Goal: Task Accomplishment & Management: Use online tool/utility

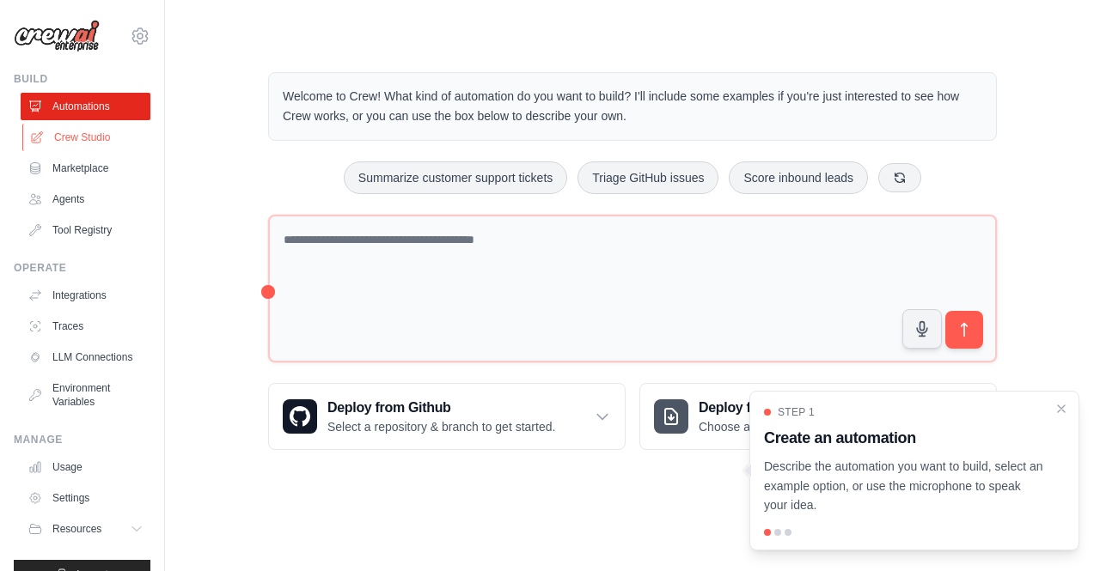
click at [66, 133] on link "Crew Studio" at bounding box center [87, 138] width 130 height 28
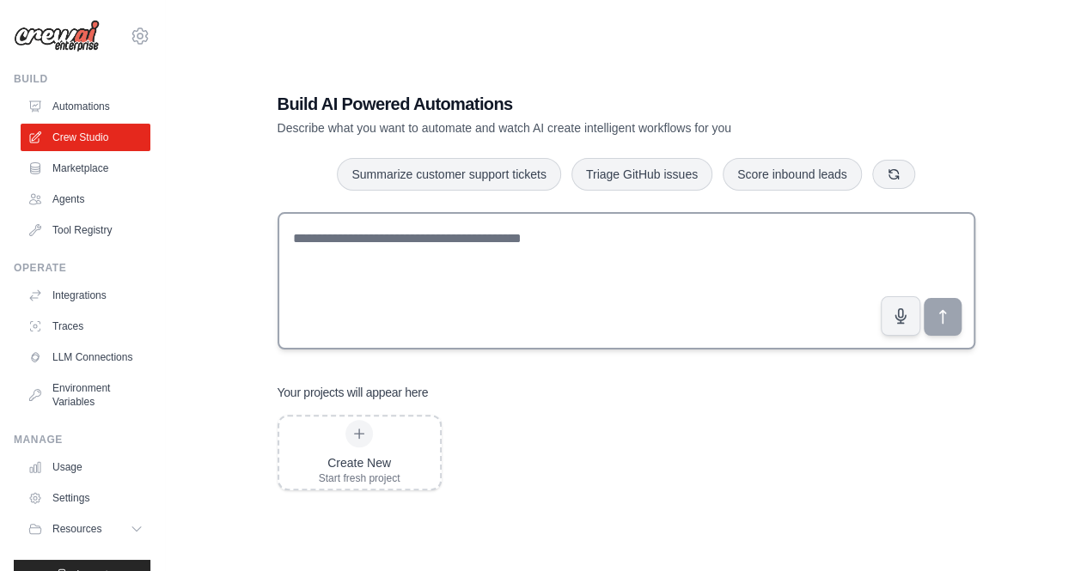
scroll to position [11, 0]
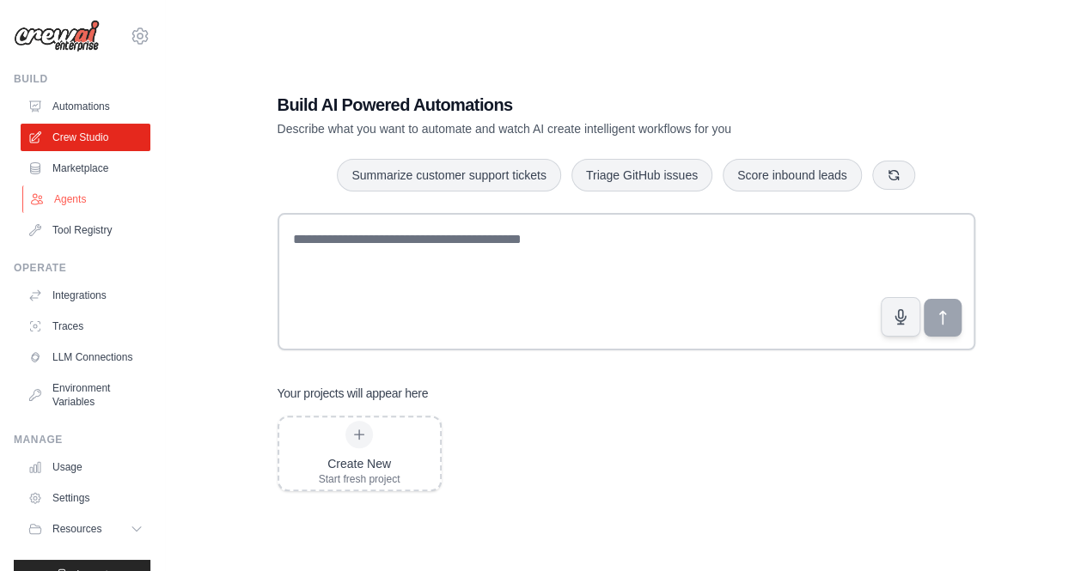
click at [53, 193] on link "Agents" at bounding box center [87, 200] width 130 height 28
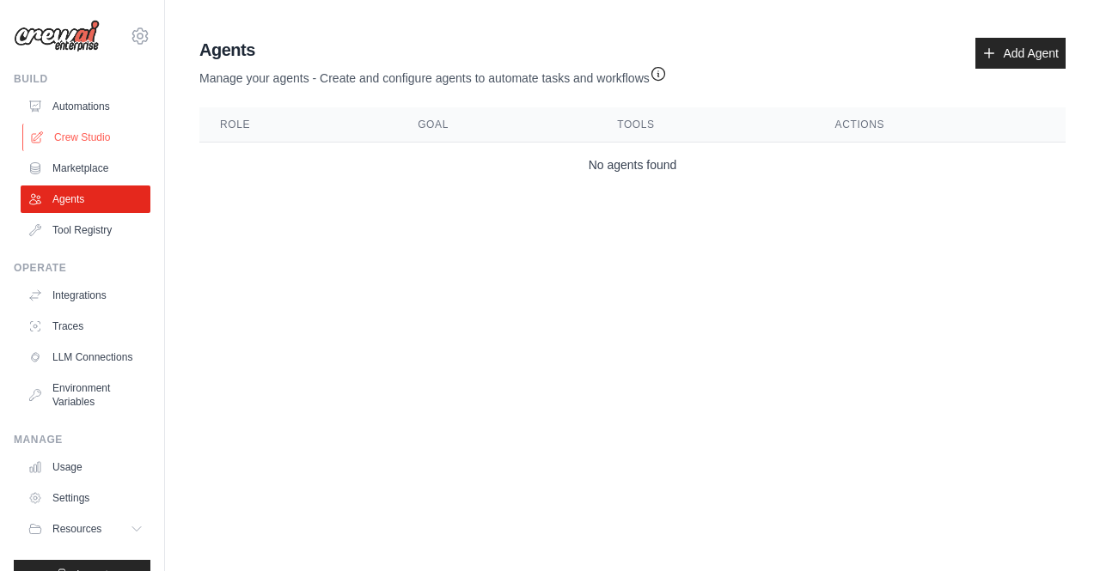
click at [64, 130] on link "Crew Studio" at bounding box center [87, 138] width 130 height 28
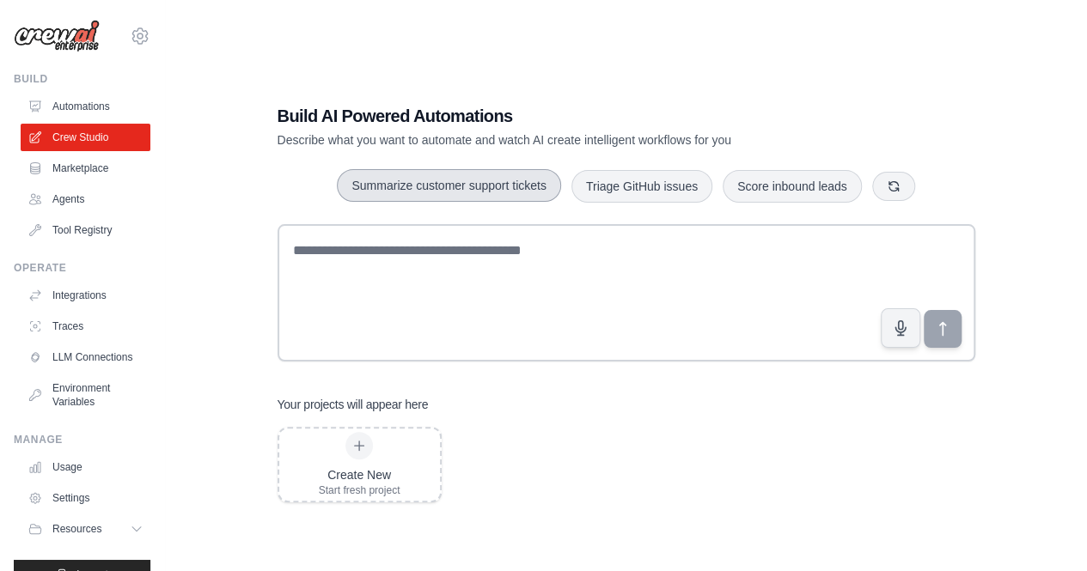
click at [526, 187] on button "Summarize customer support tickets" at bounding box center [448, 185] width 223 height 33
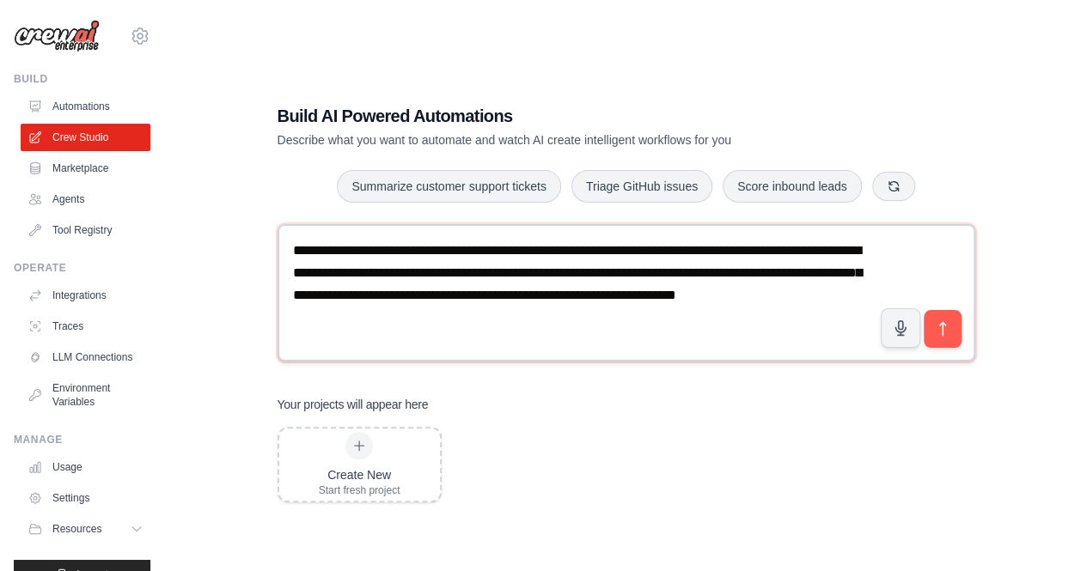
click at [620, 318] on textarea "**********" at bounding box center [627, 293] width 698 height 138
drag, startPoint x: 730, startPoint y: 253, endPoint x: 583, endPoint y: 257, distance: 147.9
click at [583, 257] on textarea "**********" at bounding box center [627, 293] width 698 height 138
drag, startPoint x: 666, startPoint y: 272, endPoint x: 536, endPoint y: 266, distance: 129.9
click at [536, 266] on textarea "**********" at bounding box center [627, 293] width 698 height 138
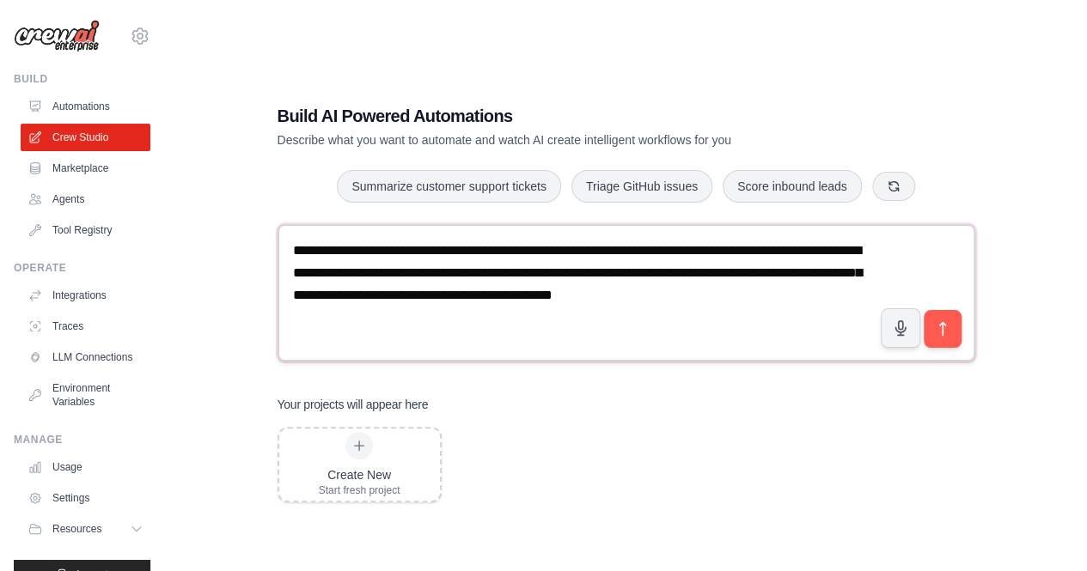
click at [620, 339] on textarea "**********" at bounding box center [627, 293] width 698 height 138
drag, startPoint x: 794, startPoint y: 274, endPoint x: 842, endPoint y: 271, distance: 48.2
click at [842, 271] on textarea "**********" at bounding box center [627, 293] width 698 height 138
click at [797, 265] on textarea "**********" at bounding box center [627, 293] width 698 height 138
drag, startPoint x: 743, startPoint y: 274, endPoint x: 776, endPoint y: 274, distance: 33.5
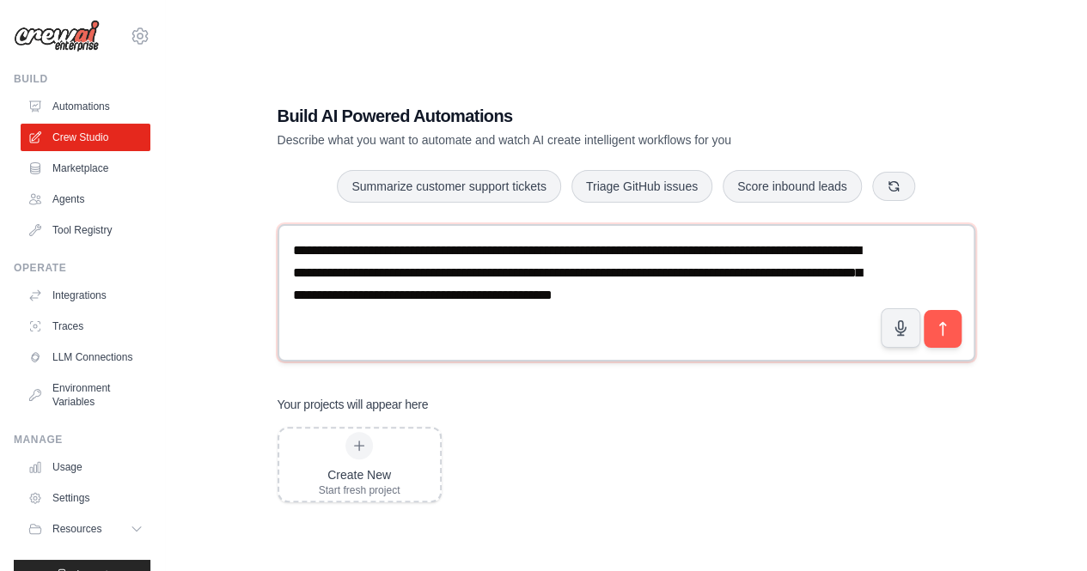
click at [776, 274] on textarea "**********" at bounding box center [627, 293] width 698 height 138
click at [810, 282] on textarea "**********" at bounding box center [627, 293] width 698 height 138
drag, startPoint x: 816, startPoint y: 278, endPoint x: 334, endPoint y: 296, distance: 481.6
click at [334, 296] on textarea "**********" at bounding box center [627, 293] width 698 height 138
drag, startPoint x: 839, startPoint y: 294, endPoint x: 667, endPoint y: 291, distance: 171.9
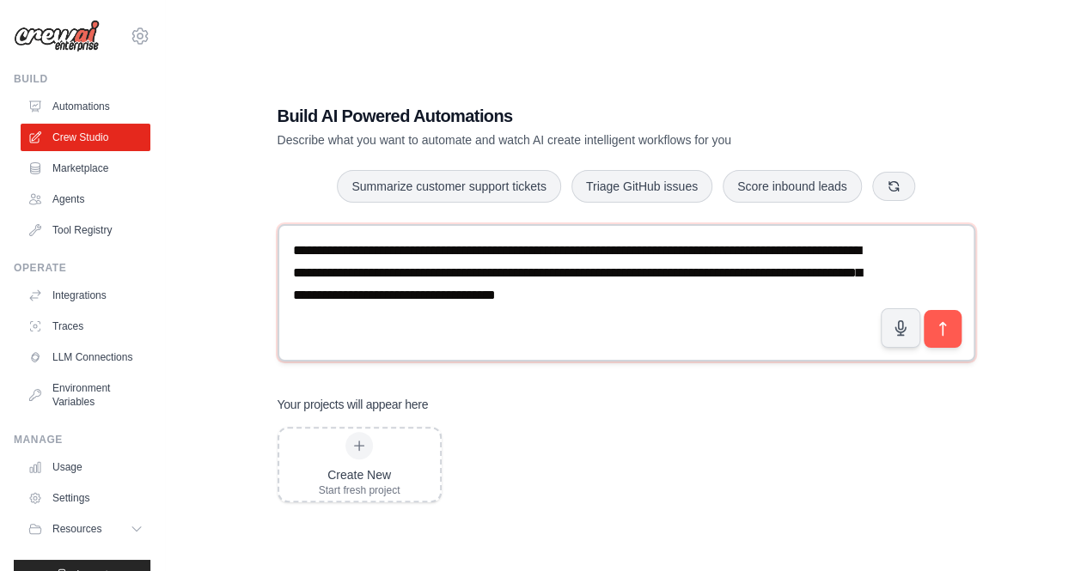
click at [667, 291] on textarea "**********" at bounding box center [627, 293] width 698 height 138
click at [780, 300] on textarea "**********" at bounding box center [627, 293] width 698 height 138
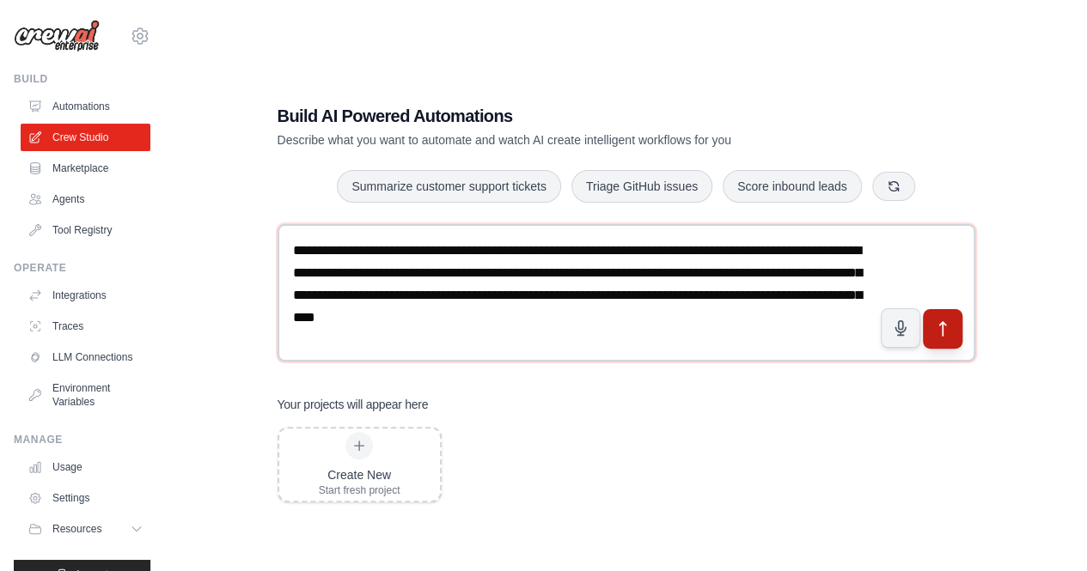
type textarea "**********"
click at [944, 335] on icon "submit" at bounding box center [942, 329] width 18 height 18
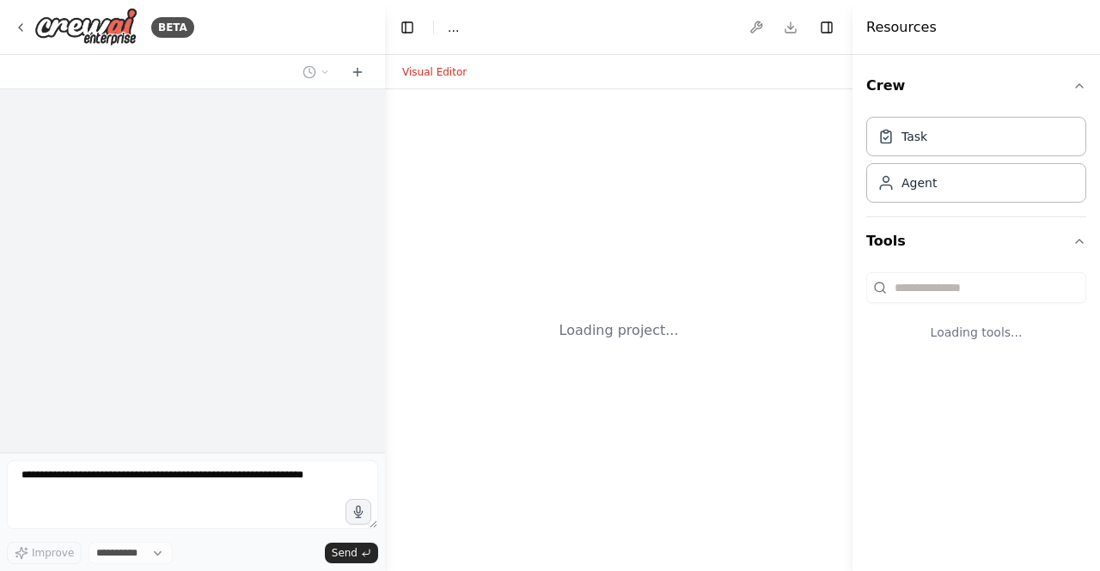
select select "****"
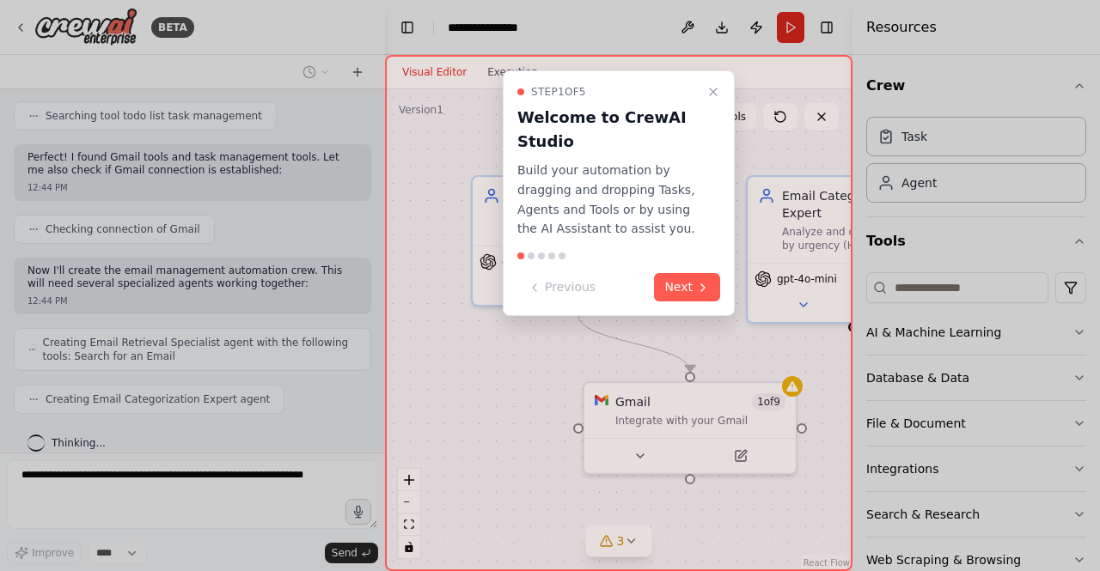
scroll to position [454, 0]
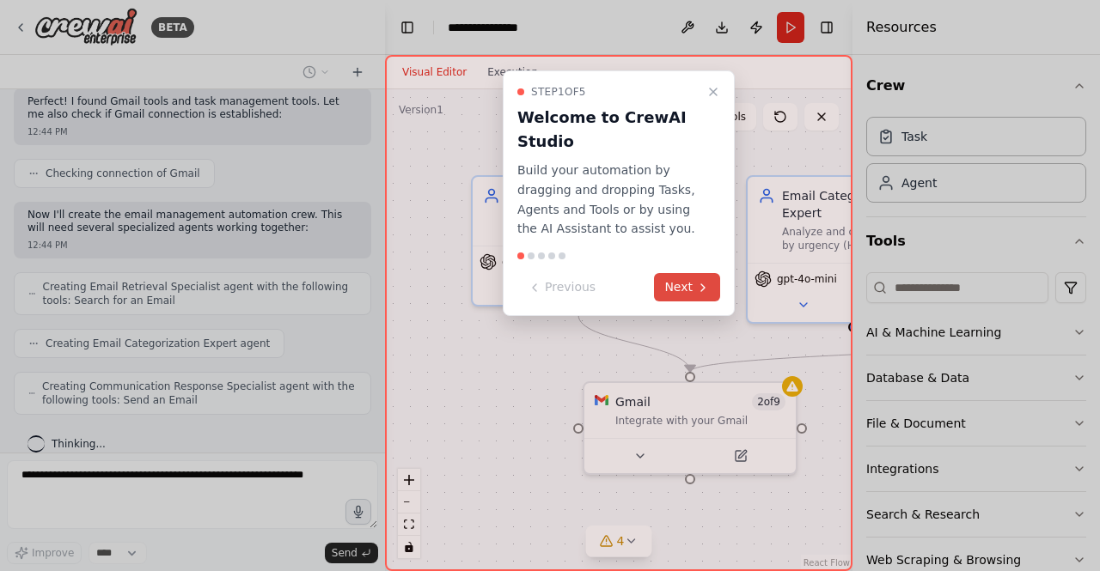
click at [694, 293] on button "Next" at bounding box center [687, 287] width 66 height 28
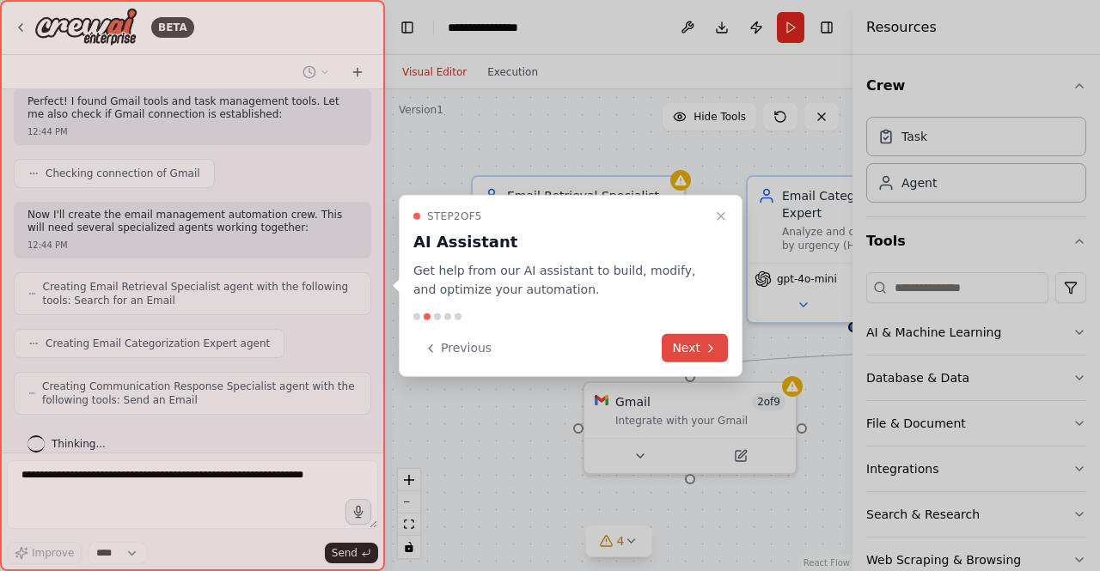
scroll to position [510, 0]
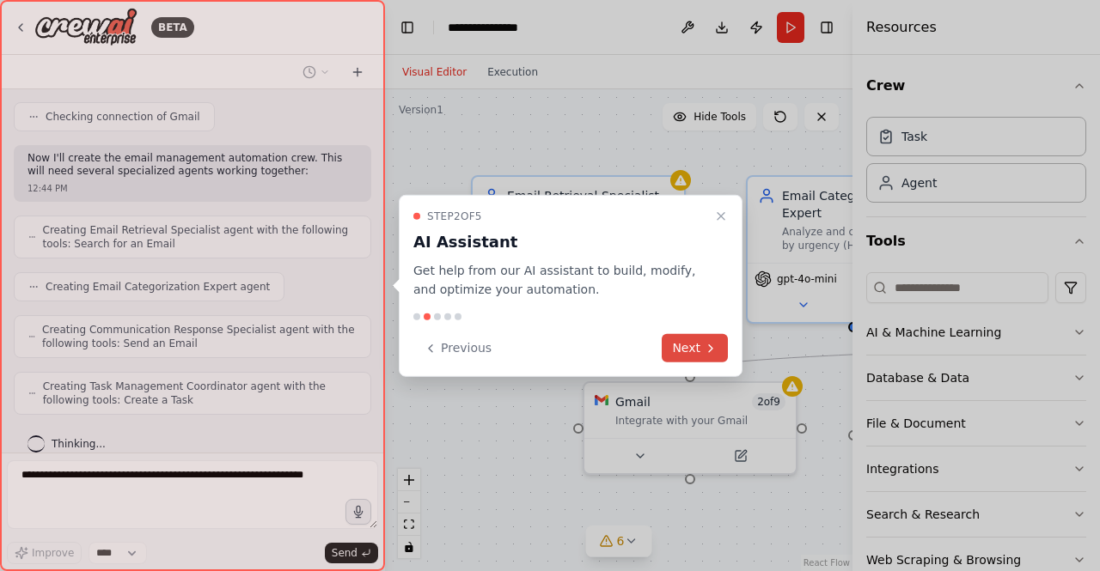
click at [684, 355] on button "Next" at bounding box center [695, 348] width 66 height 28
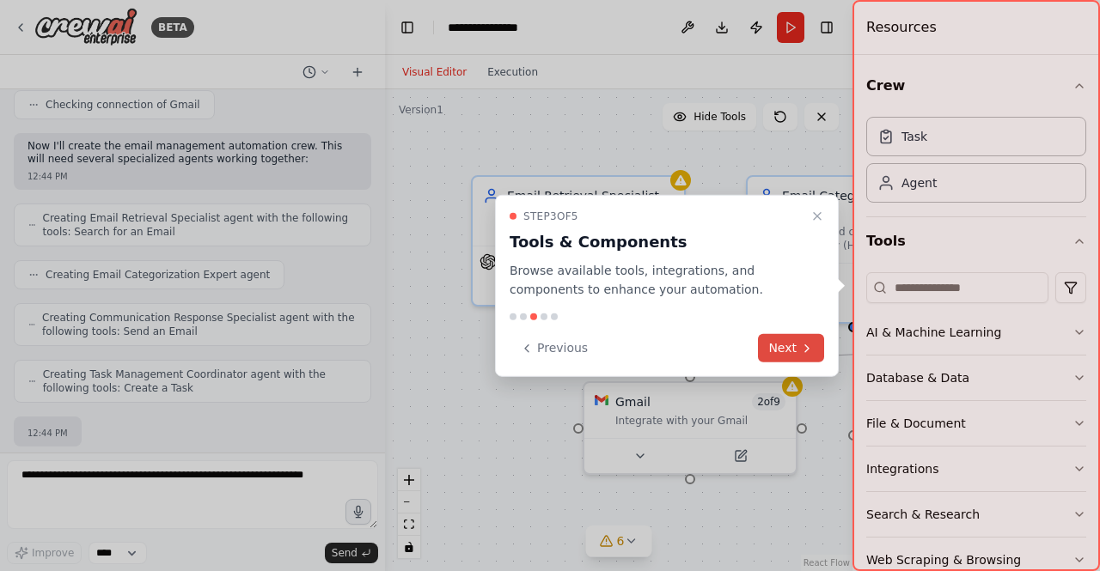
scroll to position [610, 0]
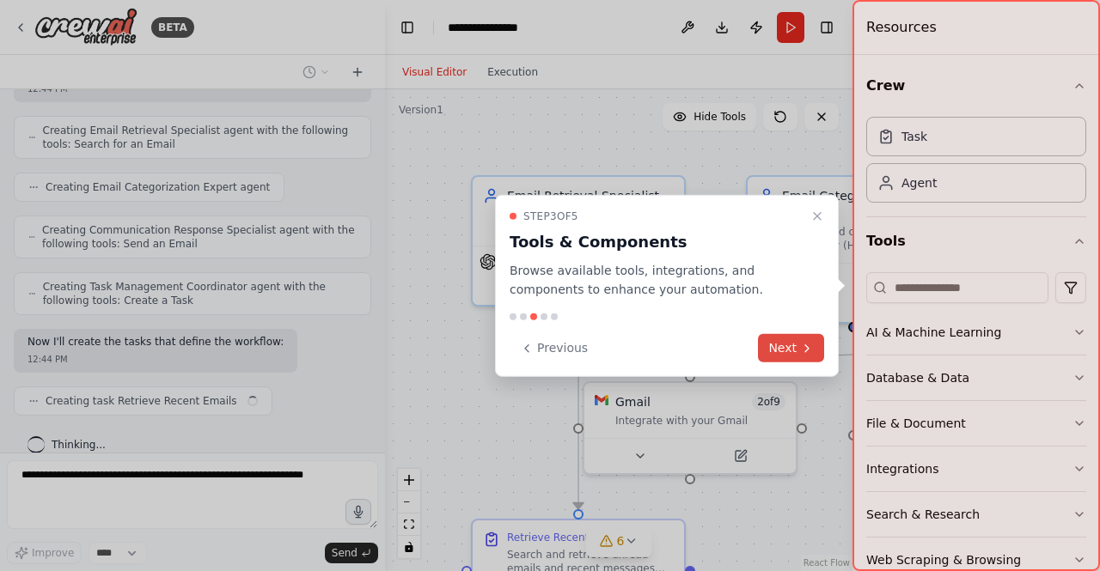
click at [776, 350] on button "Next" at bounding box center [791, 348] width 66 height 28
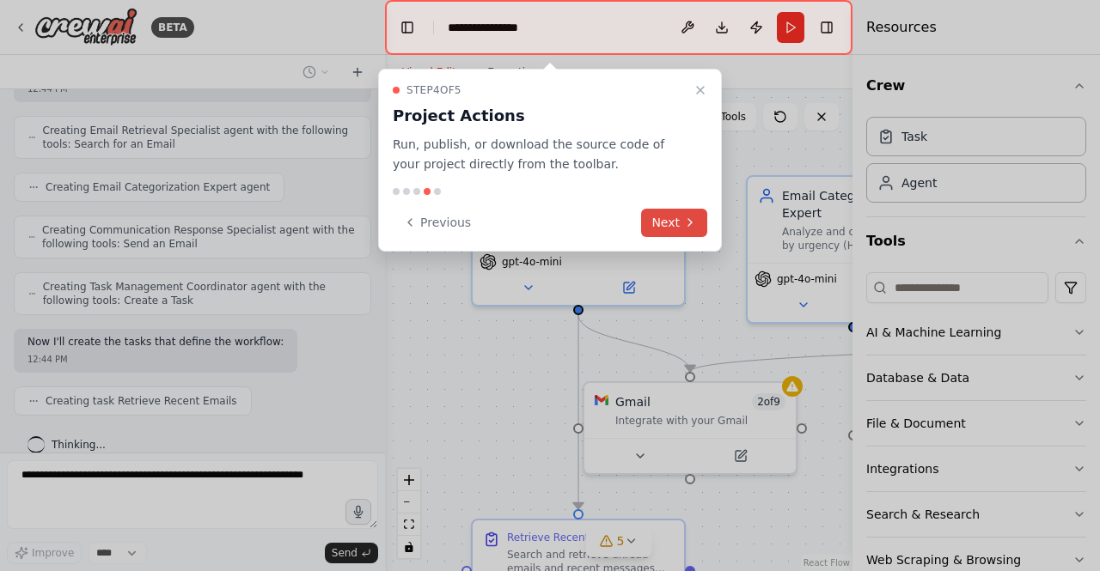
scroll to position [652, 0]
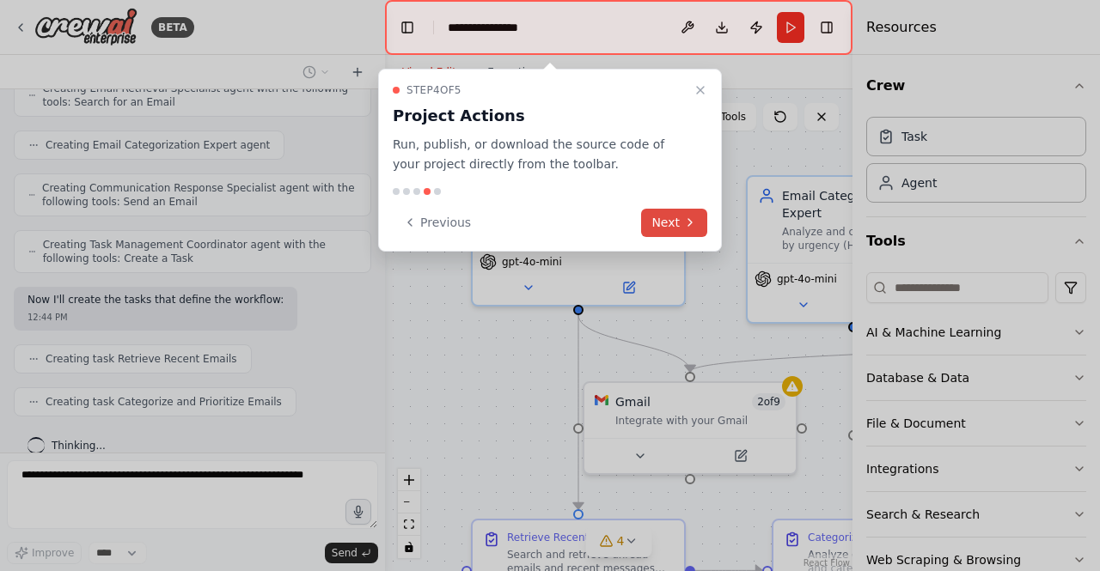
click at [672, 219] on button "Next" at bounding box center [674, 223] width 66 height 28
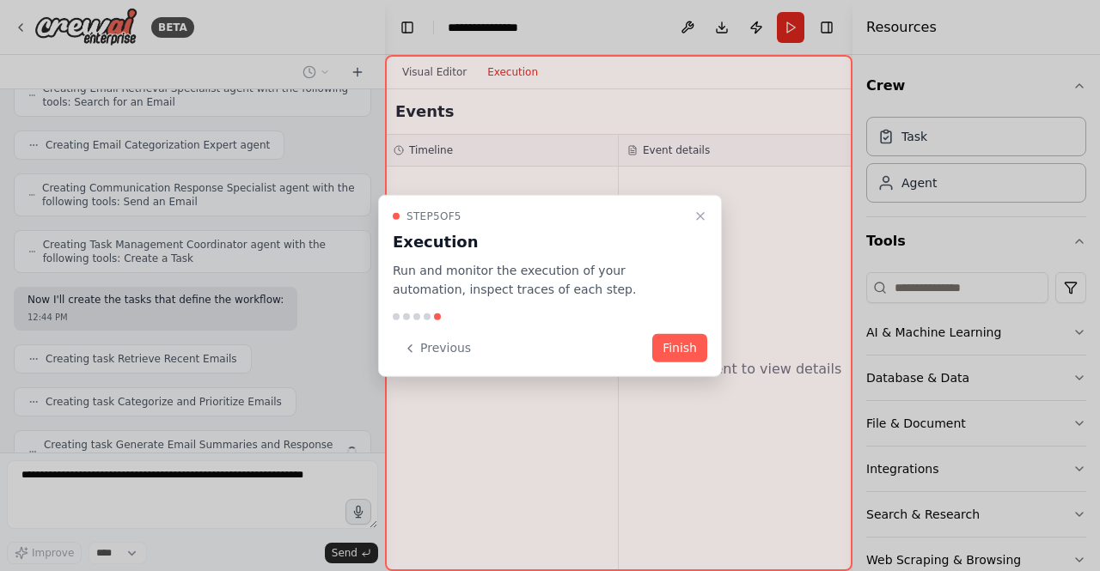
scroll to position [708, 0]
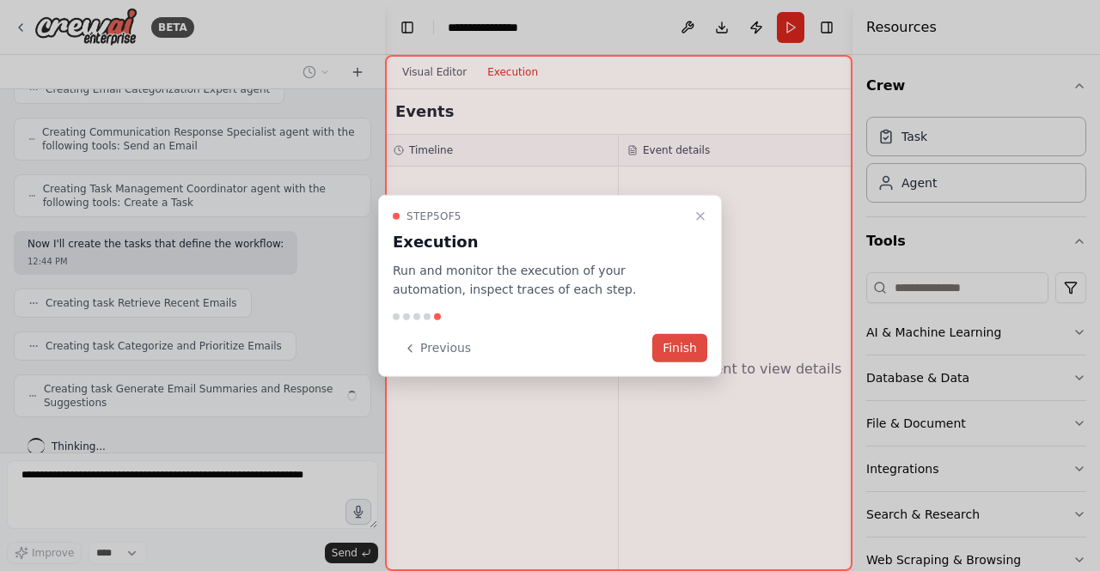
click at [682, 334] on button "Finish" at bounding box center [679, 348] width 55 height 28
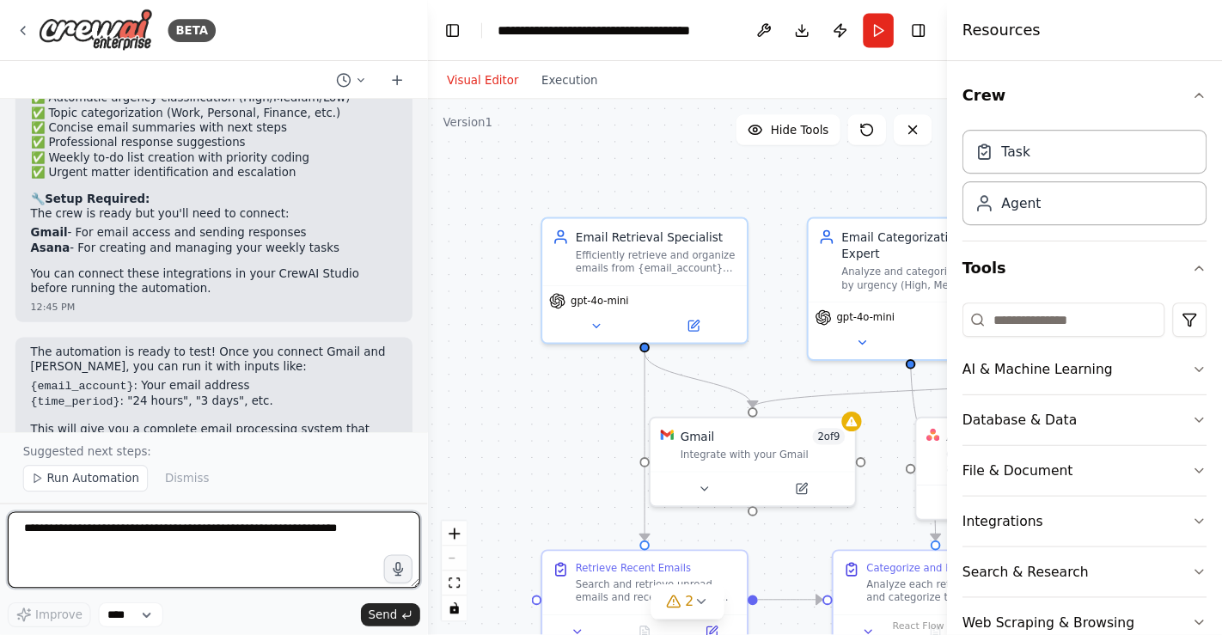
scroll to position [1594, 0]
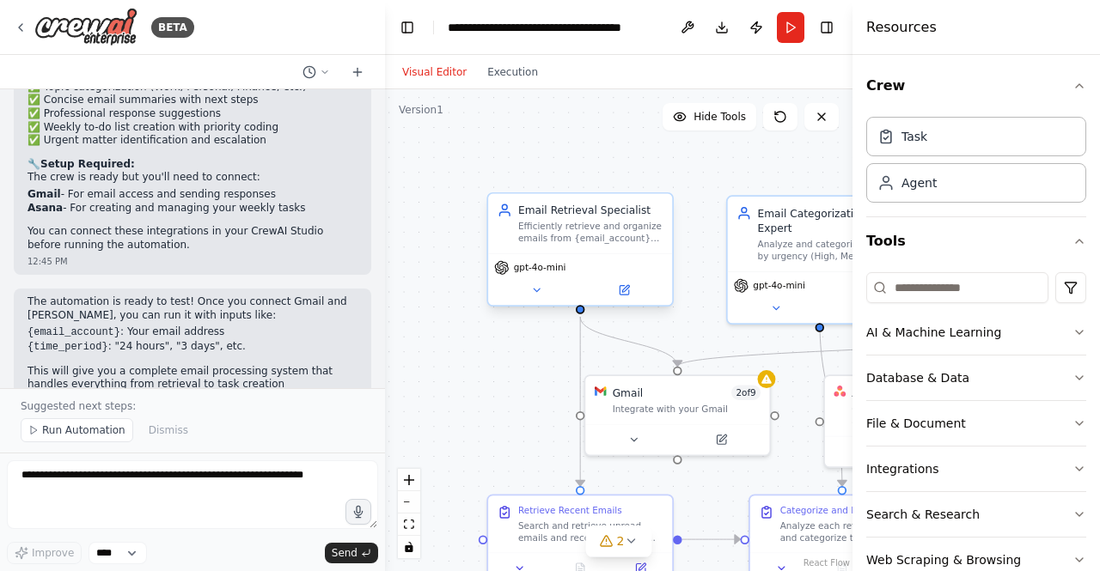
click at [534, 229] on div "Efficiently retrieve and organize emails from {email_account} for processing, f…" at bounding box center [590, 233] width 145 height 24
click at [649, 389] on div "Gmail 2 of 9" at bounding box center [687, 389] width 148 height 15
click at [728, 443] on button at bounding box center [729, 437] width 84 height 18
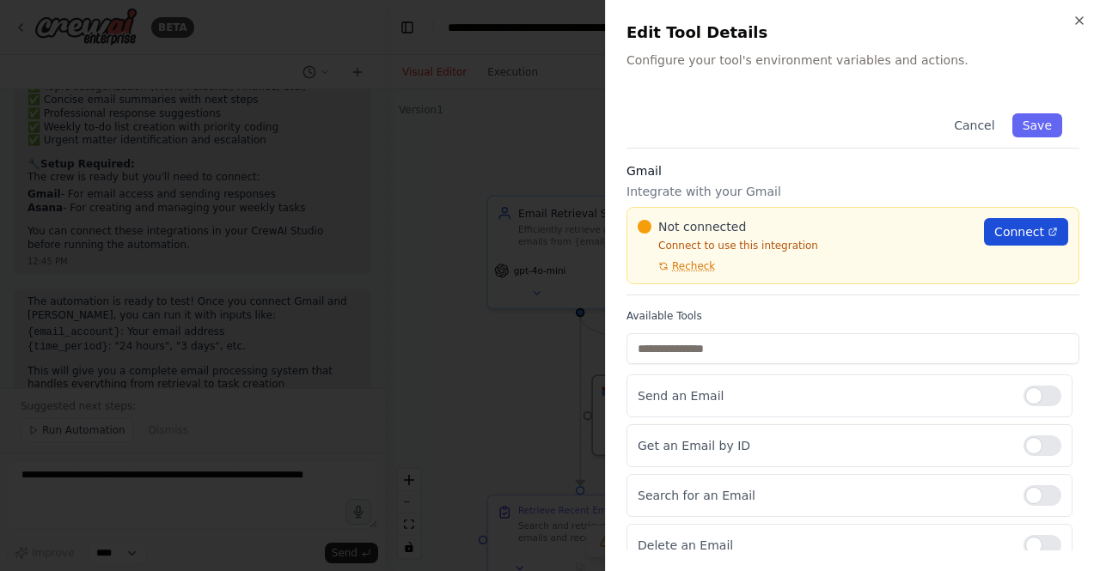
click at [1004, 229] on span "Connect" at bounding box center [1019, 231] width 50 height 17
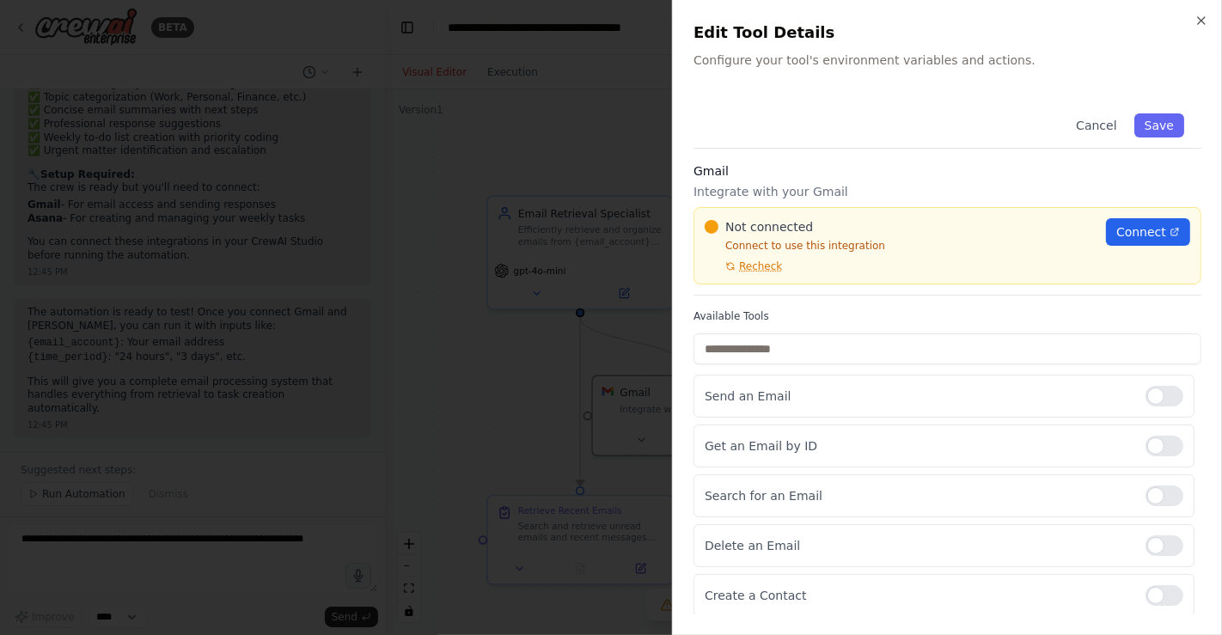
scroll to position [1560, 0]
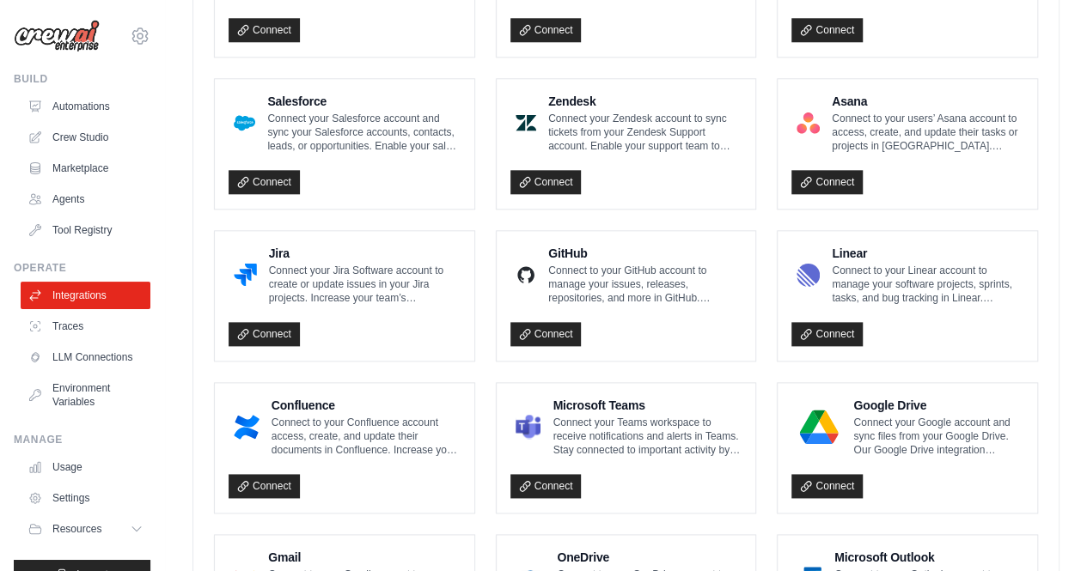
scroll to position [1037, 0]
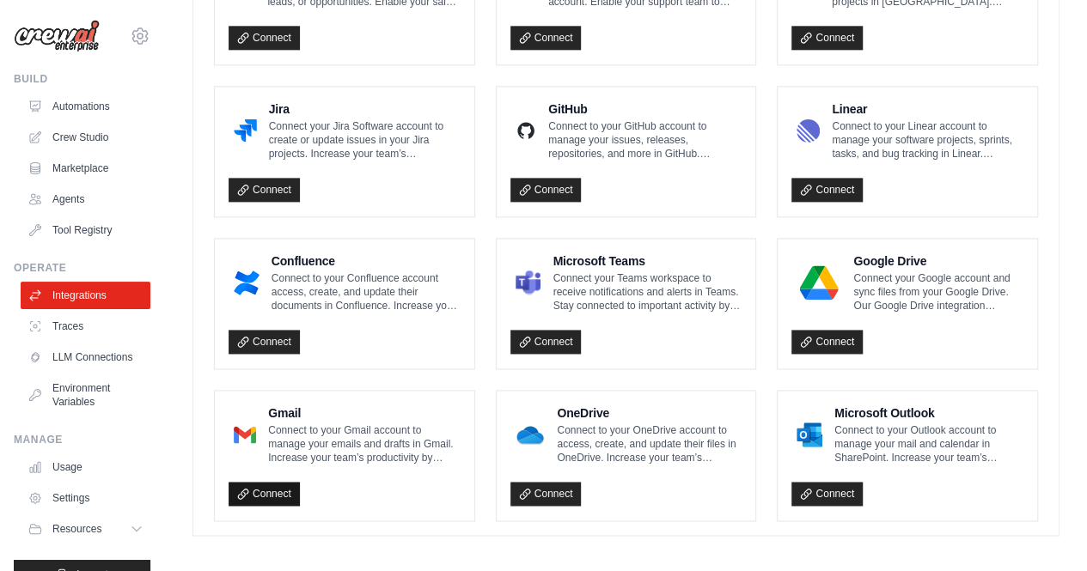
click at [266, 484] on link "Connect" at bounding box center [264, 494] width 71 height 24
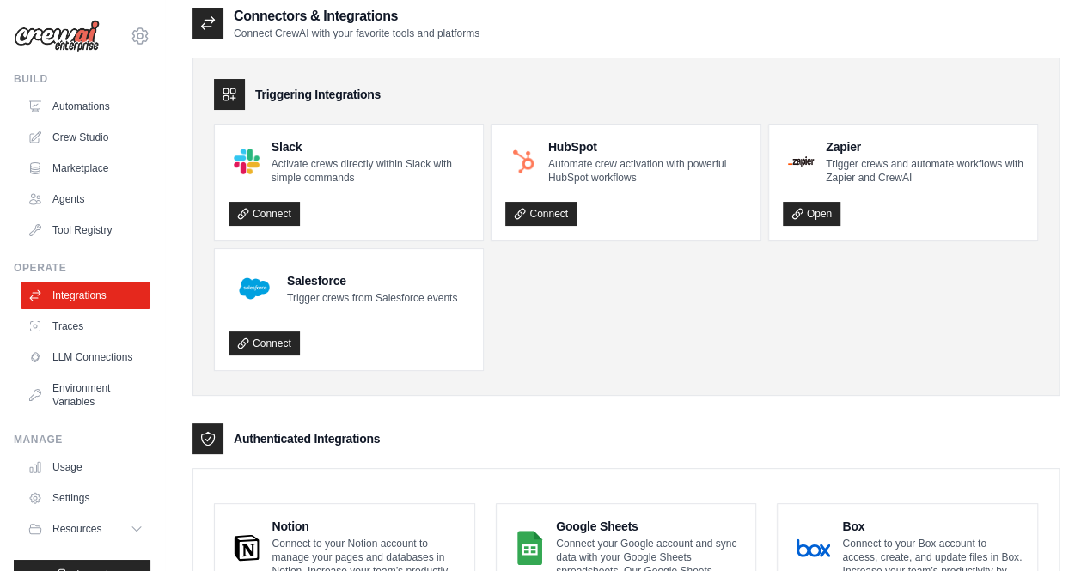
scroll to position [10, 0]
click at [63, 318] on link "Traces" at bounding box center [87, 327] width 130 height 28
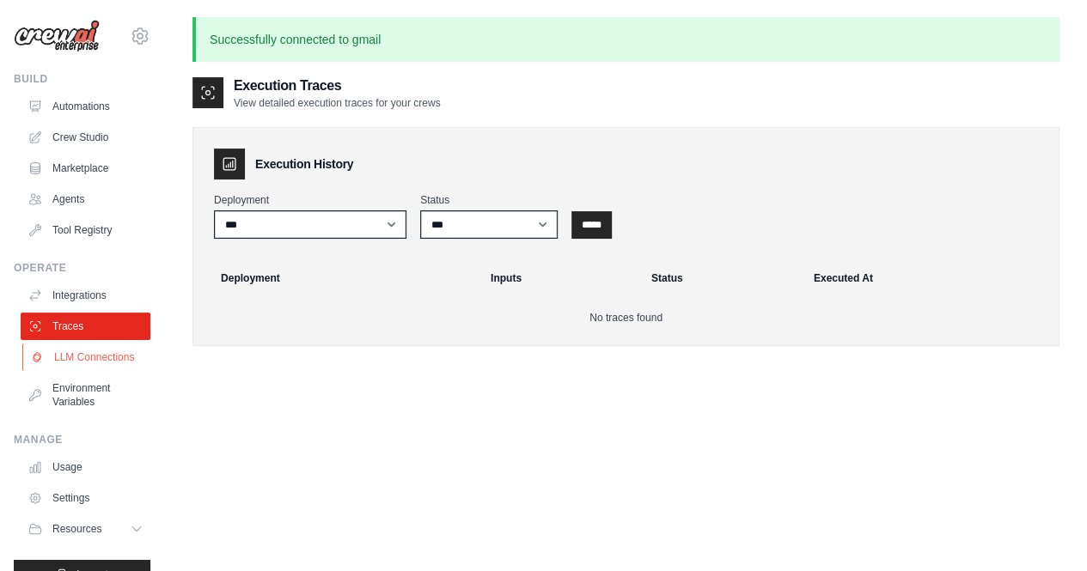
click at [90, 367] on link "LLM Connections" at bounding box center [87, 358] width 130 height 28
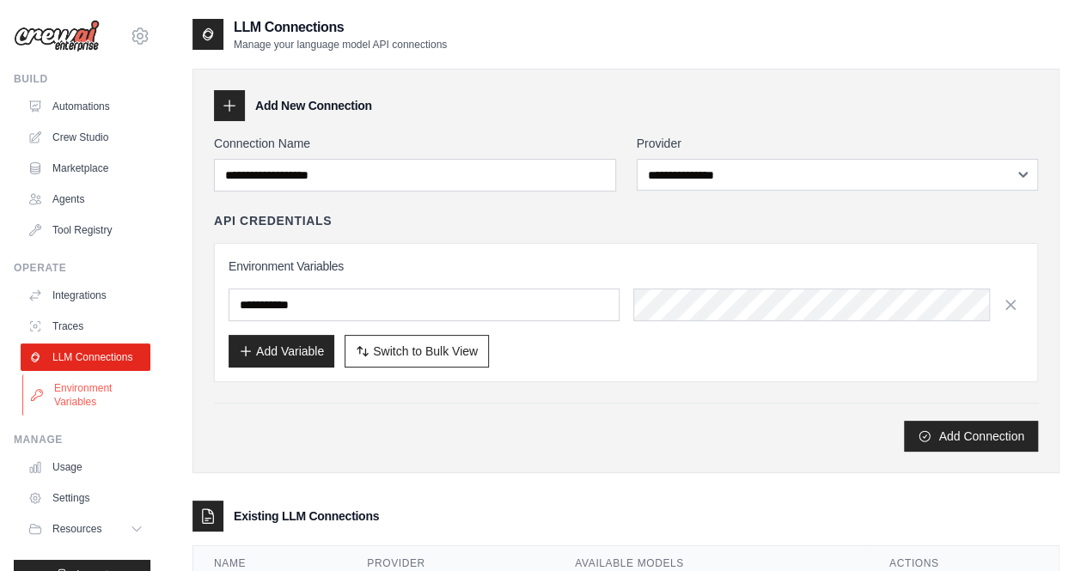
click at [95, 406] on link "Environment Variables" at bounding box center [87, 395] width 130 height 41
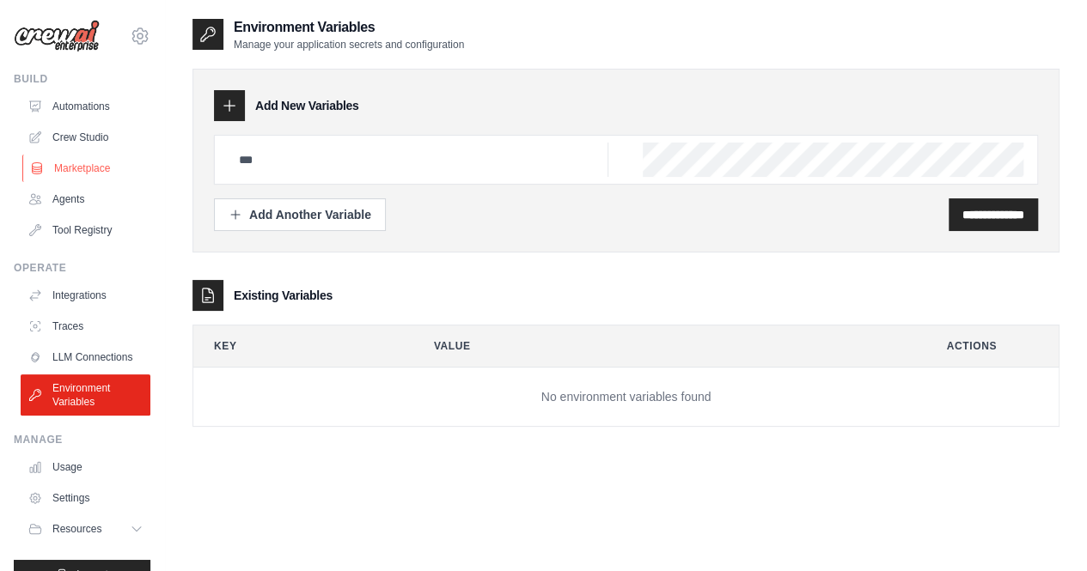
click at [100, 168] on link "Marketplace" at bounding box center [87, 169] width 130 height 28
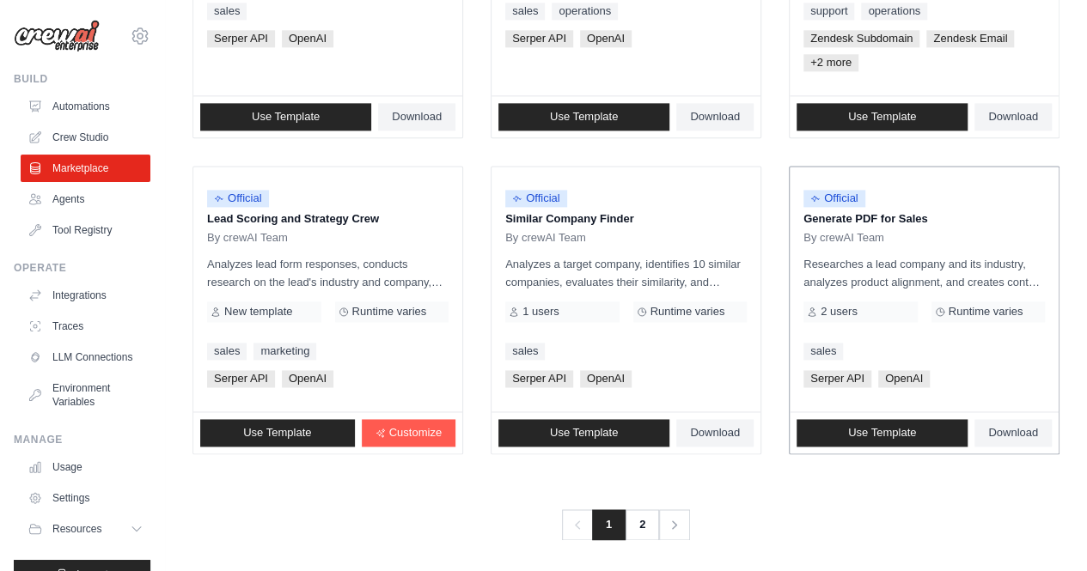
scroll to position [1065, 0]
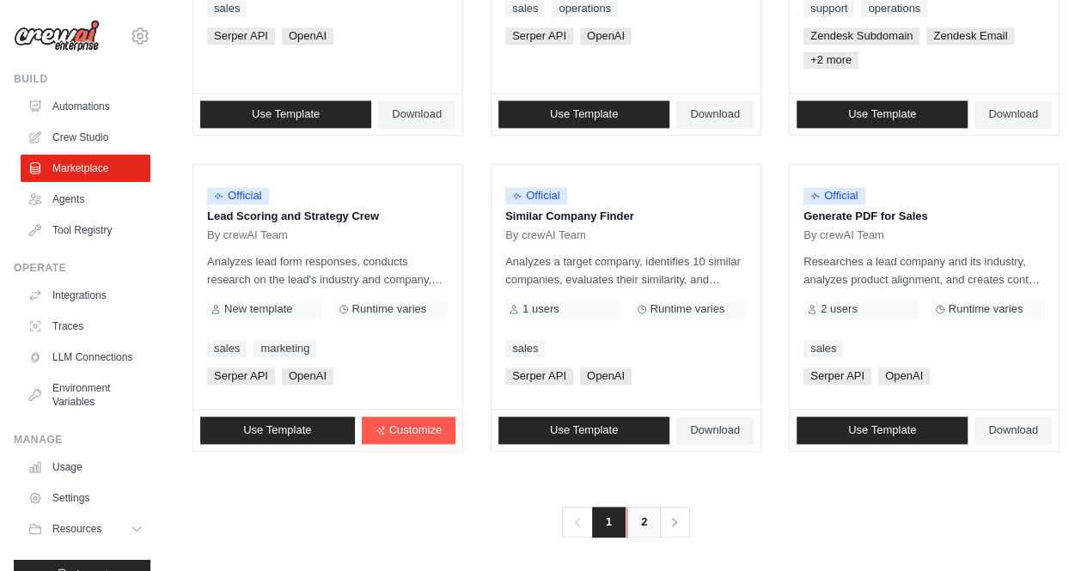
click at [641, 523] on link "2" at bounding box center [643, 522] width 34 height 31
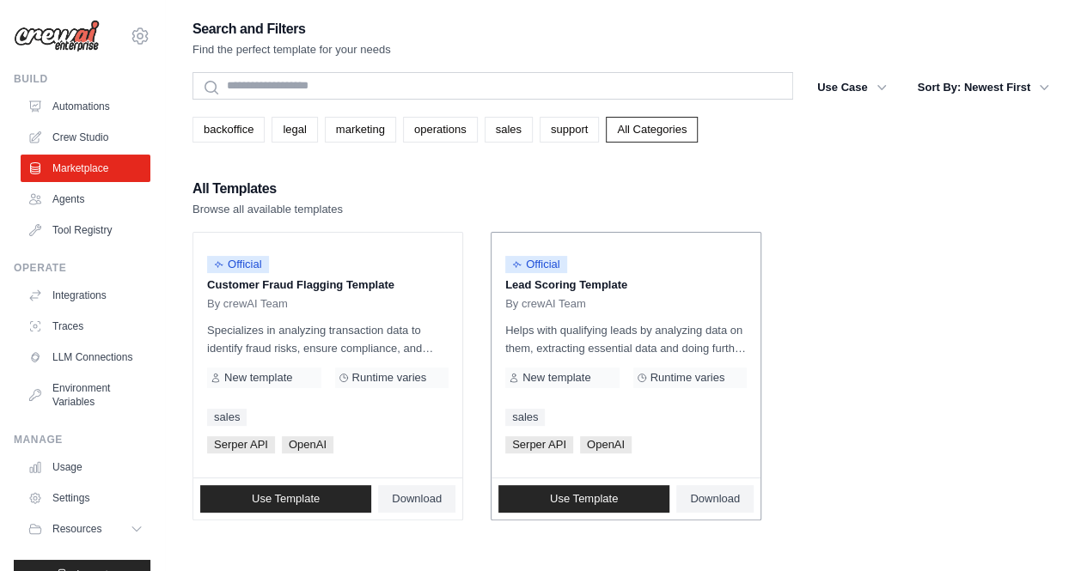
scroll to position [70, 0]
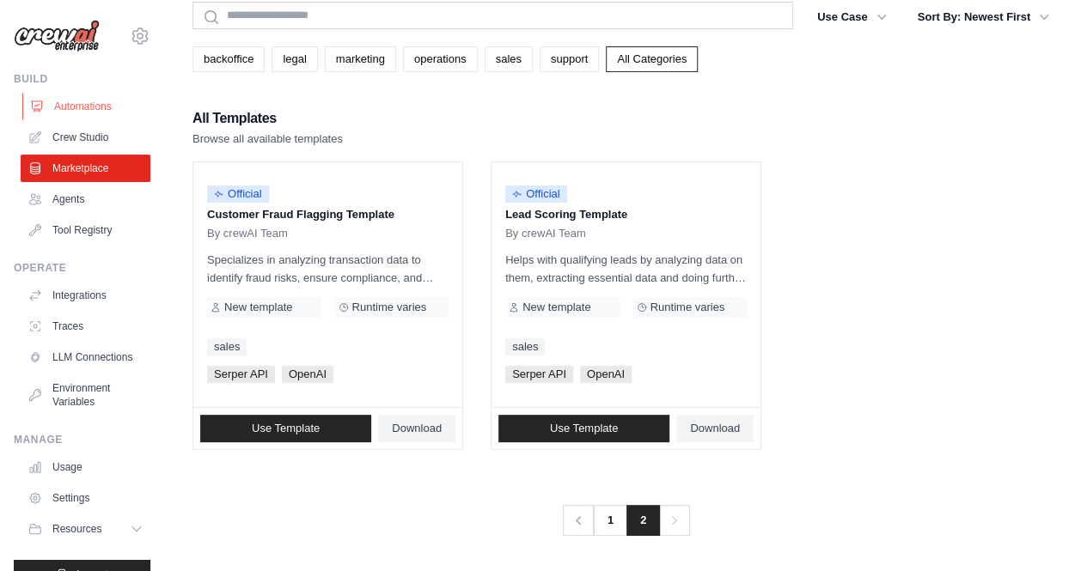
click at [74, 116] on link "Automations" at bounding box center [87, 107] width 130 height 28
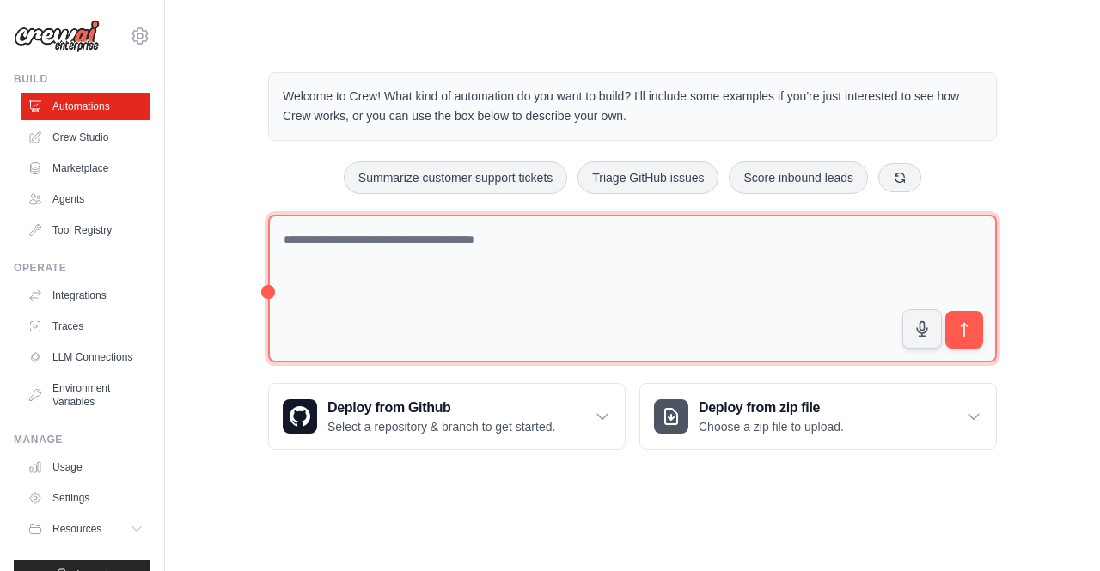
click at [379, 271] on textarea at bounding box center [632, 289] width 729 height 149
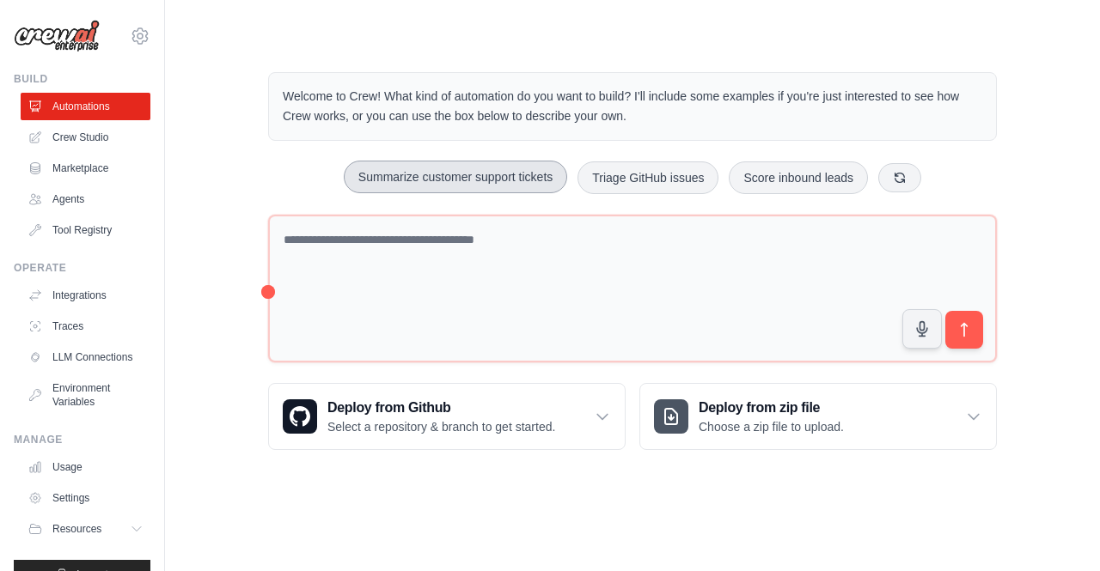
click at [507, 184] on button "Summarize customer support tickets" at bounding box center [455, 177] width 223 height 33
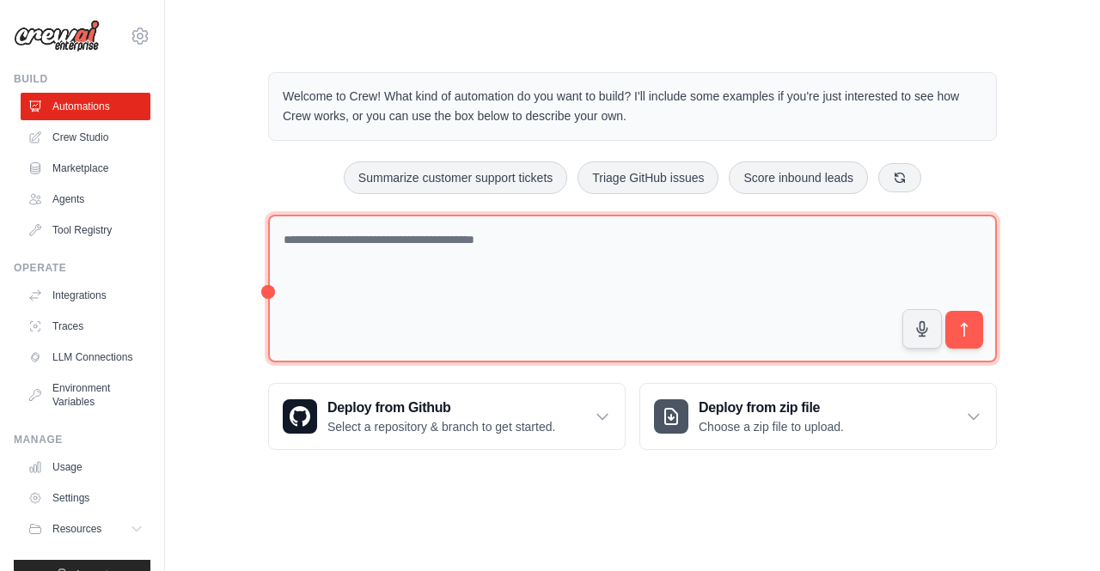
drag, startPoint x: 692, startPoint y: 297, endPoint x: 674, endPoint y: 295, distance: 18.2
click at [681, 296] on textarea at bounding box center [632, 289] width 729 height 149
drag, startPoint x: 384, startPoint y: 239, endPoint x: 497, endPoint y: 262, distance: 114.9
click at [497, 262] on textarea at bounding box center [632, 289] width 729 height 149
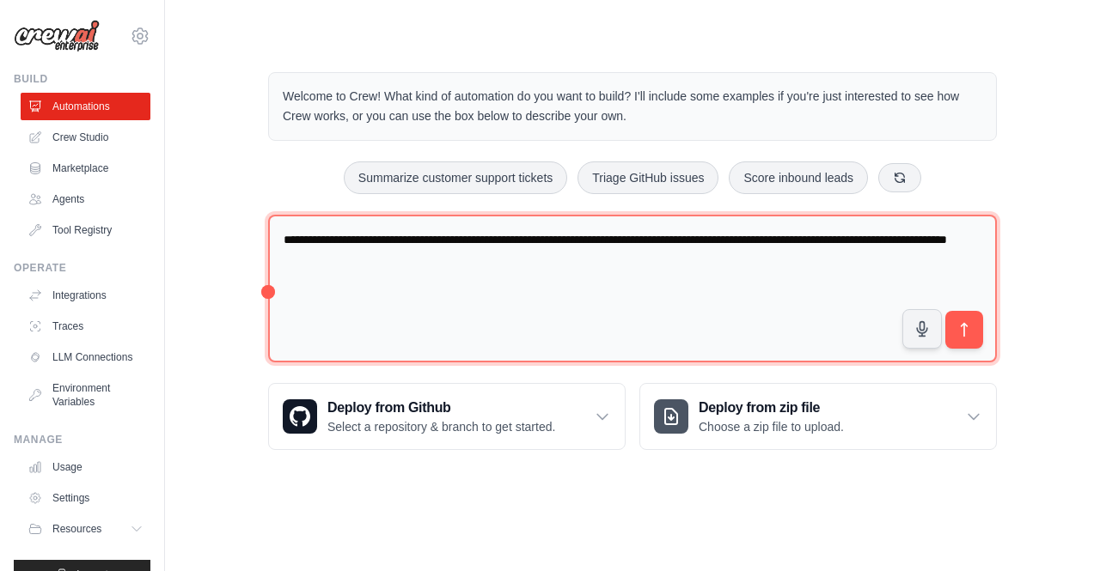
type textarea "**********"
click at [547, 285] on textarea "**********" at bounding box center [632, 289] width 729 height 149
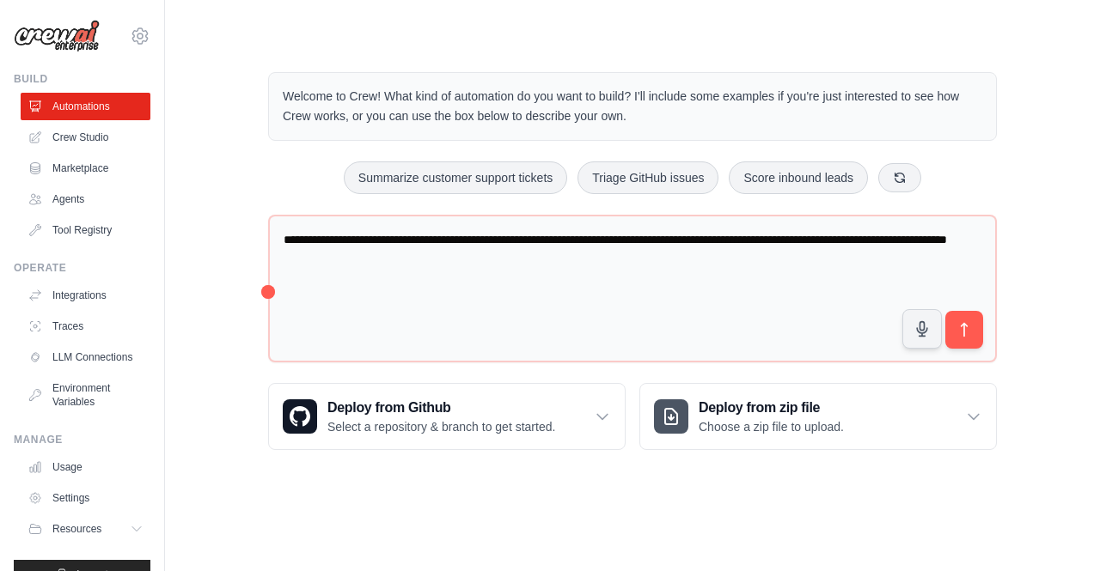
click at [1079, 164] on div "**********" at bounding box center [632, 261] width 935 height 433
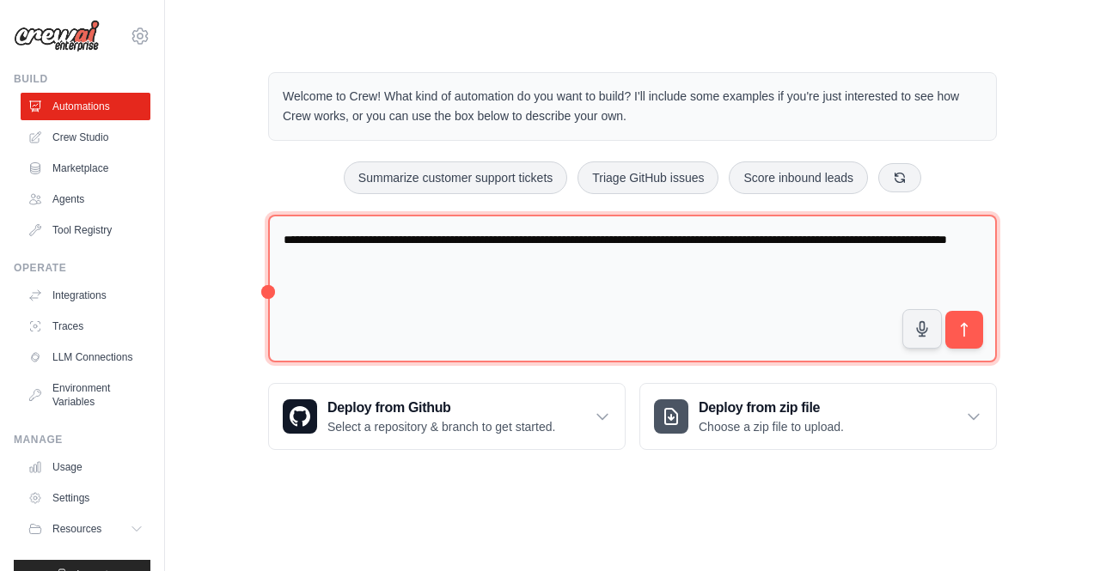
click at [716, 323] on textarea "**********" at bounding box center [632, 289] width 729 height 149
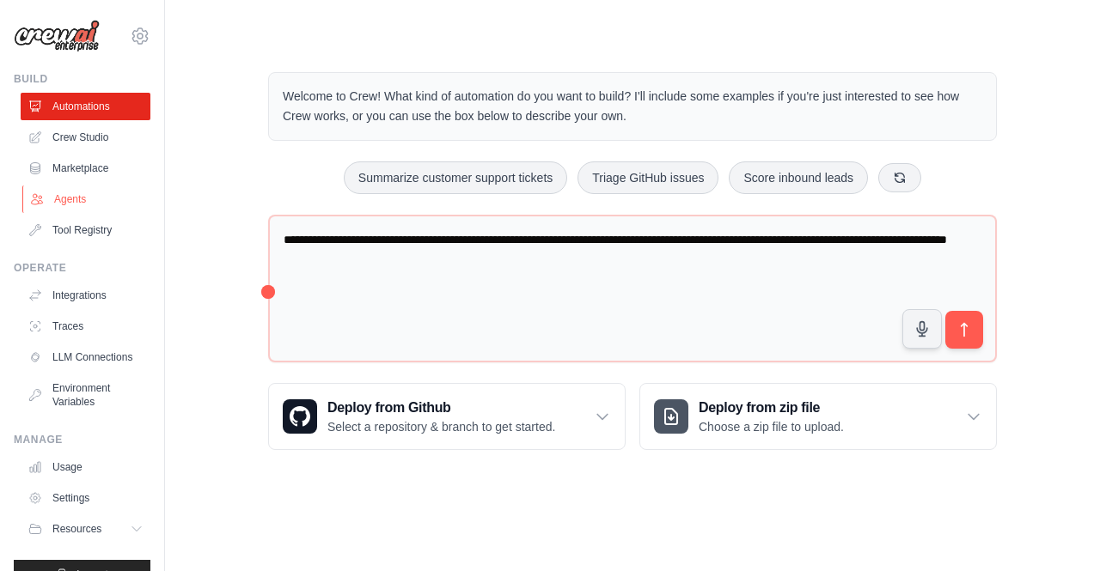
click at [72, 197] on link "Agents" at bounding box center [87, 200] width 130 height 28
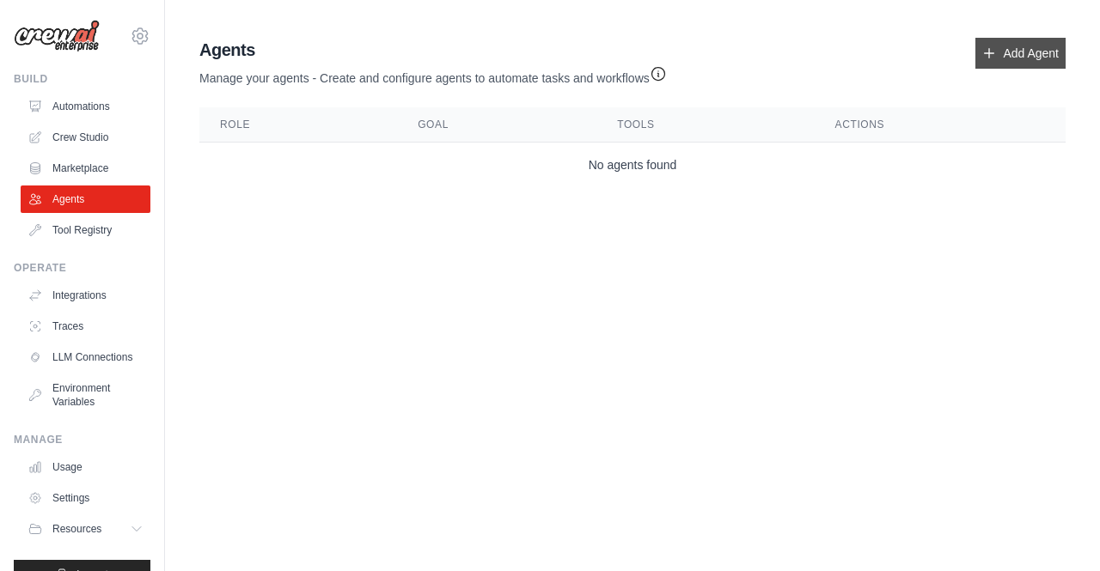
click at [995, 58] on icon at bounding box center [989, 53] width 14 height 14
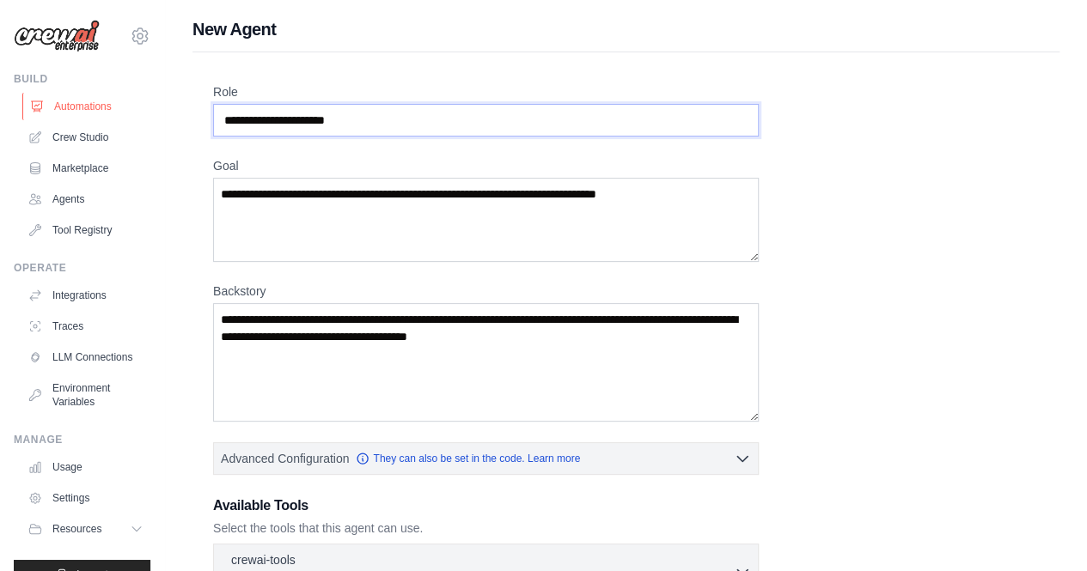
drag, startPoint x: 380, startPoint y: 114, endPoint x: 129, endPoint y: 109, distance: 251.0
click at [129, 109] on div "saniyadeshpande19m@gmail.com Settings Build Automations Crew Studio" at bounding box center [543, 461] width 1087 height 922
drag, startPoint x: 373, startPoint y: 122, endPoint x: 201, endPoint y: 117, distance: 172.0
click at [201, 117] on div "Role Goal Backstory Advanced Configuration They can also be set in the code. Le…" at bounding box center [626, 478] width 867 height 853
drag, startPoint x: 234, startPoint y: 120, endPoint x: 404, endPoint y: 125, distance: 170.2
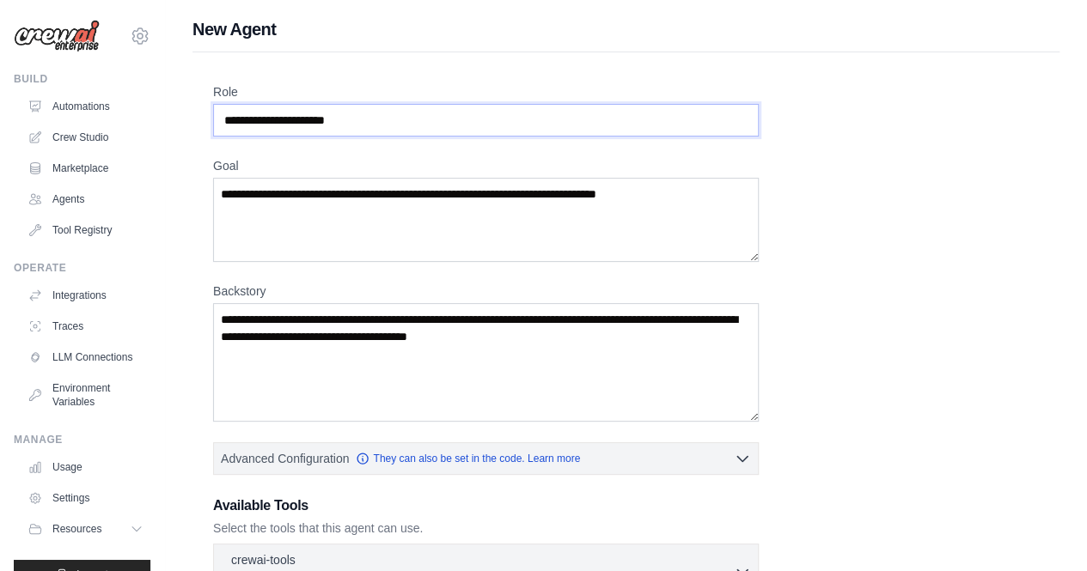
click at [416, 134] on input "Role" at bounding box center [486, 120] width 546 height 33
click at [366, 100] on label "Role" at bounding box center [486, 91] width 546 height 17
click at [366, 104] on input "Role" at bounding box center [486, 120] width 546 height 33
click at [366, 100] on label "Role" at bounding box center [486, 91] width 546 height 17
click at [366, 104] on input "Role" at bounding box center [486, 120] width 546 height 33
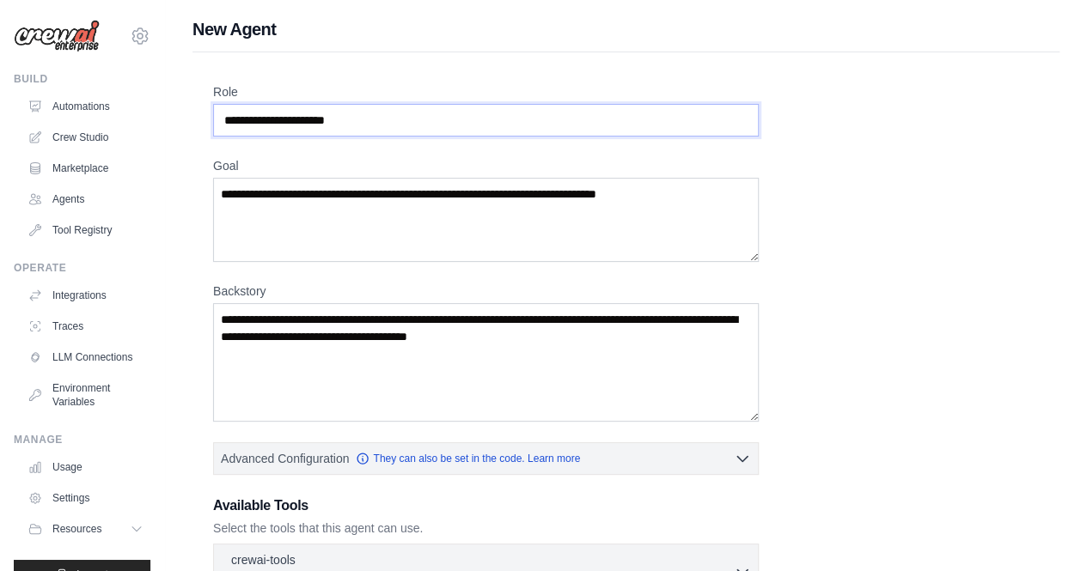
click at [369, 114] on input "Role" at bounding box center [486, 120] width 546 height 33
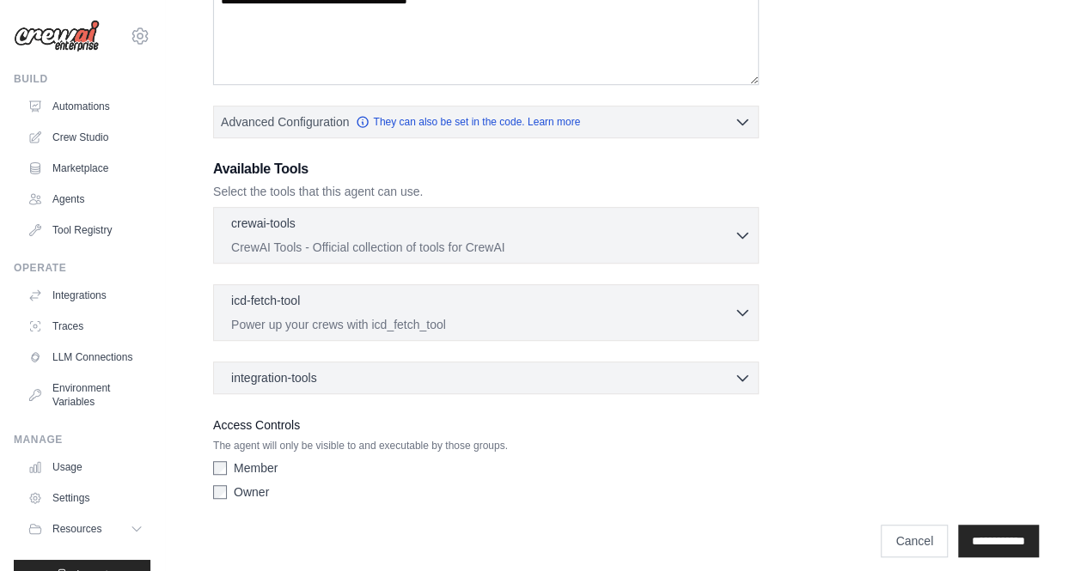
scroll to position [345, 0]
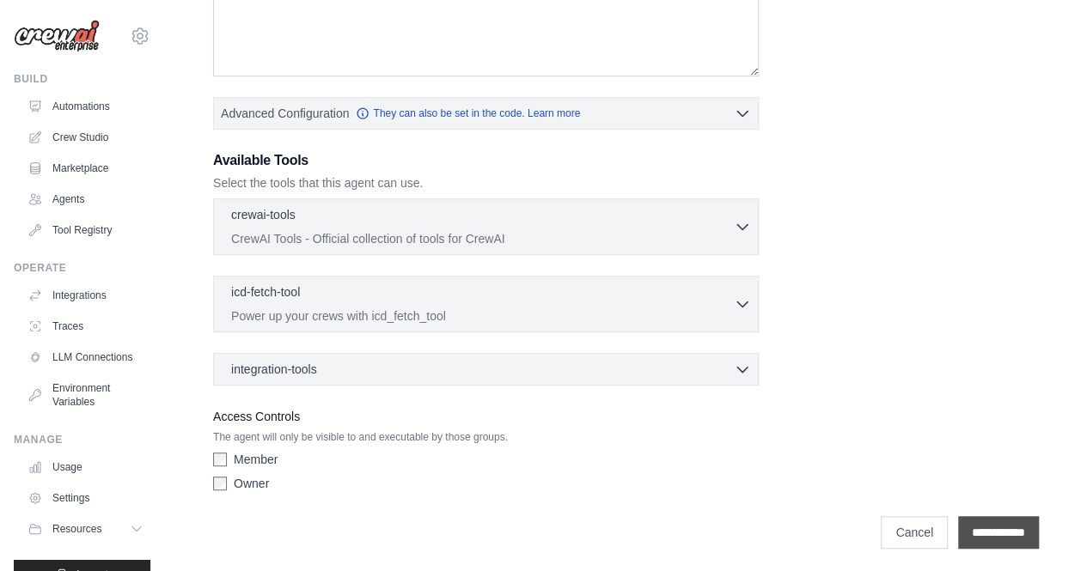
click at [997, 535] on input "**********" at bounding box center [998, 532] width 81 height 33
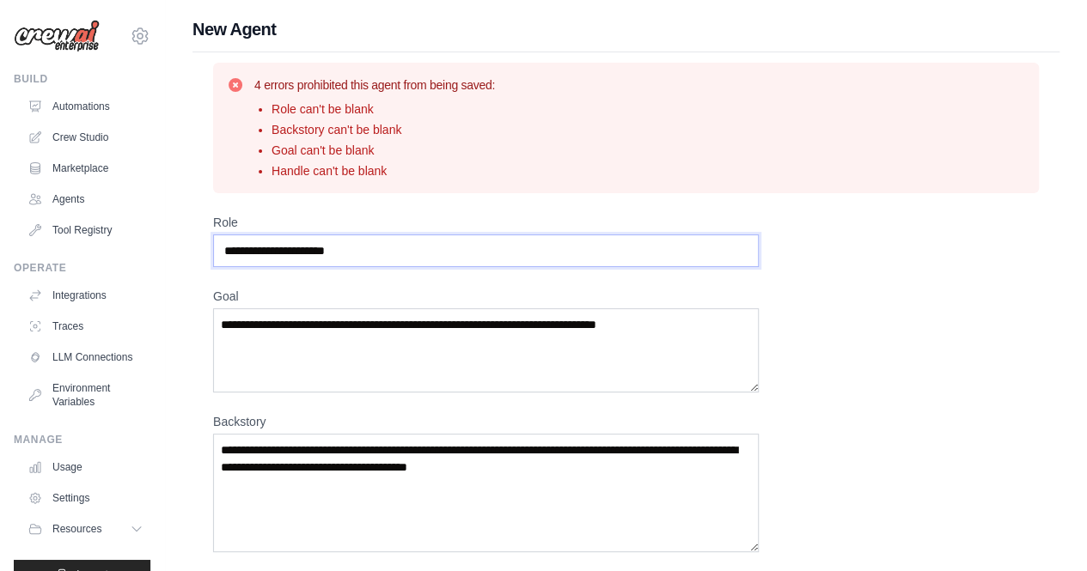
click at [449, 262] on input "Role" at bounding box center [486, 251] width 546 height 33
click at [418, 254] on input "Role" at bounding box center [486, 251] width 546 height 33
type input "**********"
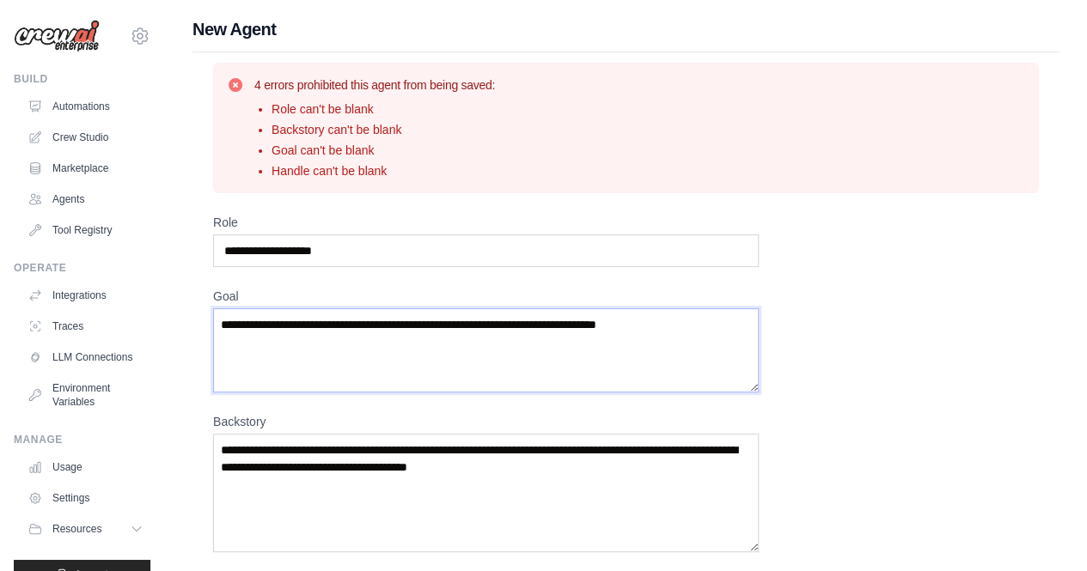
click at [681, 322] on textarea "Goal" at bounding box center [486, 351] width 546 height 84
drag, startPoint x: 681, startPoint y: 322, endPoint x: 382, endPoint y: 331, distance: 298.3
click at [382, 331] on textarea "Goal" at bounding box center [486, 351] width 546 height 84
type textarea "**********"
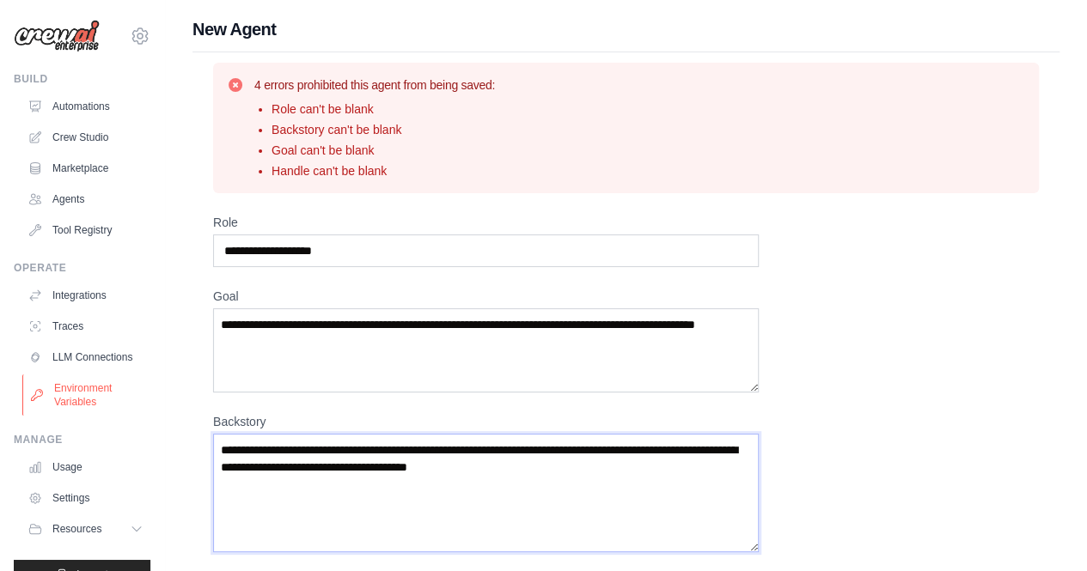
drag, startPoint x: 588, startPoint y: 462, endPoint x: 32, endPoint y: 410, distance: 558.5
click at [32, 410] on div "saniyadeshpande19m@gmail.com Settings Build Automations Crew Studio" at bounding box center [543, 526] width 1087 height 1053
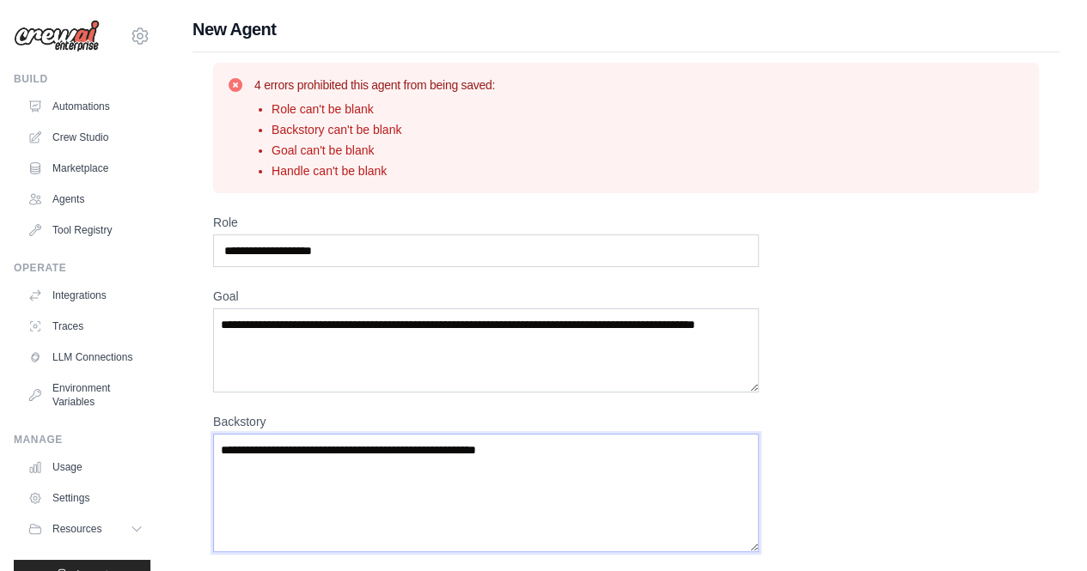
drag, startPoint x: 391, startPoint y: 451, endPoint x: 274, endPoint y: 449, distance: 116.9
click at [274, 449] on textarea "**********" at bounding box center [486, 493] width 546 height 119
drag, startPoint x: 290, startPoint y: 474, endPoint x: 436, endPoint y: 479, distance: 145.3
click at [436, 479] on textarea "**********" at bounding box center [486, 493] width 546 height 119
click at [314, 453] on textarea "**********" at bounding box center [486, 493] width 546 height 119
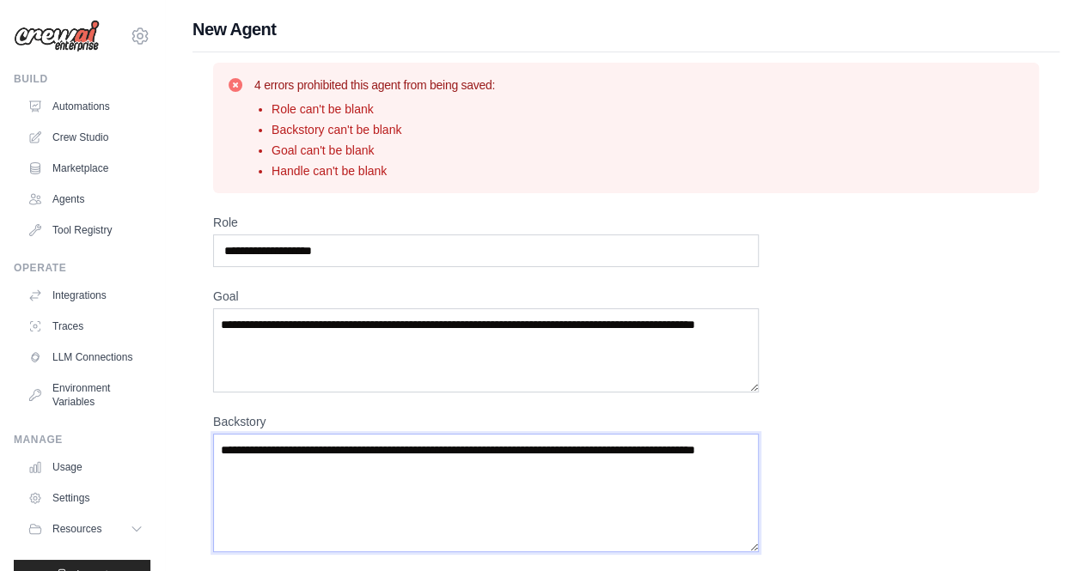
click at [333, 461] on textarea "**********" at bounding box center [486, 493] width 546 height 119
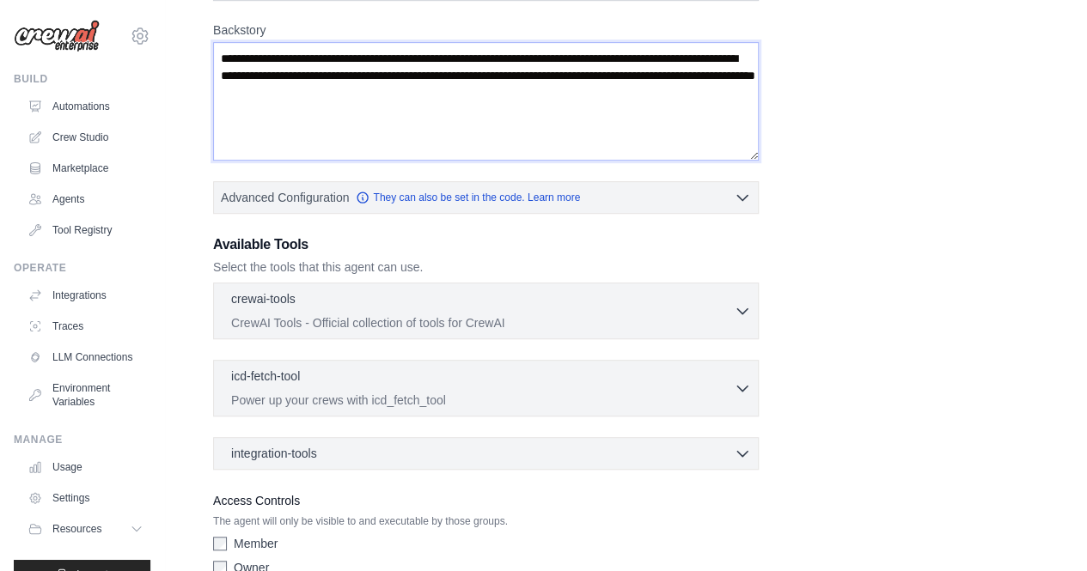
scroll to position [476, 0]
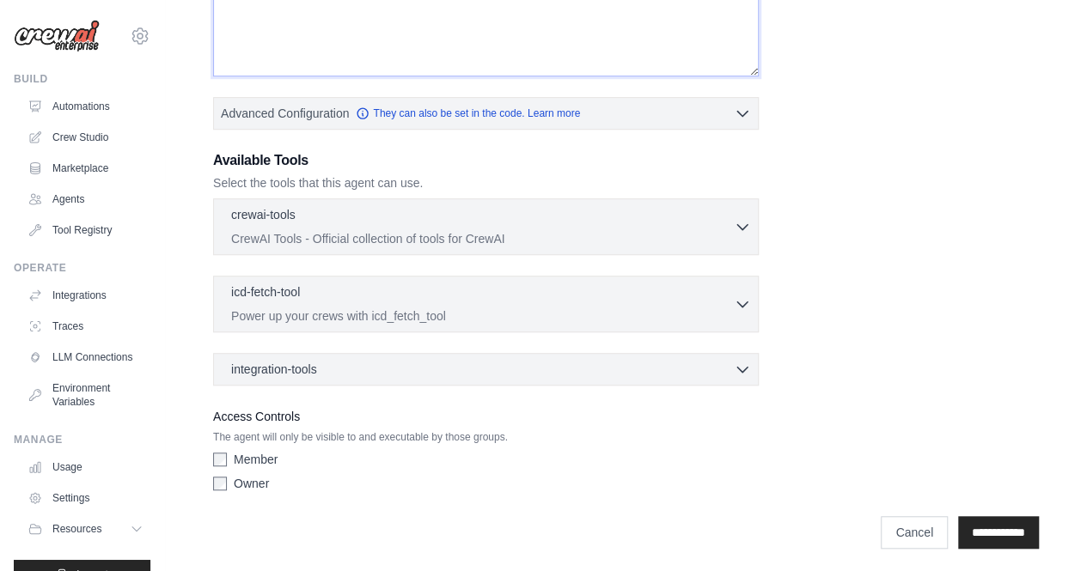
type textarea "**********"
click at [217, 486] on div "Owner" at bounding box center [486, 483] width 546 height 17
click at [976, 527] on input "**********" at bounding box center [998, 532] width 81 height 33
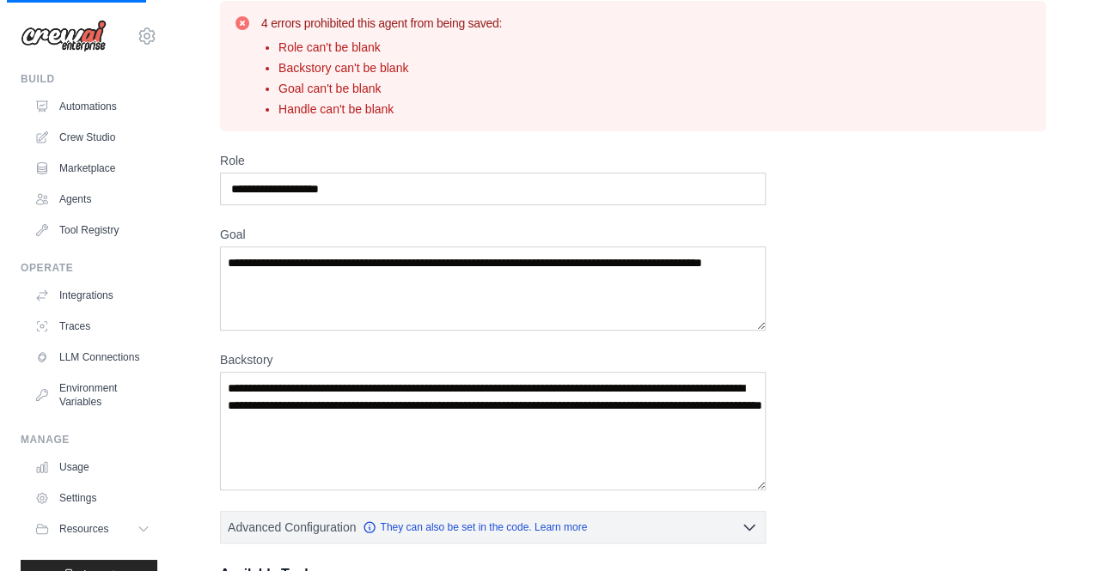
scroll to position [0, 0]
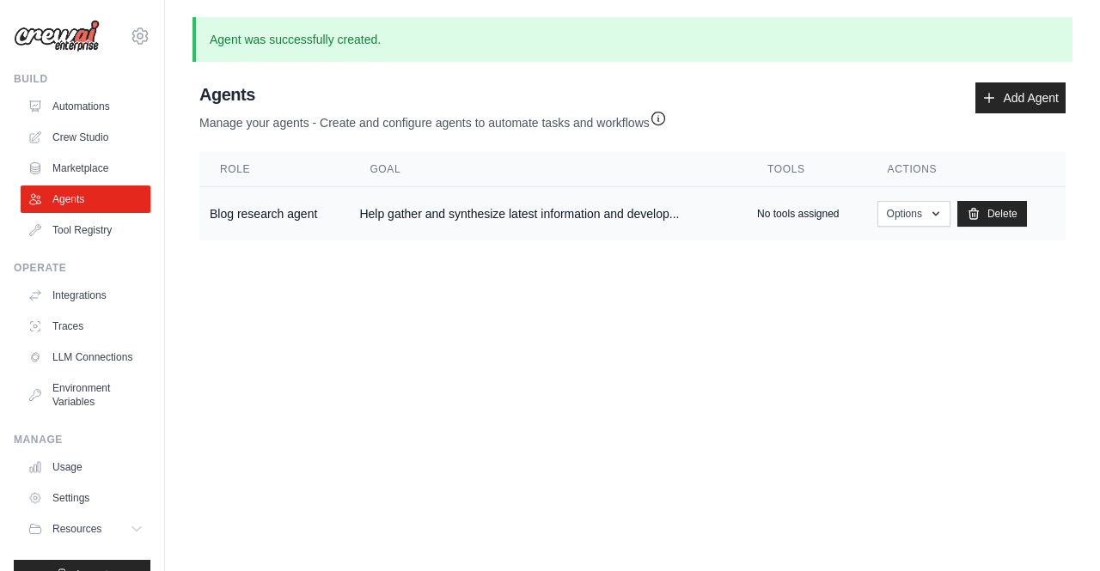
click at [411, 220] on td "Help gather and synthesize latest information and develop..." at bounding box center [548, 214] width 398 height 54
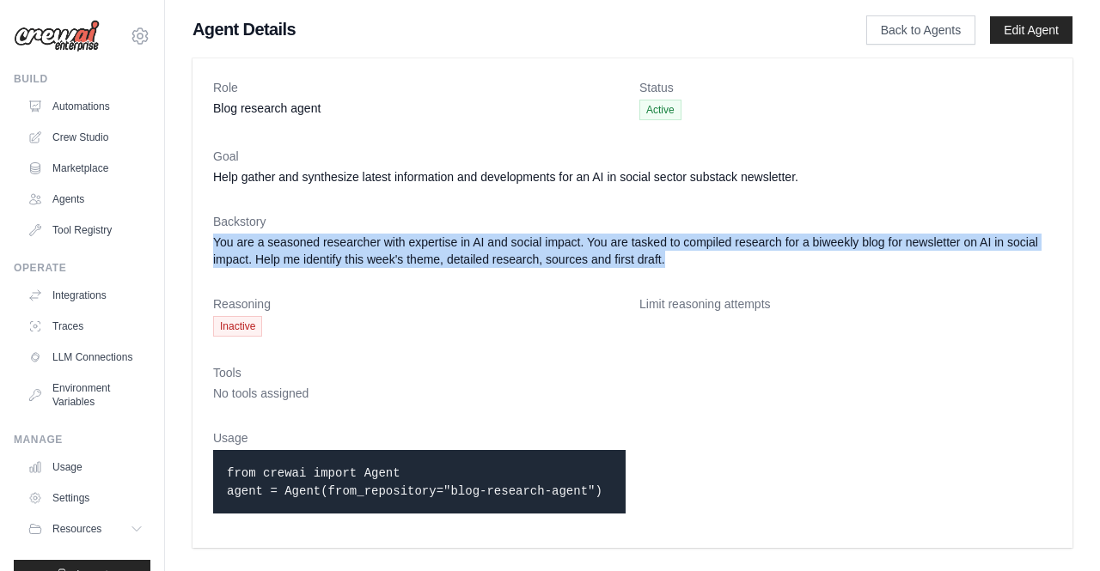
drag, startPoint x: 215, startPoint y: 238, endPoint x: 674, endPoint y: 260, distance: 459.5
click at [674, 260] on dd "You are a seasoned researcher with expertise in AI and social impact. You are t…" at bounding box center [632, 251] width 839 height 34
copy dd "You are a seasoned researcher with expertise in AI and social impact. You are t…"
click at [86, 137] on link "Crew Studio" at bounding box center [87, 138] width 130 height 28
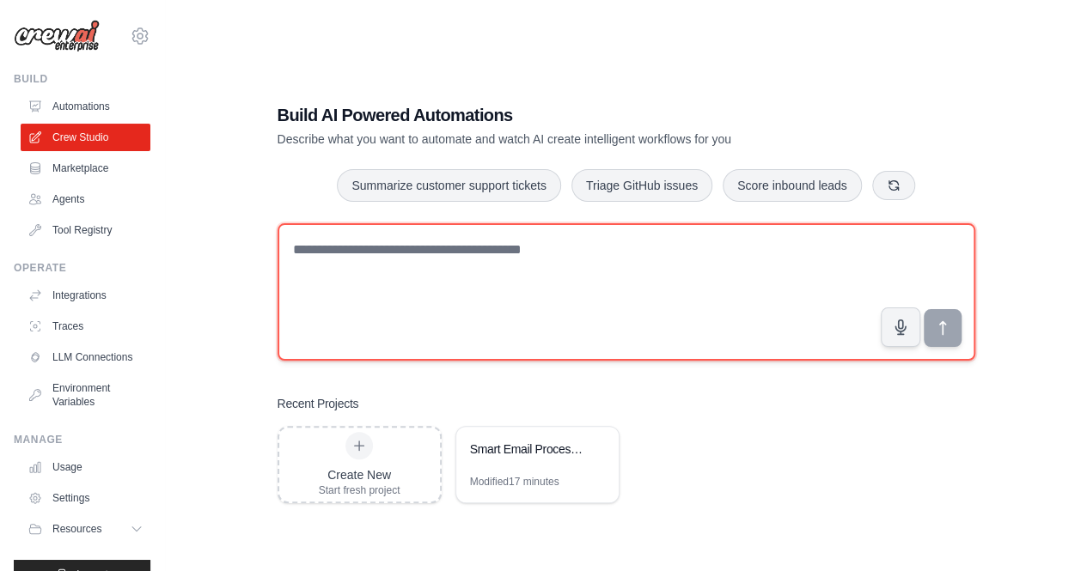
click at [456, 247] on textarea at bounding box center [627, 292] width 698 height 138
paste textarea "**********"
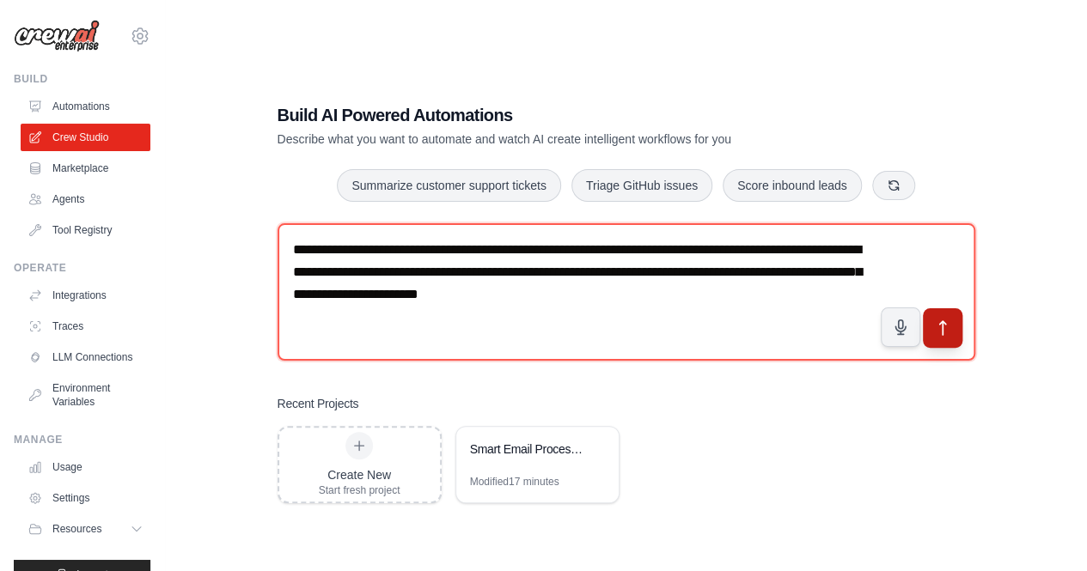
type textarea "**********"
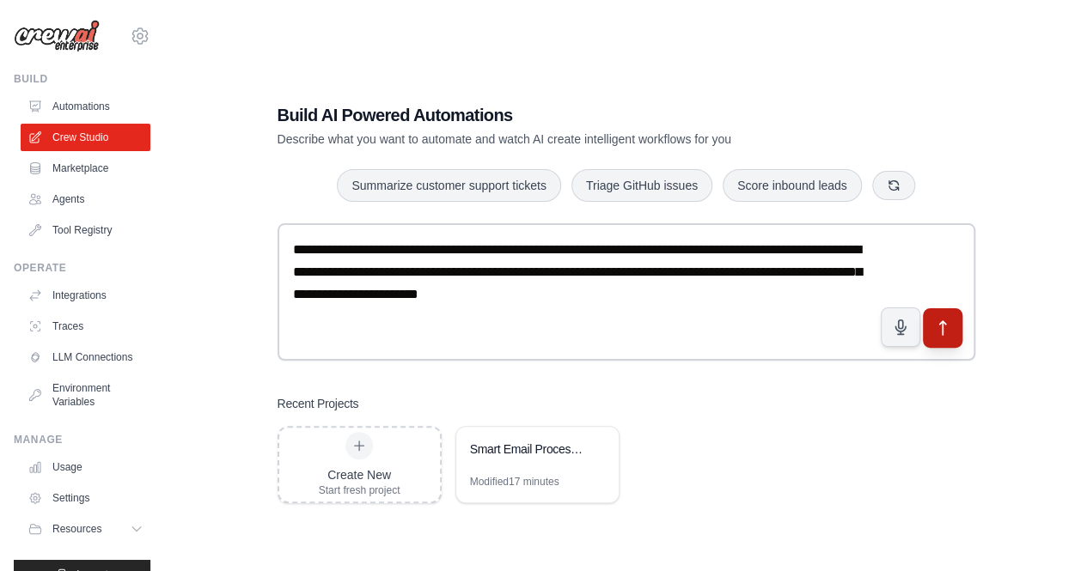
click at [954, 327] on button "submit" at bounding box center [942, 328] width 40 height 40
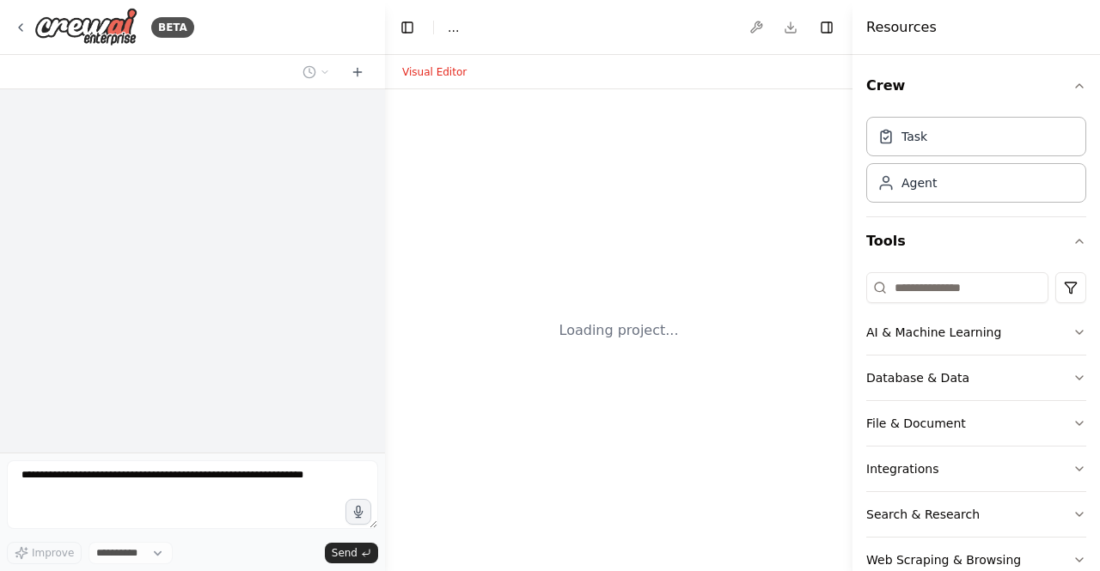
select select "****"
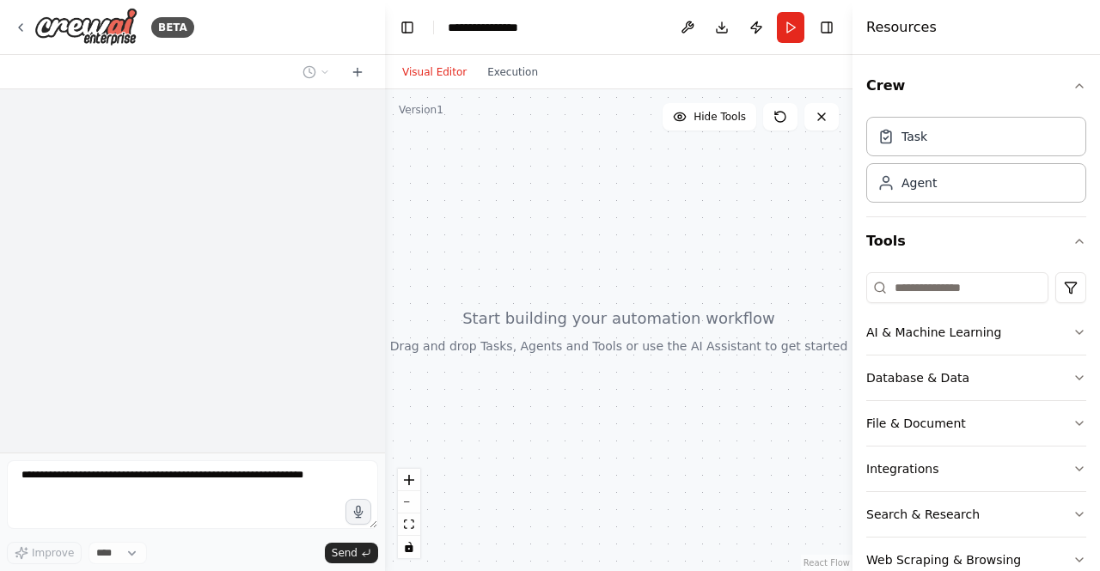
scroll to position [36, 0]
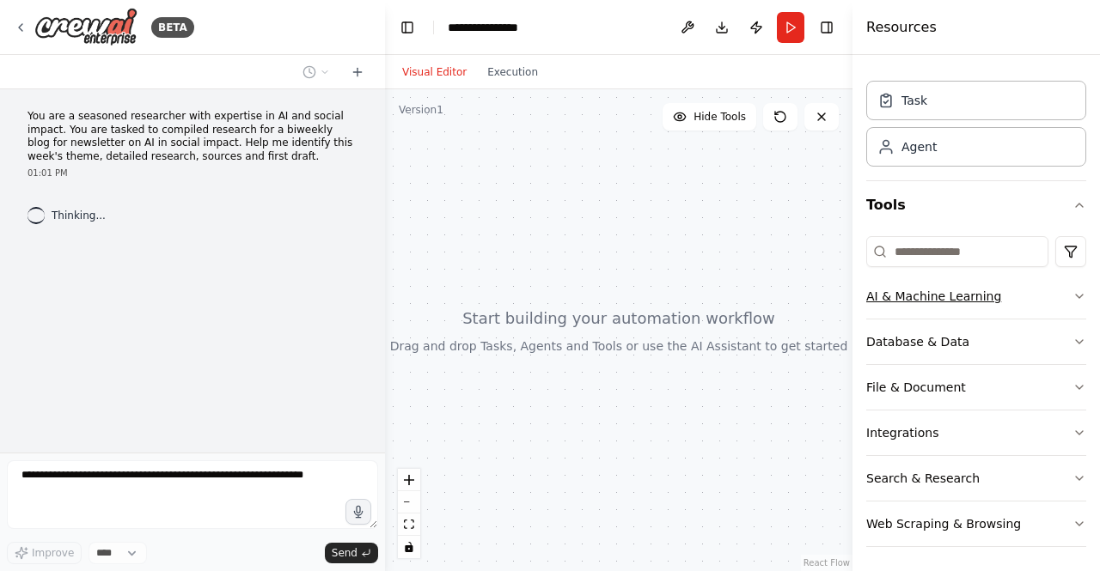
click at [1073, 296] on icon "button" at bounding box center [1080, 297] width 14 height 14
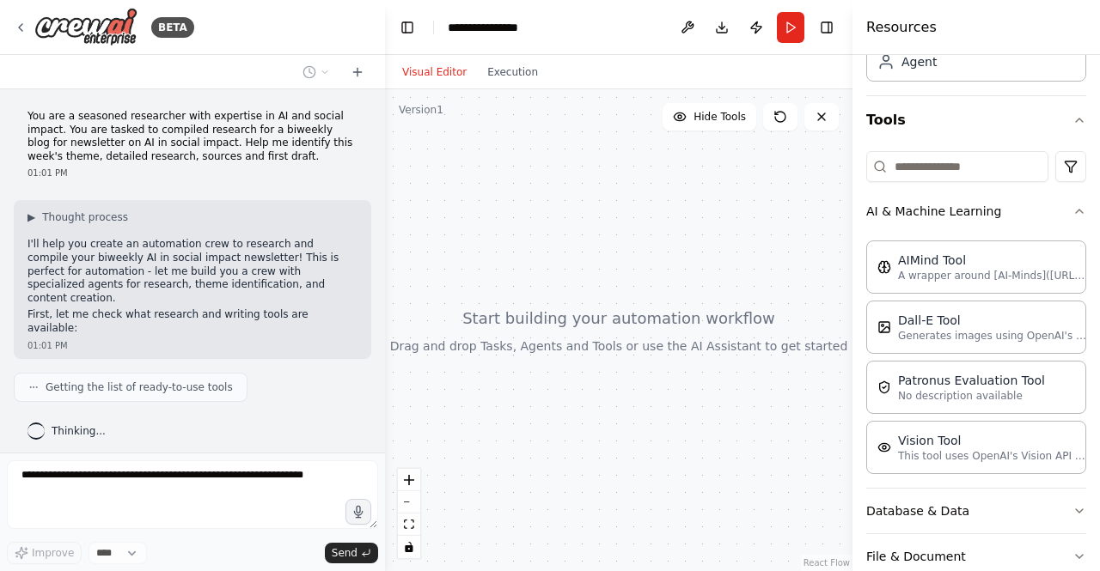
scroll to position [142, 0]
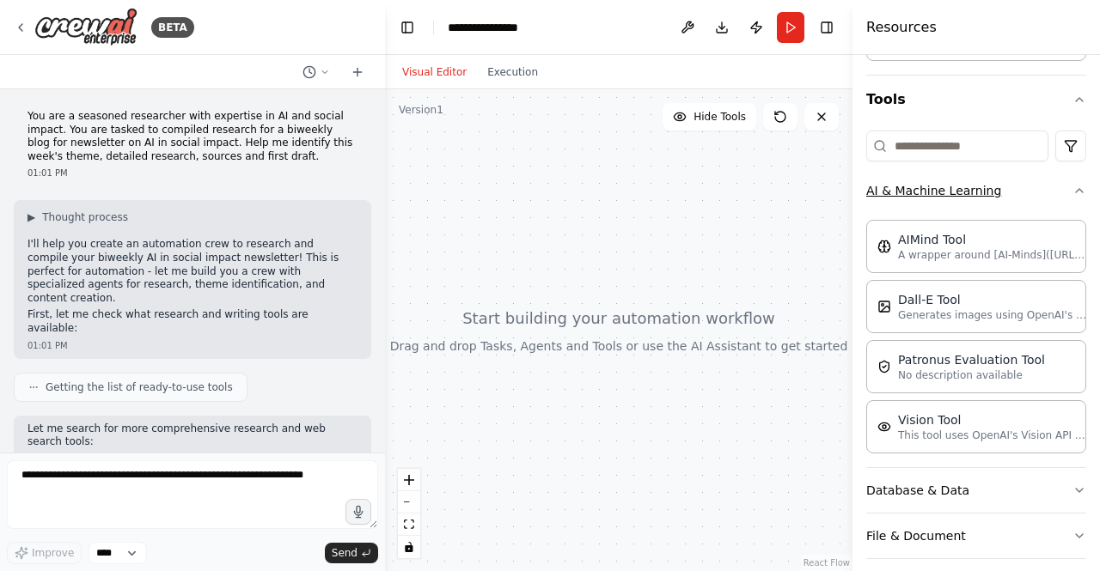
click at [1073, 193] on icon "button" at bounding box center [1080, 191] width 14 height 14
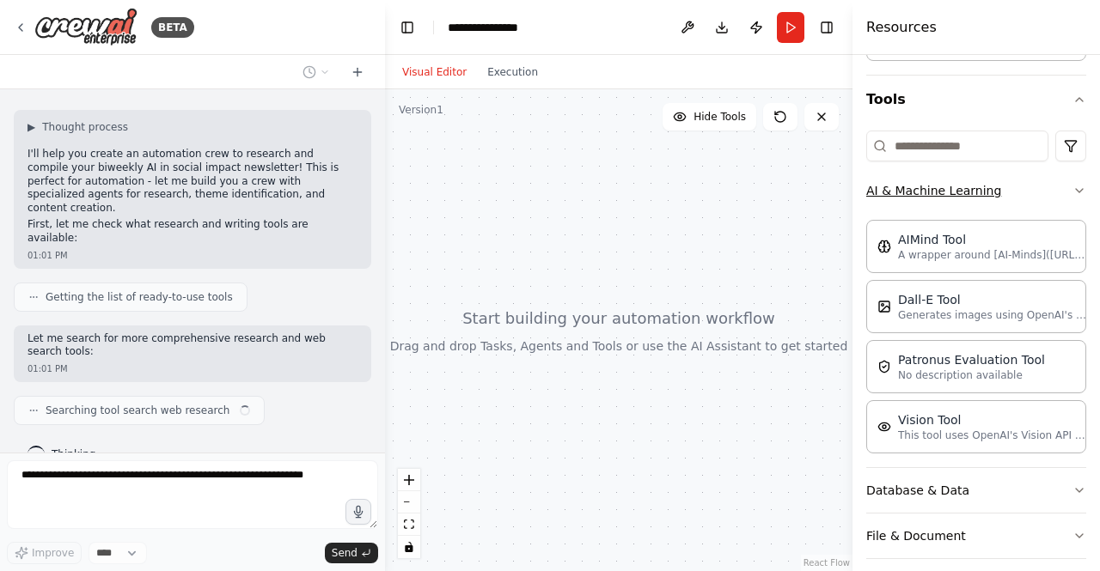
scroll to position [36, 0]
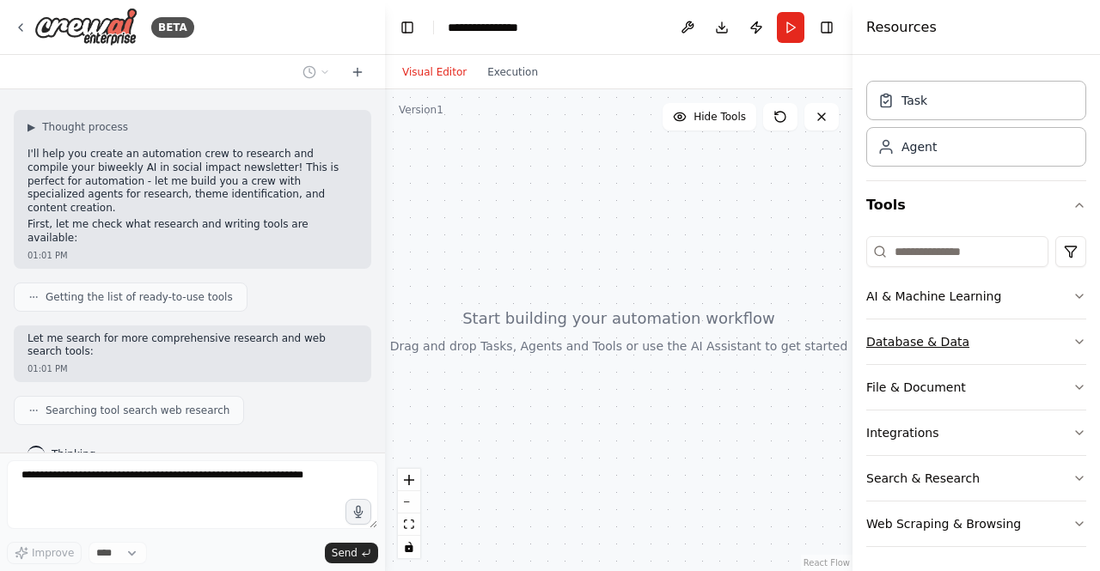
click at [1073, 337] on icon "button" at bounding box center [1080, 342] width 14 height 14
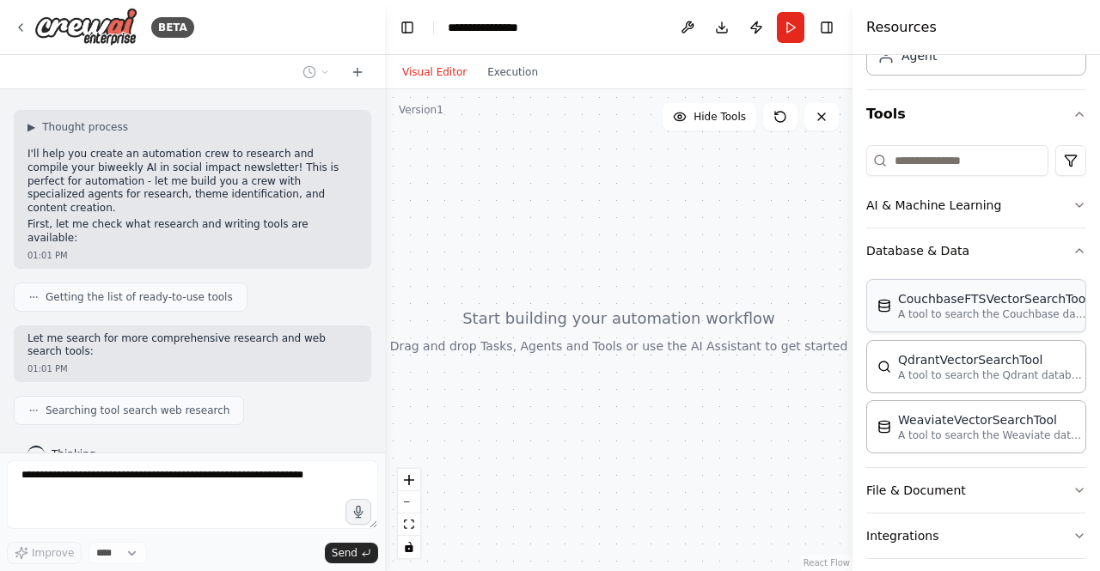
scroll to position [129, 0]
click at [1073, 252] on icon "button" at bounding box center [1080, 249] width 14 height 14
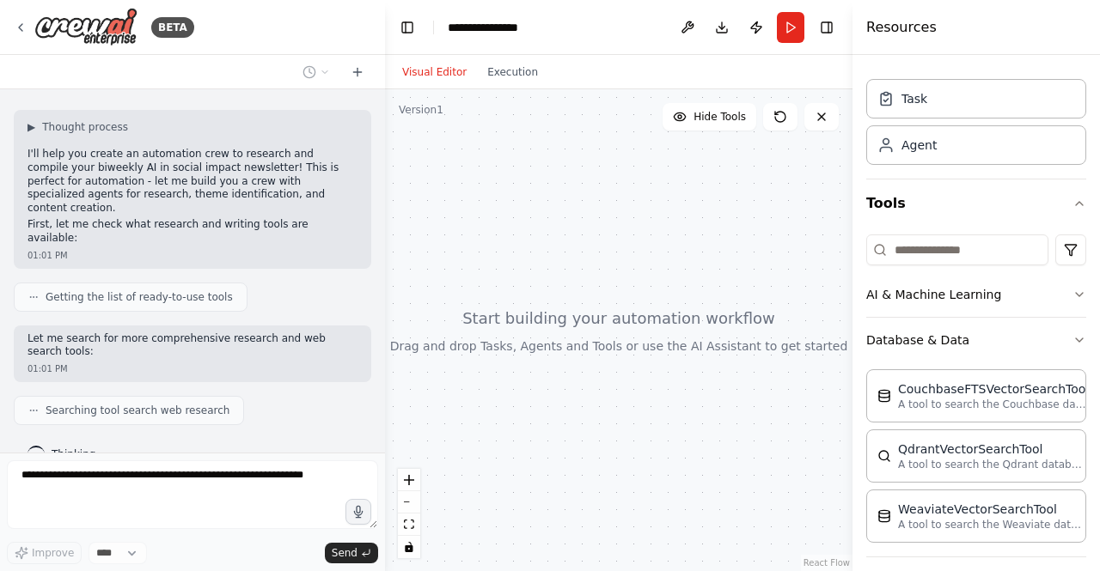
scroll to position [36, 0]
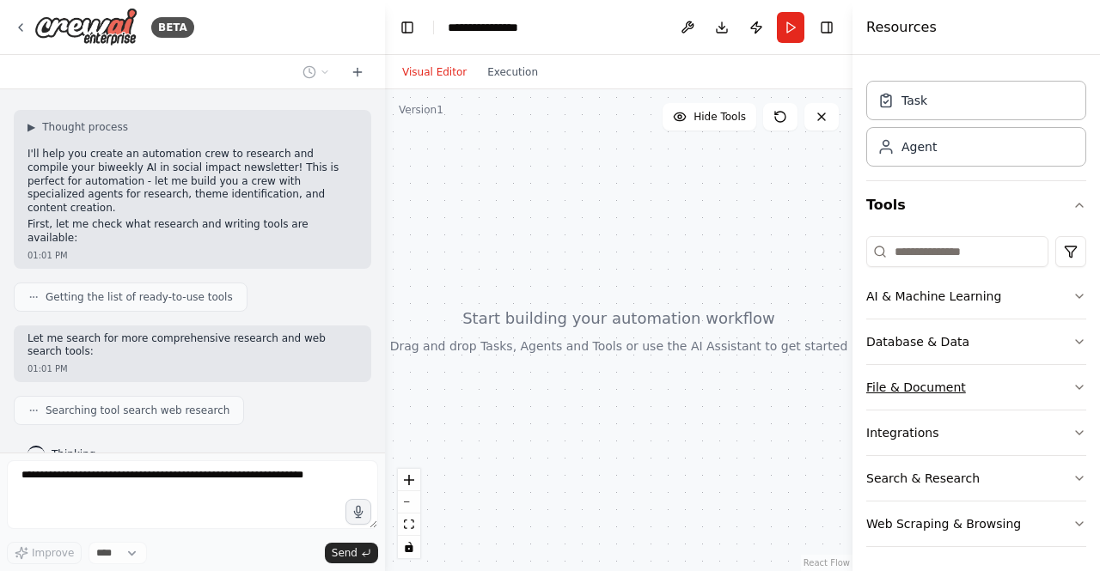
click at [1073, 385] on icon "button" at bounding box center [1080, 388] width 14 height 14
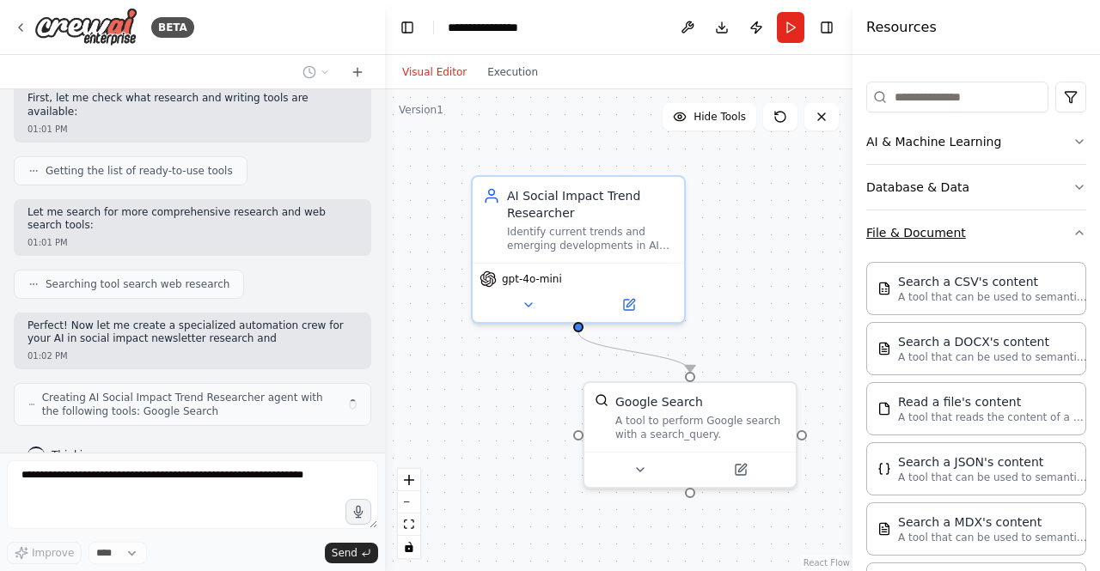
scroll to position [193, 0]
click at [1073, 234] on icon "button" at bounding box center [1080, 231] width 14 height 14
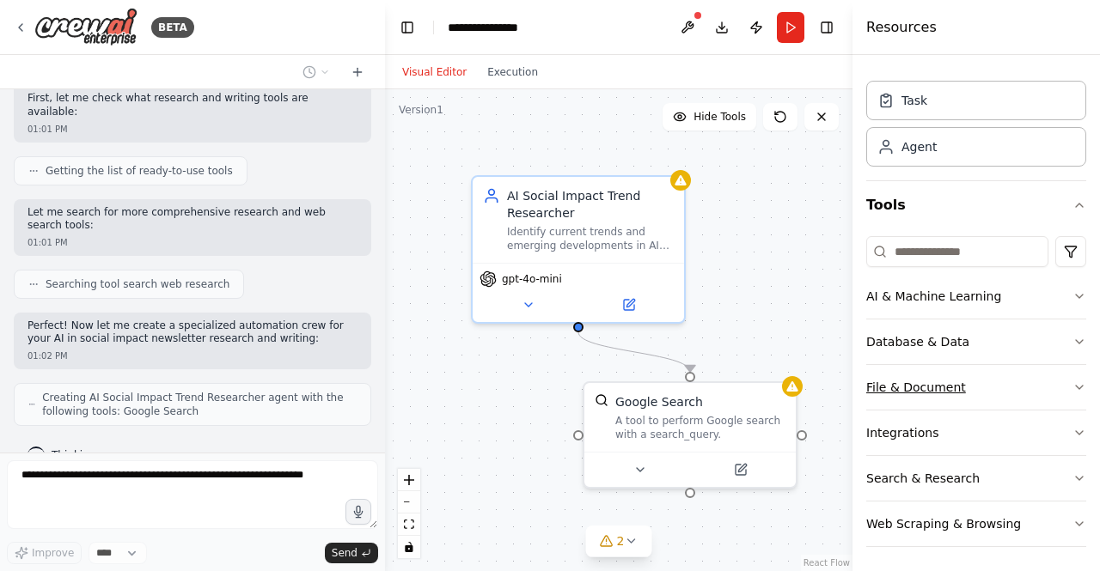
scroll to position [36, 0]
click at [1073, 387] on icon "button" at bounding box center [1080, 388] width 14 height 14
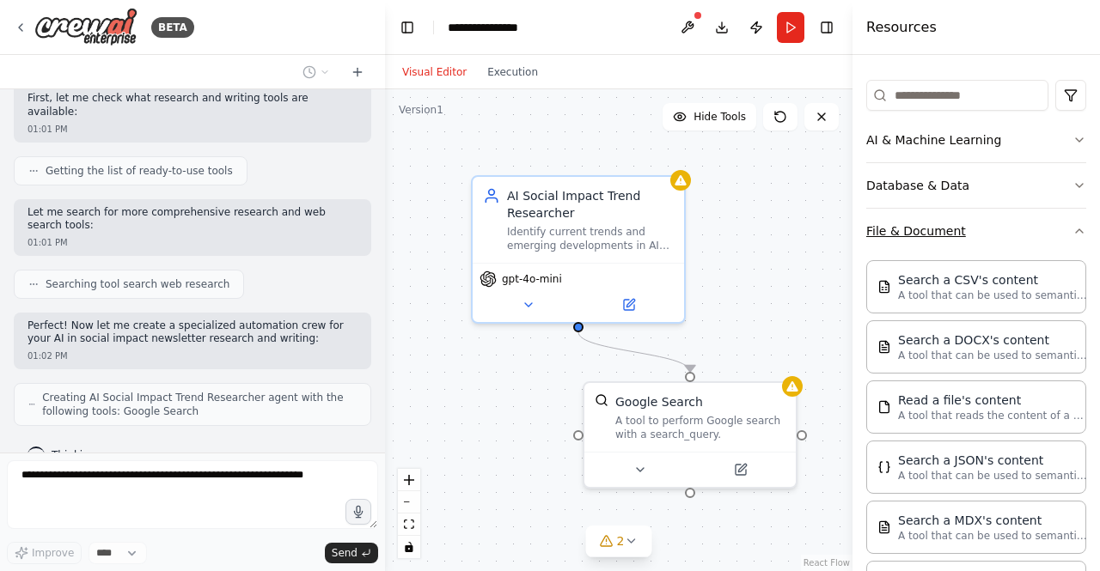
scroll to position [273, 0]
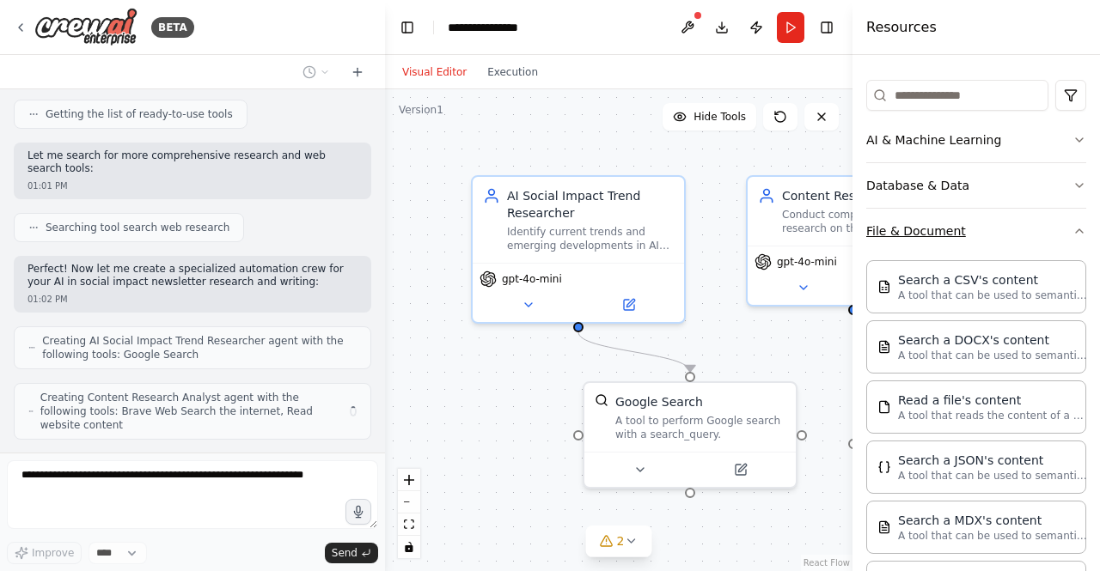
click at [1073, 234] on icon "button" at bounding box center [1080, 231] width 14 height 14
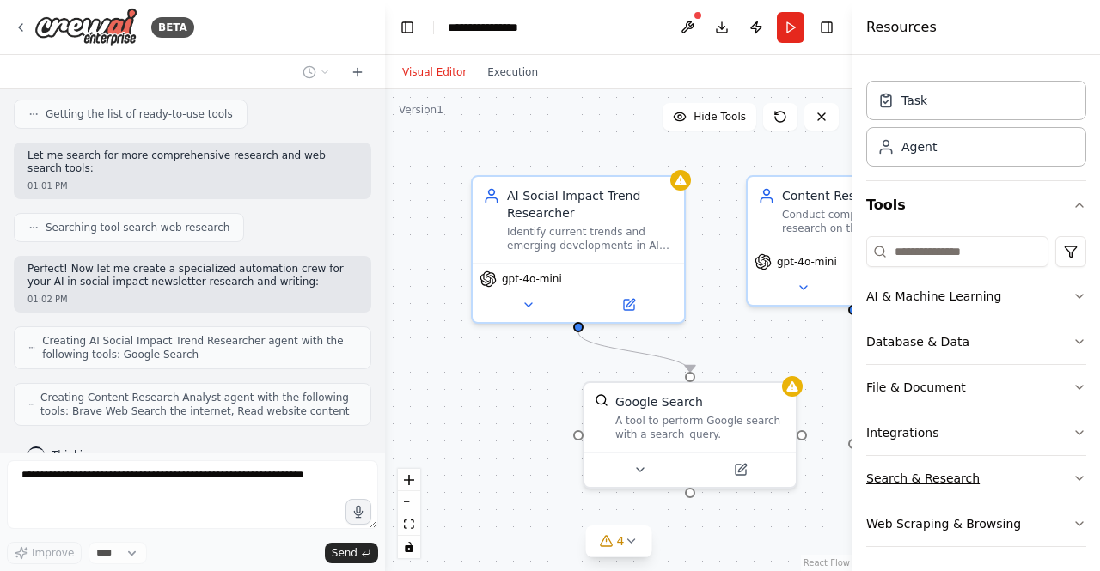
click at [1073, 474] on icon "button" at bounding box center [1080, 479] width 14 height 14
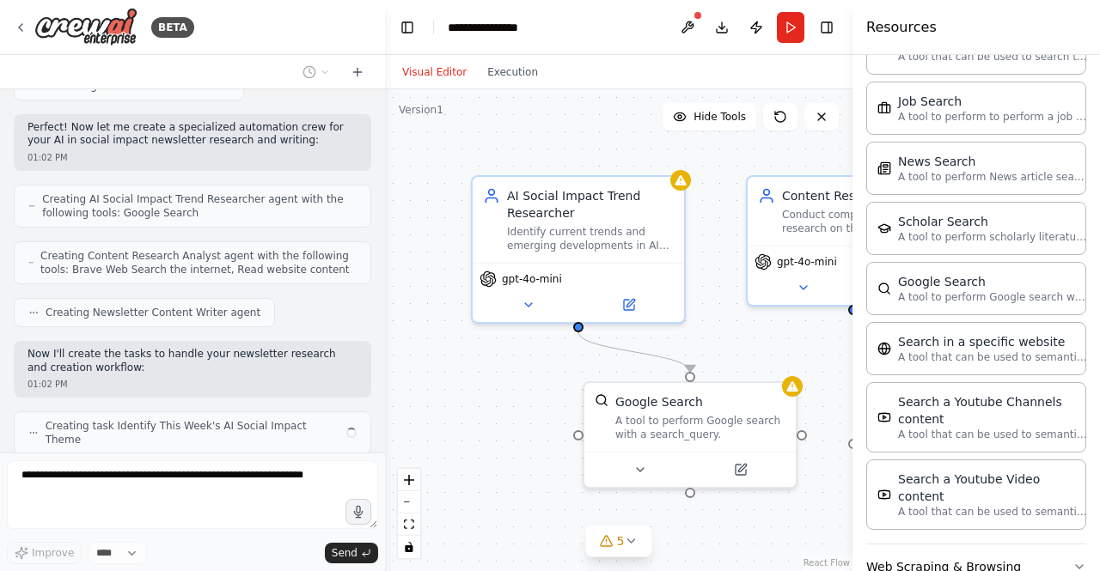
scroll to position [428, 0]
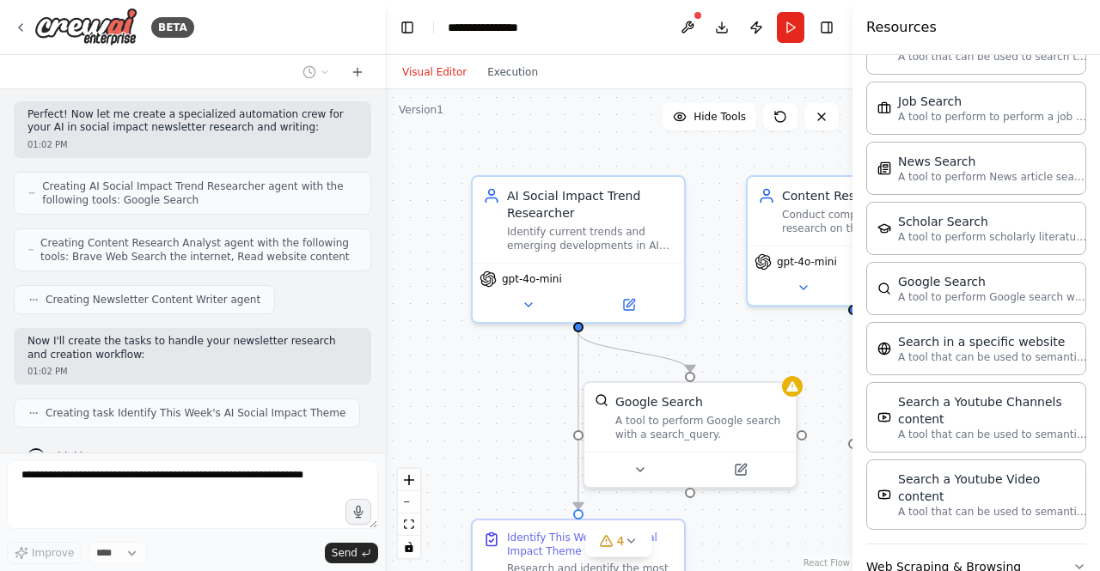
click at [1073, 560] on icon "button" at bounding box center [1080, 567] width 14 height 14
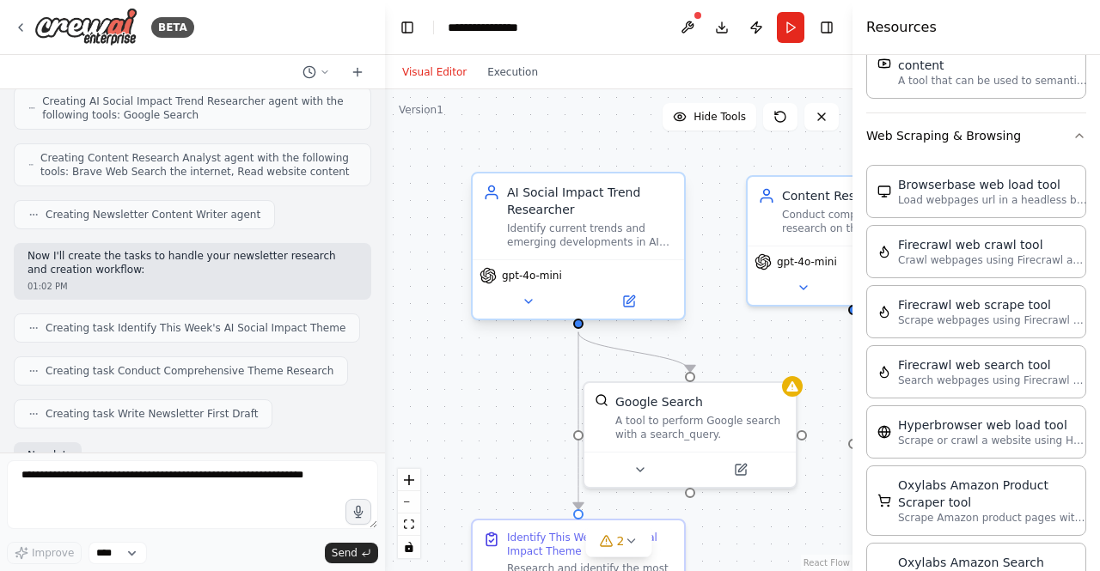
scroll to position [613, 0]
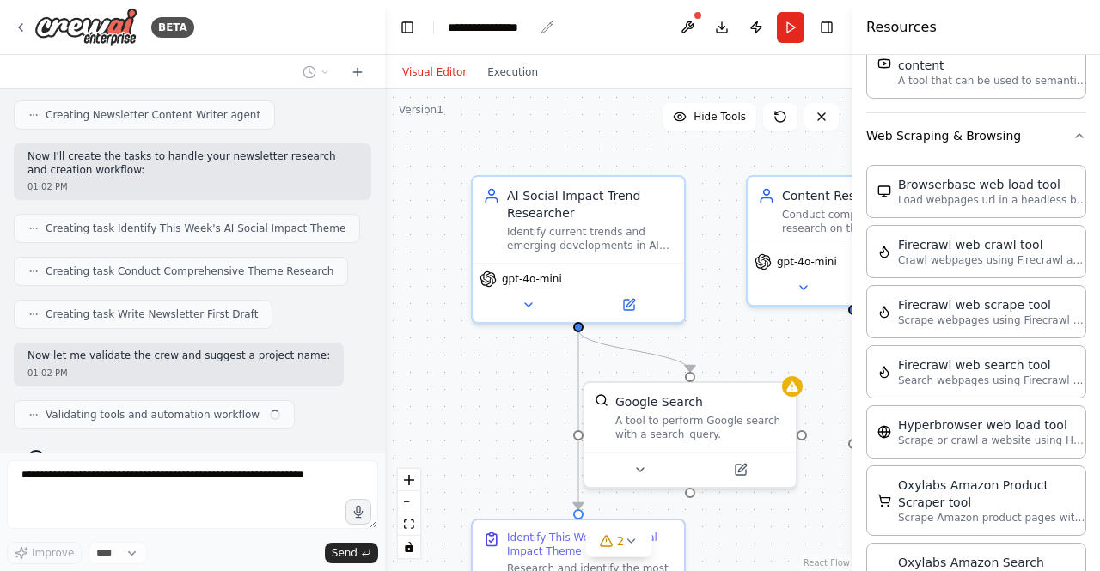
click at [492, 33] on div "**********" at bounding box center [491, 27] width 86 height 17
drag, startPoint x: 459, startPoint y: 24, endPoint x: 572, endPoint y: 32, distance: 113.7
click at [572, 32] on div "**********" at bounding box center [512, 27] width 129 height 17
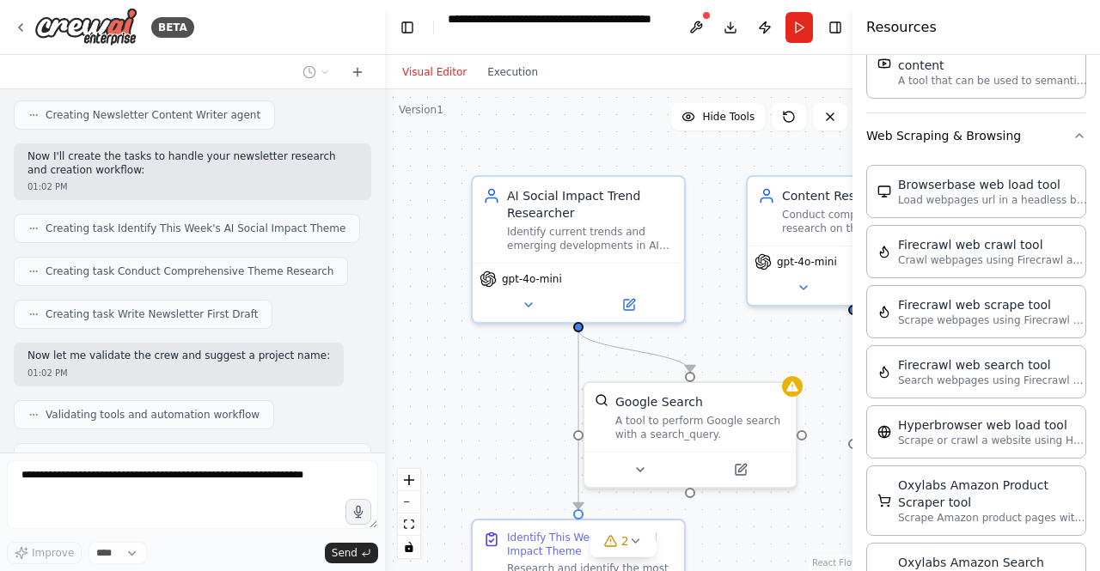
scroll to position [669, 0]
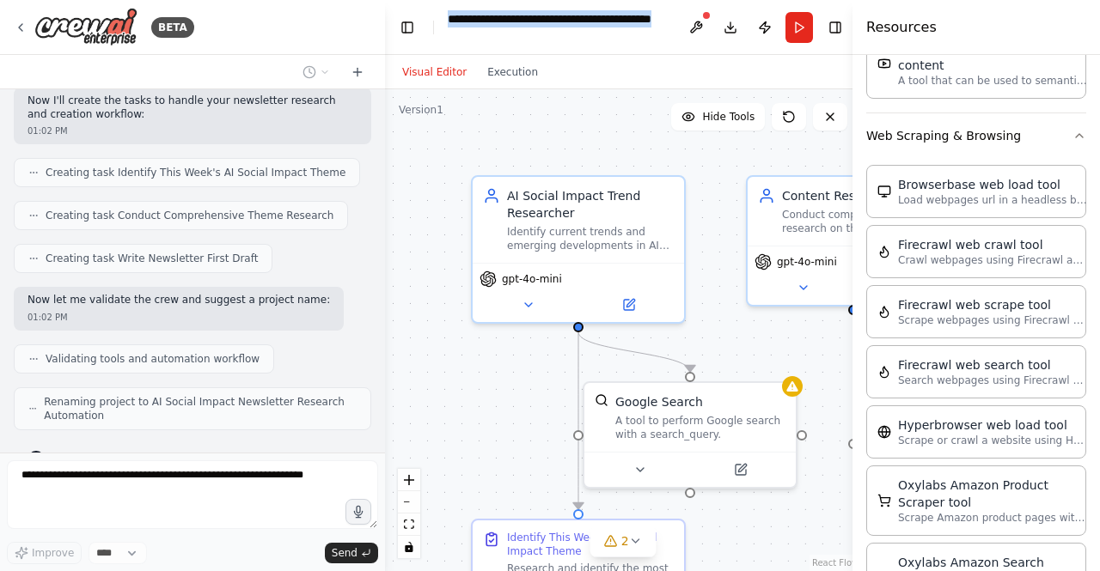
drag, startPoint x: 452, startPoint y: 13, endPoint x: 406, endPoint y: 1, distance: 47.9
click at [406, 1] on header "**********" at bounding box center [623, 27] width 476 height 55
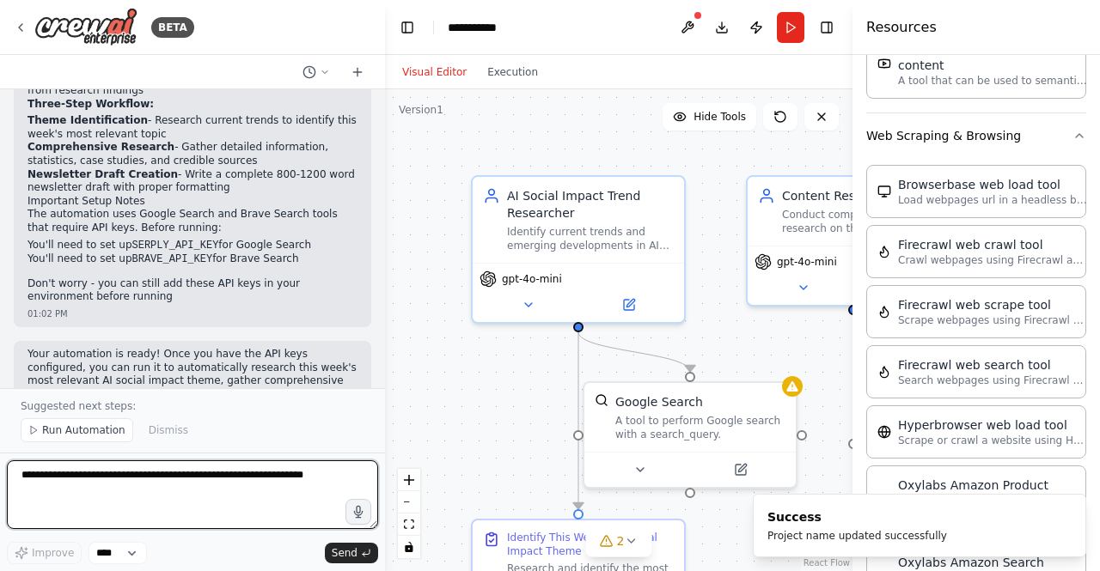
scroll to position [1192, 0]
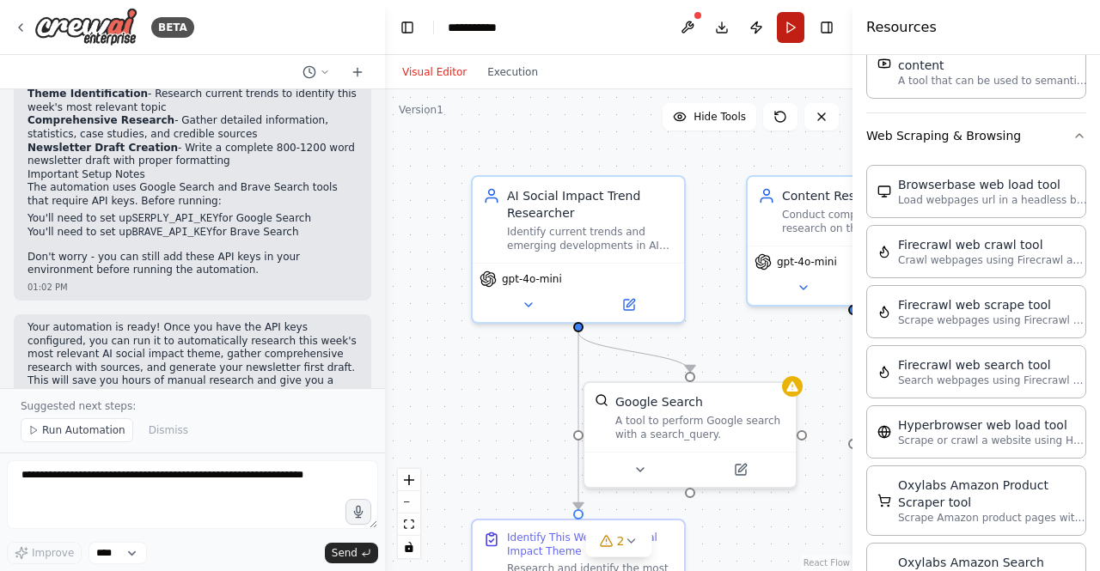
click at [802, 21] on button "Run" at bounding box center [791, 27] width 28 height 31
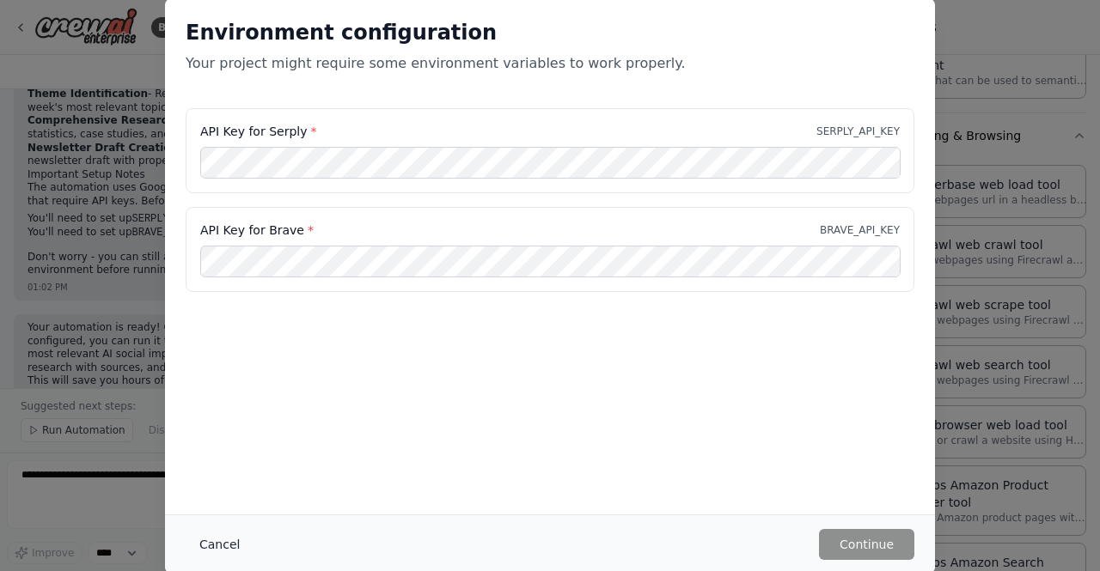
click at [226, 551] on button "Cancel" at bounding box center [220, 544] width 68 height 31
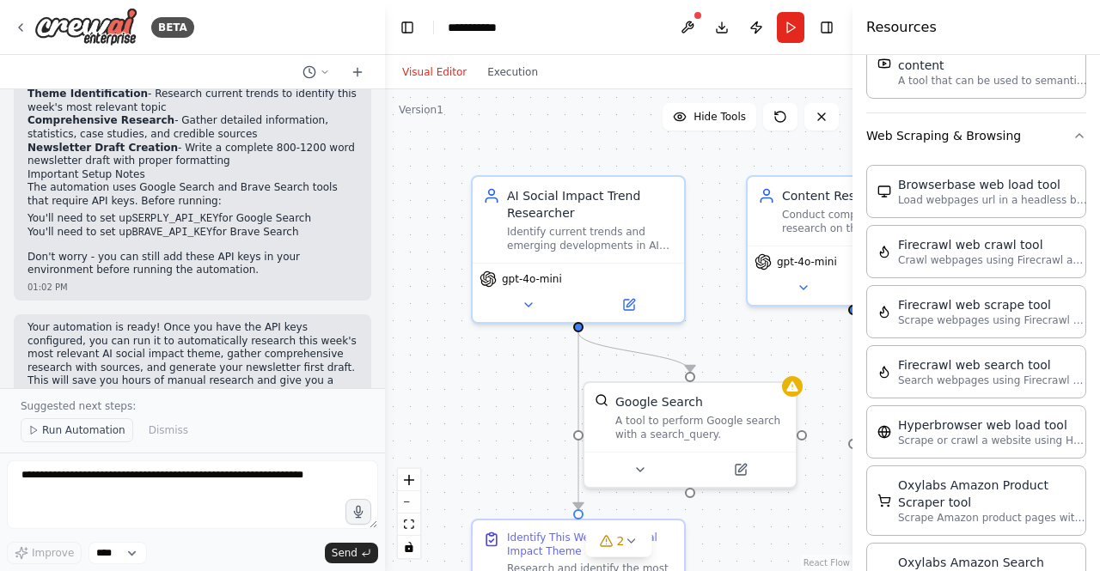
click at [65, 435] on span "Run Automation" at bounding box center [83, 431] width 83 height 14
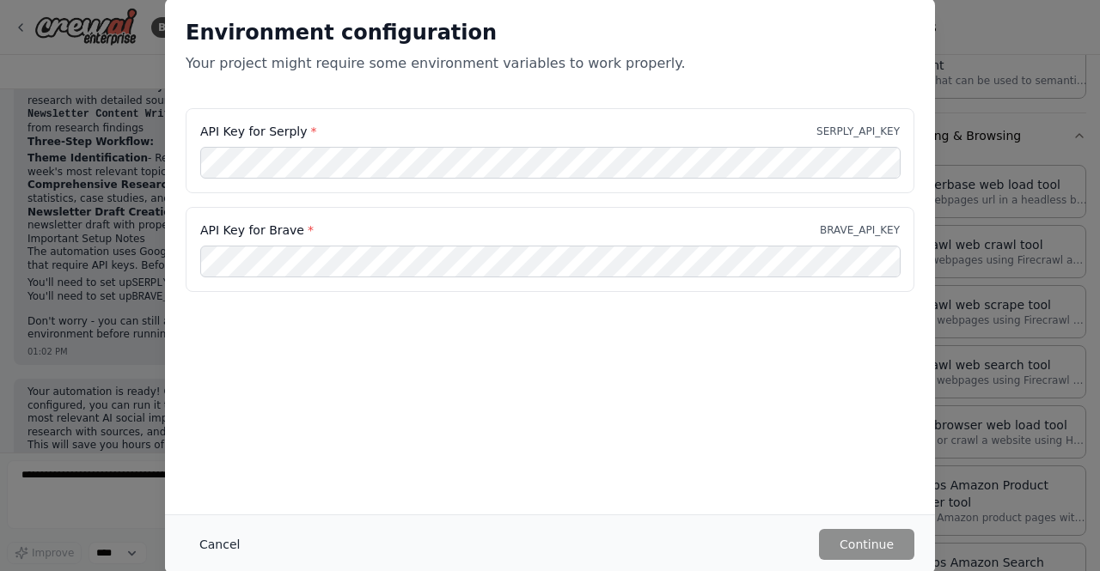
click at [210, 542] on button "Cancel" at bounding box center [220, 544] width 68 height 31
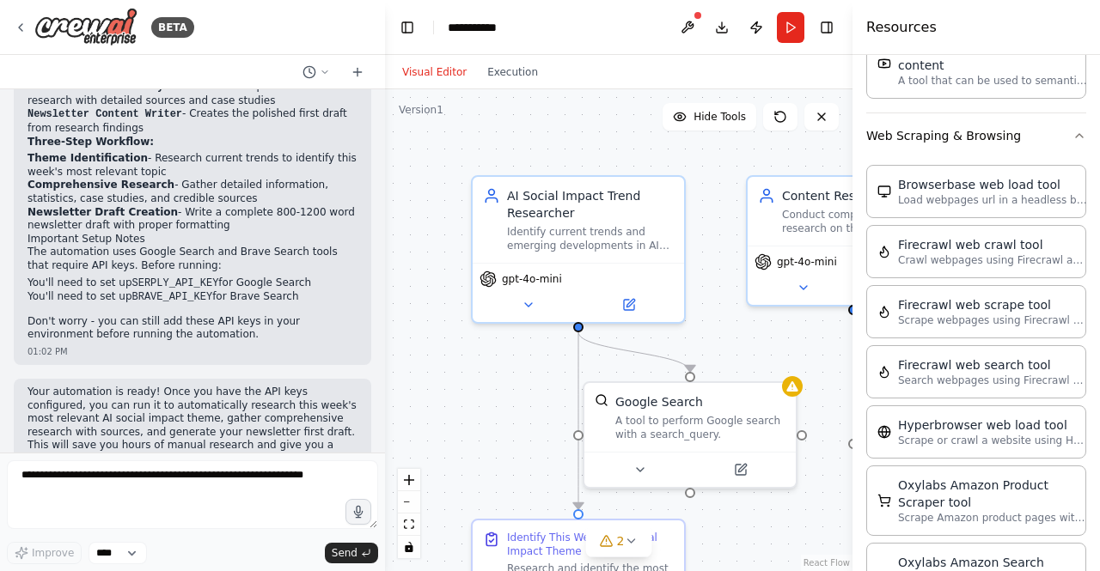
click at [799, 393] on div ".deletable-edge-delete-btn { width: 20px; height: 20px; border: 0px solid #ffff…" at bounding box center [619, 330] width 468 height 482
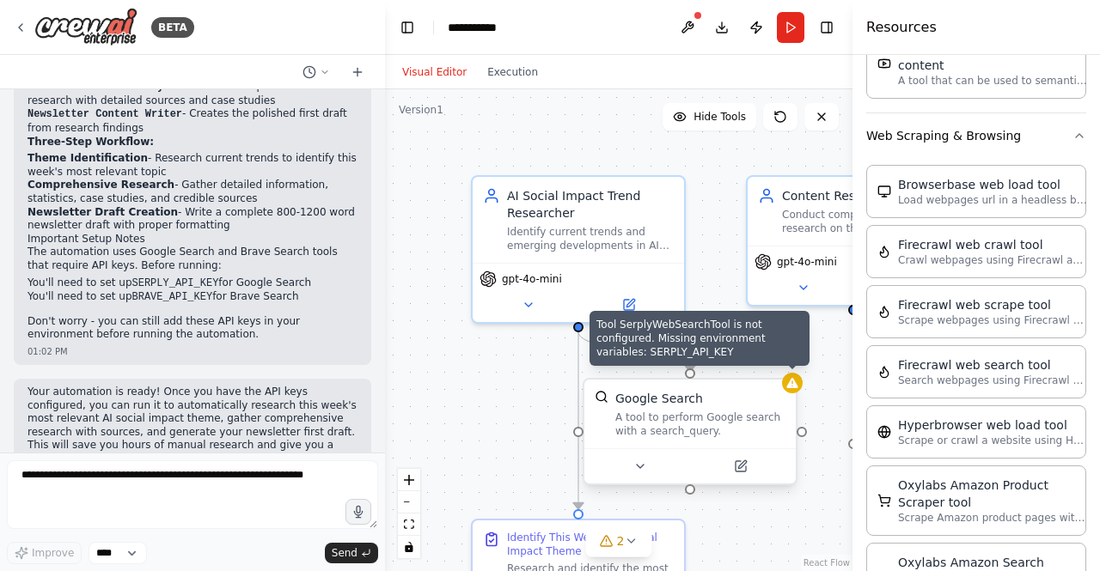
click at [792, 386] on icon at bounding box center [791, 383] width 11 height 10
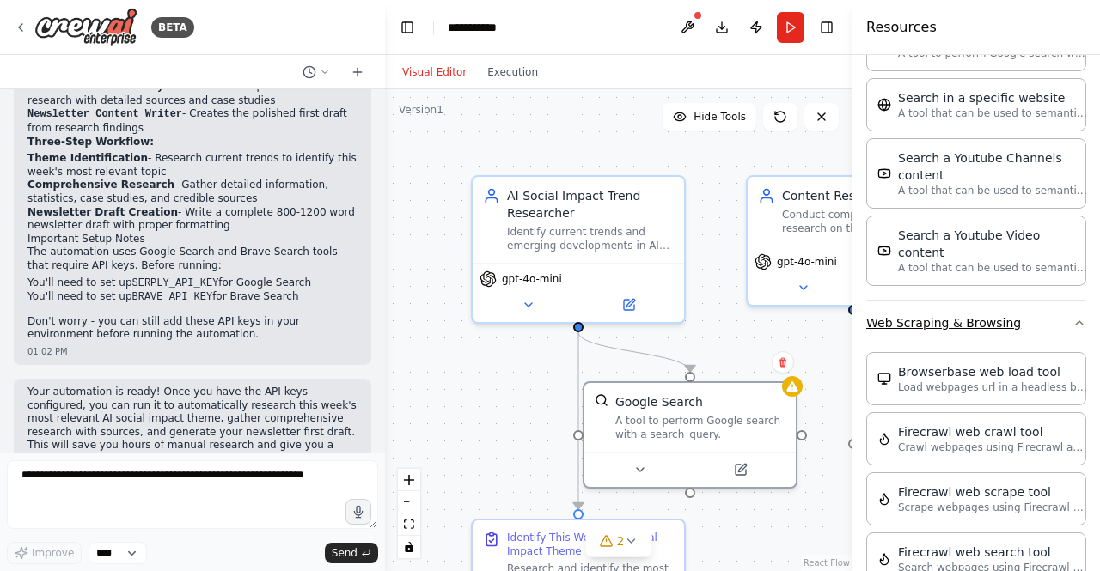
click at [1027, 301] on button "Web Scraping & Browsing" at bounding box center [976, 323] width 220 height 45
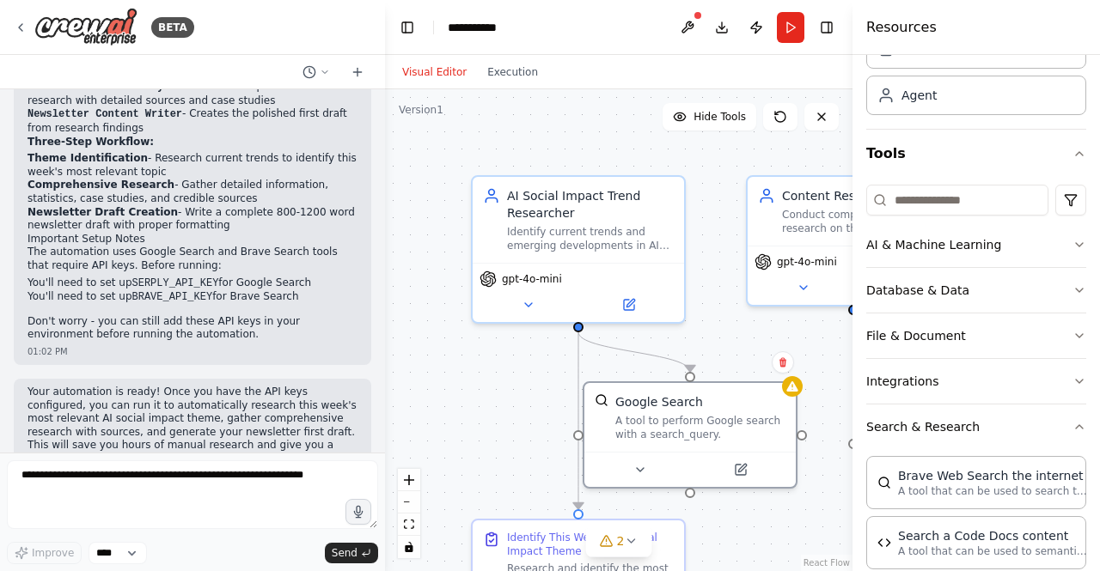
scroll to position [87, 0]
click at [1073, 421] on div "Crew Task Agent Tools AI & Machine Learning Database & Data File & Document Int…" at bounding box center [977, 313] width 248 height 516
click at [1073, 421] on icon "button" at bounding box center [1080, 428] width 14 height 14
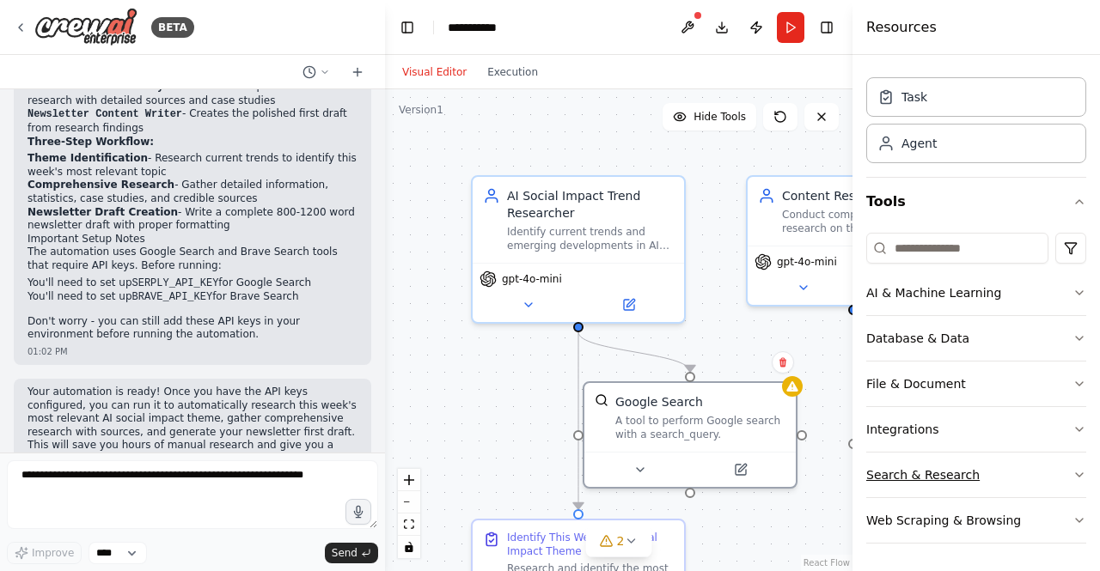
scroll to position [36, 0]
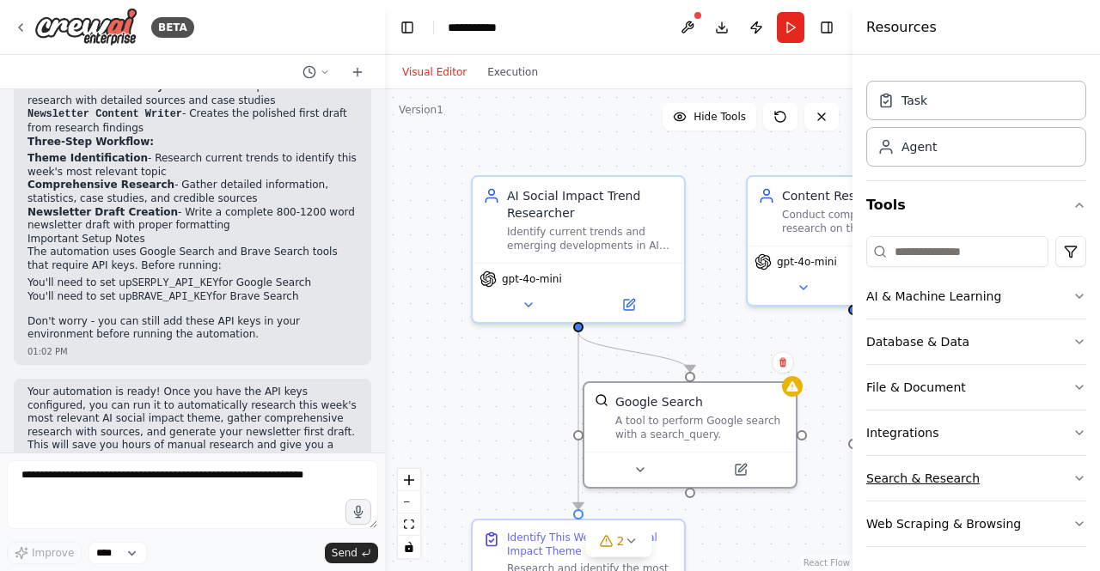
click at [1058, 470] on button "Search & Research" at bounding box center [976, 478] width 220 height 45
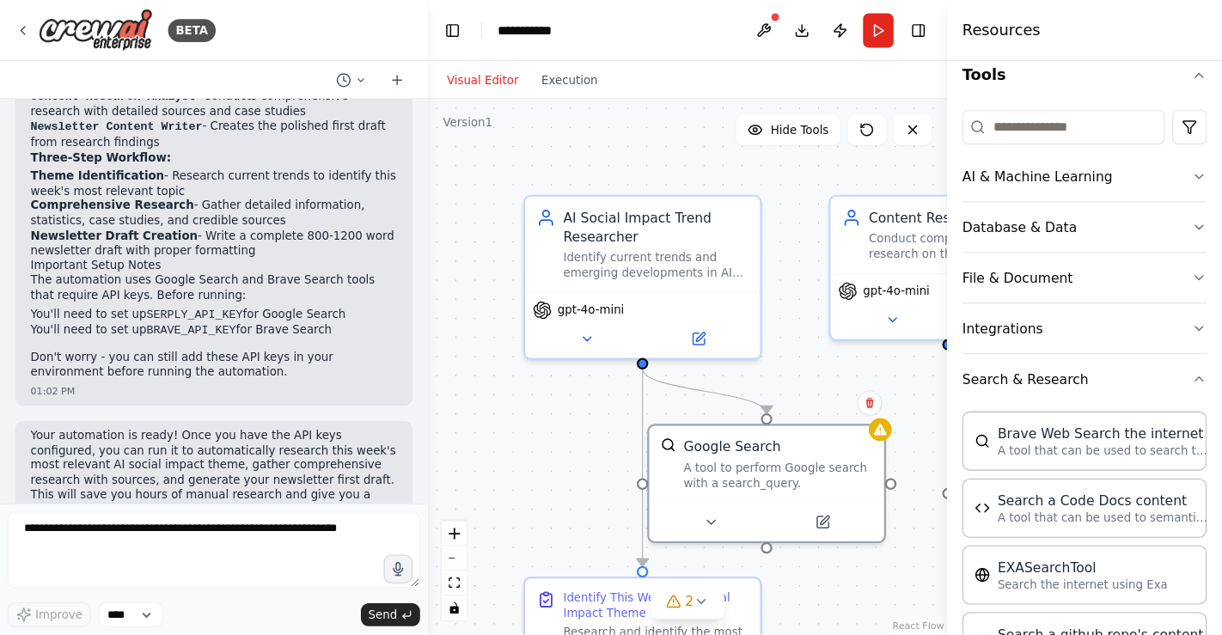
scroll to position [0, 0]
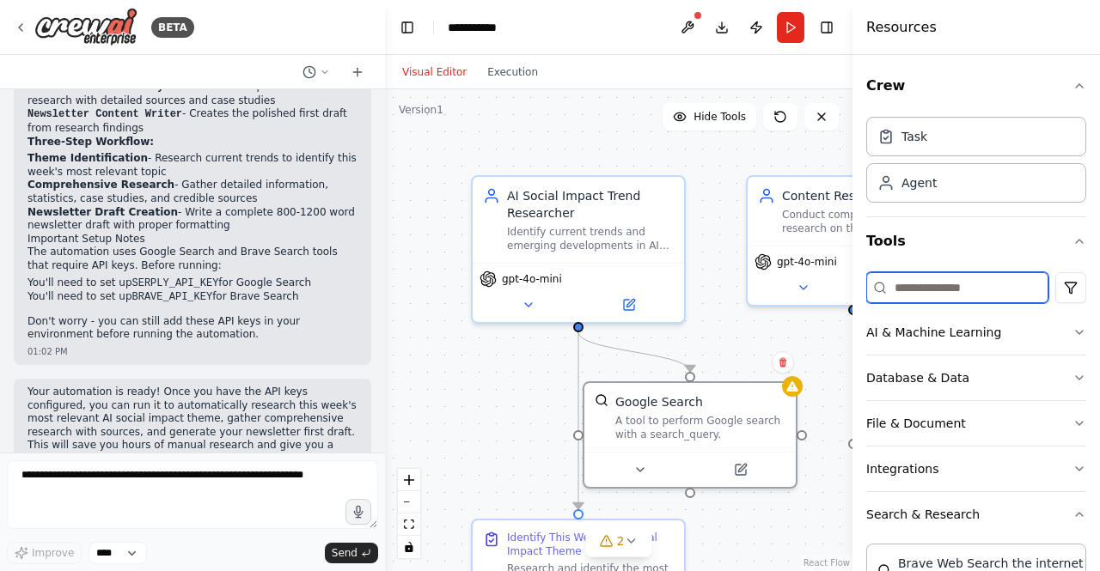
click at [967, 272] on input at bounding box center [957, 287] width 182 height 31
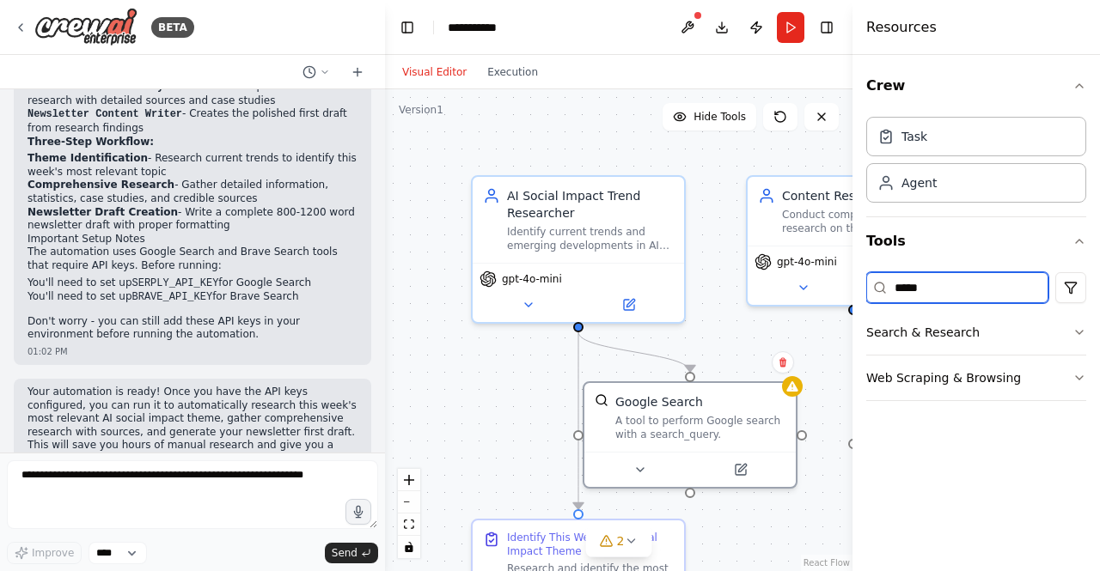
type input "******"
drag, startPoint x: 987, startPoint y: 289, endPoint x: 849, endPoint y: 276, distance: 138.1
click at [853, 276] on div "Resources Crew Task Agent Tools ****** Search & Research Web Scraping & Browsing" at bounding box center [977, 285] width 248 height 571
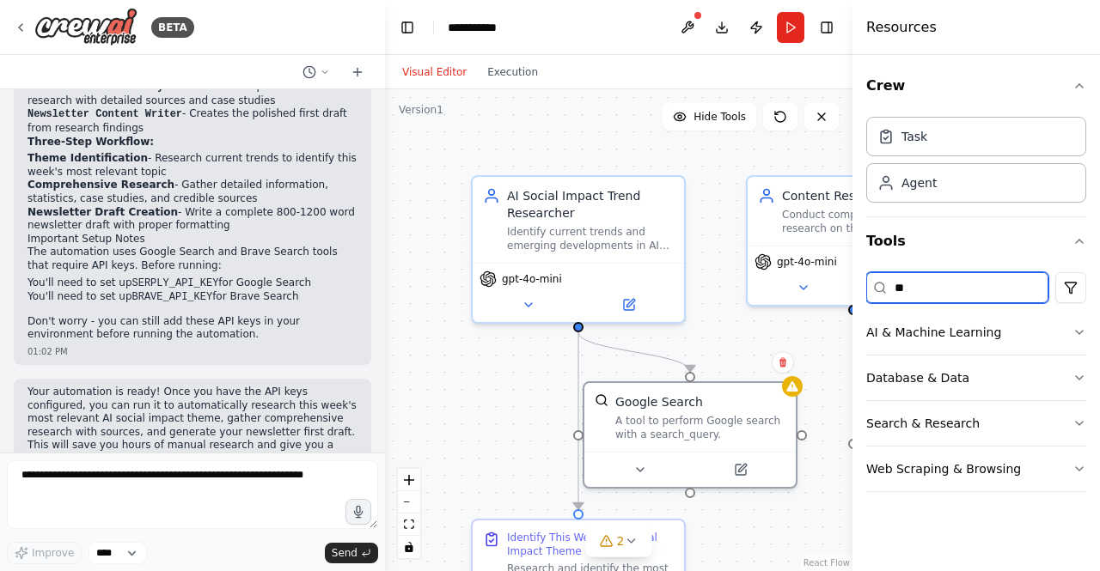
type input "*"
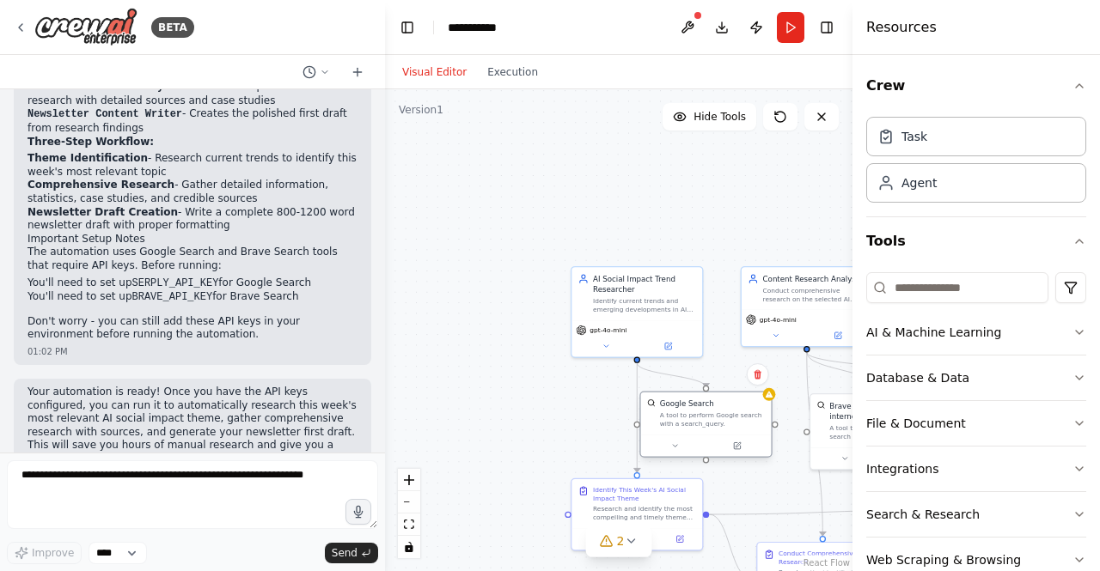
click at [771, 408] on div "Google Search A tool to perform Google search with a search_query." at bounding box center [706, 414] width 131 height 42
click at [773, 398] on icon at bounding box center [769, 394] width 9 height 9
click at [761, 406] on div "Google Search" at bounding box center [712, 404] width 105 height 10
click at [773, 402] on div ".deletable-edge-delete-btn { width: 20px; height: 20px; border: 0px solid #ffff…" at bounding box center [619, 330] width 468 height 482
click at [735, 408] on div "Google Search" at bounding box center [712, 404] width 105 height 10
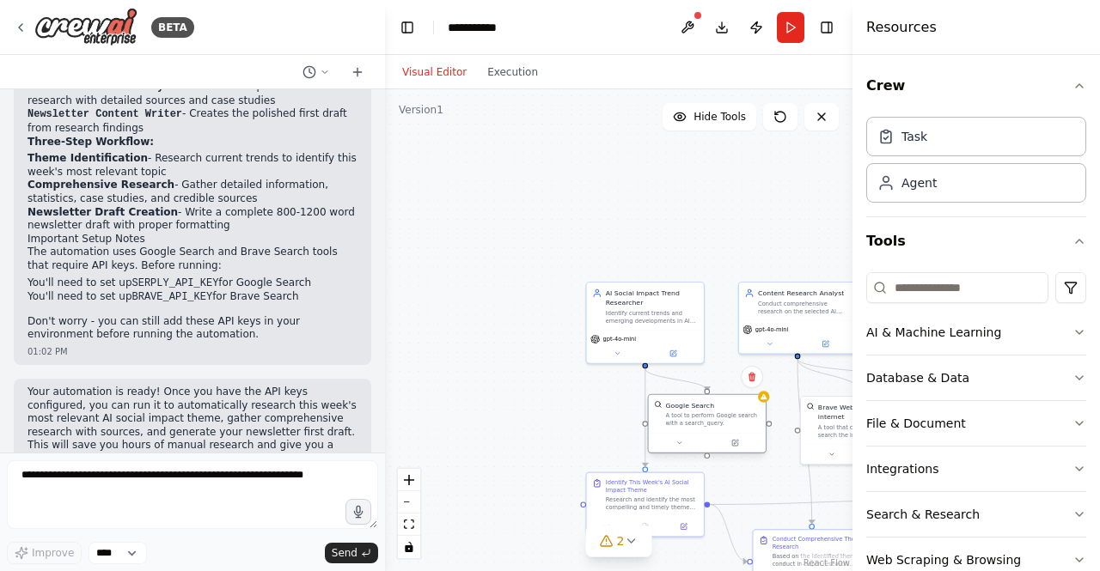
click at [764, 403] on div "Google Search A tool to perform Google search with a search_query." at bounding box center [707, 414] width 117 height 38
click at [766, 403] on div "Google Search A tool to perform Google search with a search_query." at bounding box center [707, 423] width 119 height 59
click at [740, 416] on div "A tool to perform Google search with a search_query." at bounding box center [713, 420] width 95 height 15
click at [694, 426] on div "A tool to perform Google search with a search_query." at bounding box center [713, 420] width 95 height 15
click at [727, 416] on div "A tool to perform Google search with a search_query." at bounding box center [713, 420] width 95 height 15
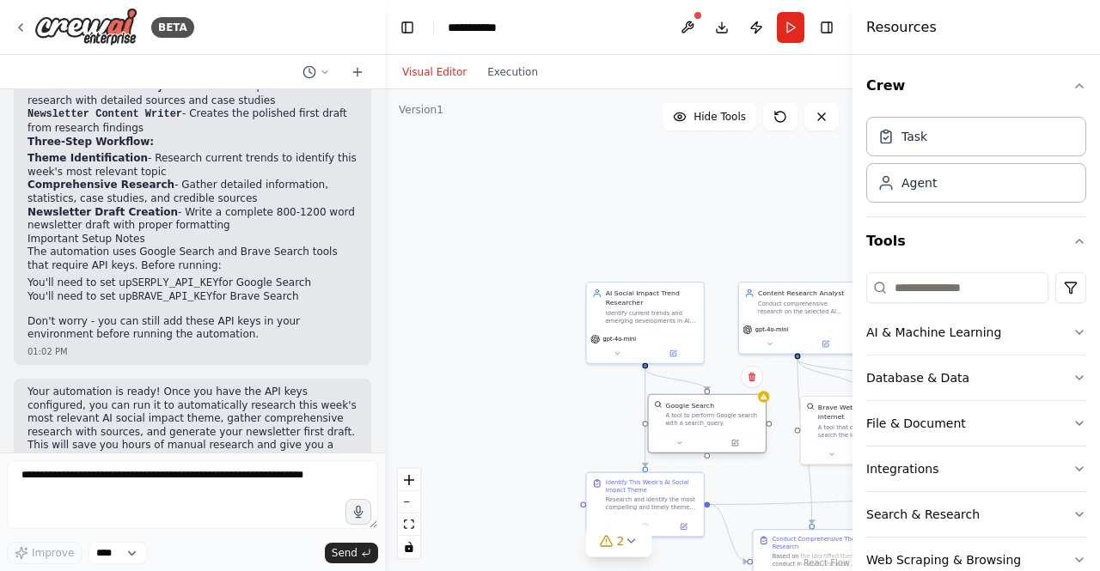
click at [763, 404] on div "Google Search A tool to perform Google search with a search_query." at bounding box center [707, 414] width 117 height 38
click at [677, 443] on icon at bounding box center [679, 443] width 8 height 8
click at [711, 541] on button "Advanced Options" at bounding box center [744, 545] width 174 height 9
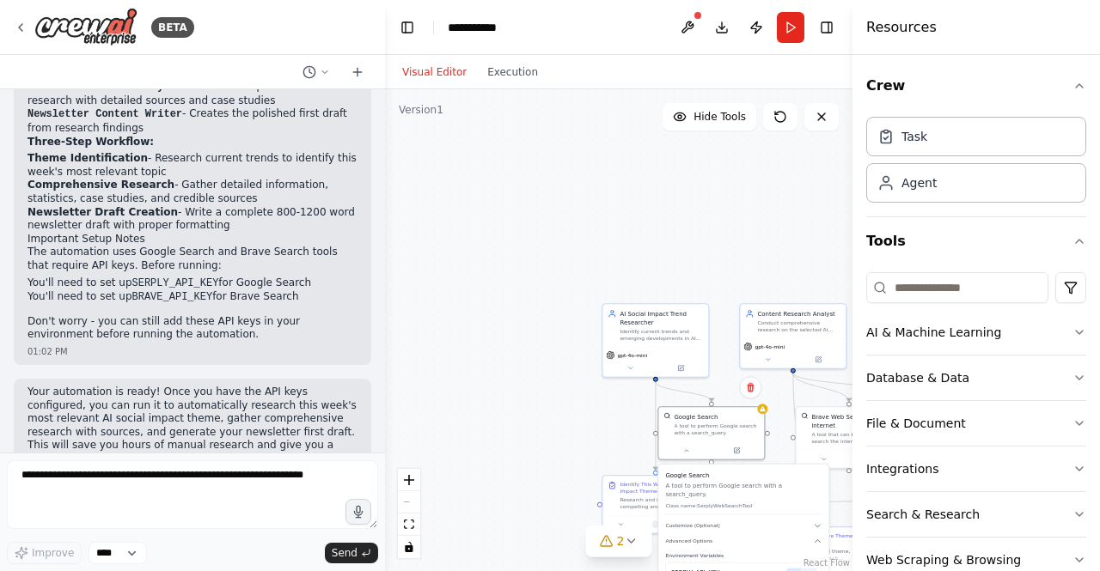
click at [717, 569] on div "SERPLY_API_KEY Required" at bounding box center [743, 573] width 145 height 9
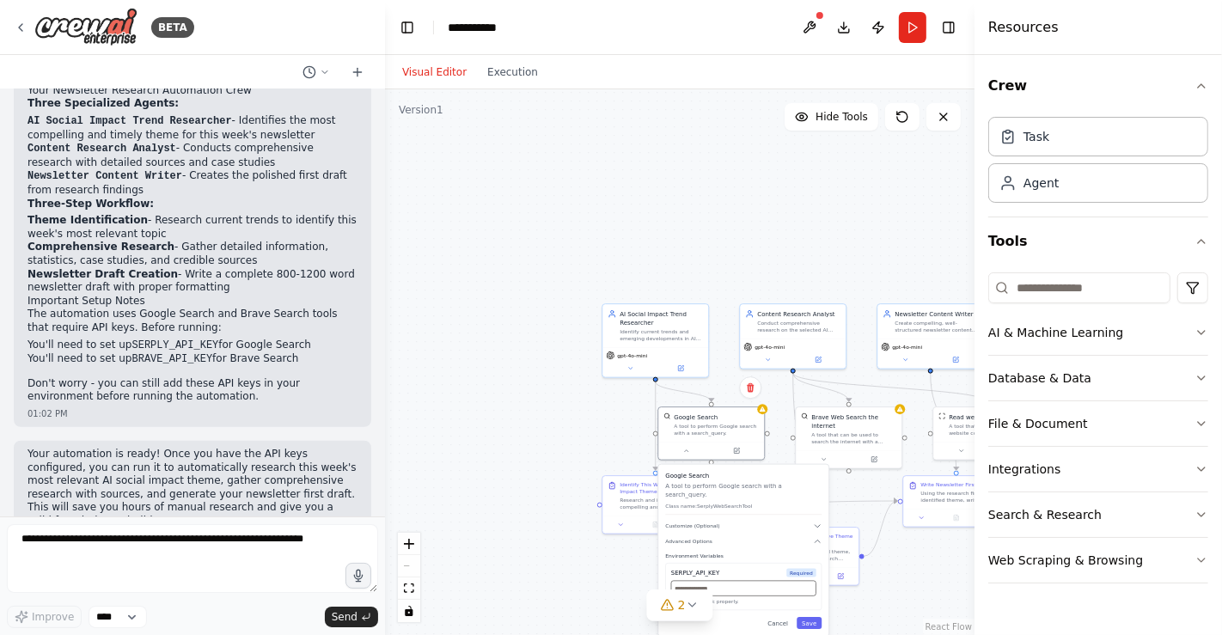
drag, startPoint x: 993, startPoint y: 8, endPoint x: 733, endPoint y: 583, distance: 630.8
click at [733, 571] on input "text" at bounding box center [743, 588] width 145 height 15
click at [724, 571] on input "text" at bounding box center [743, 588] width 145 height 15
paste input "**********"
type input "**********"
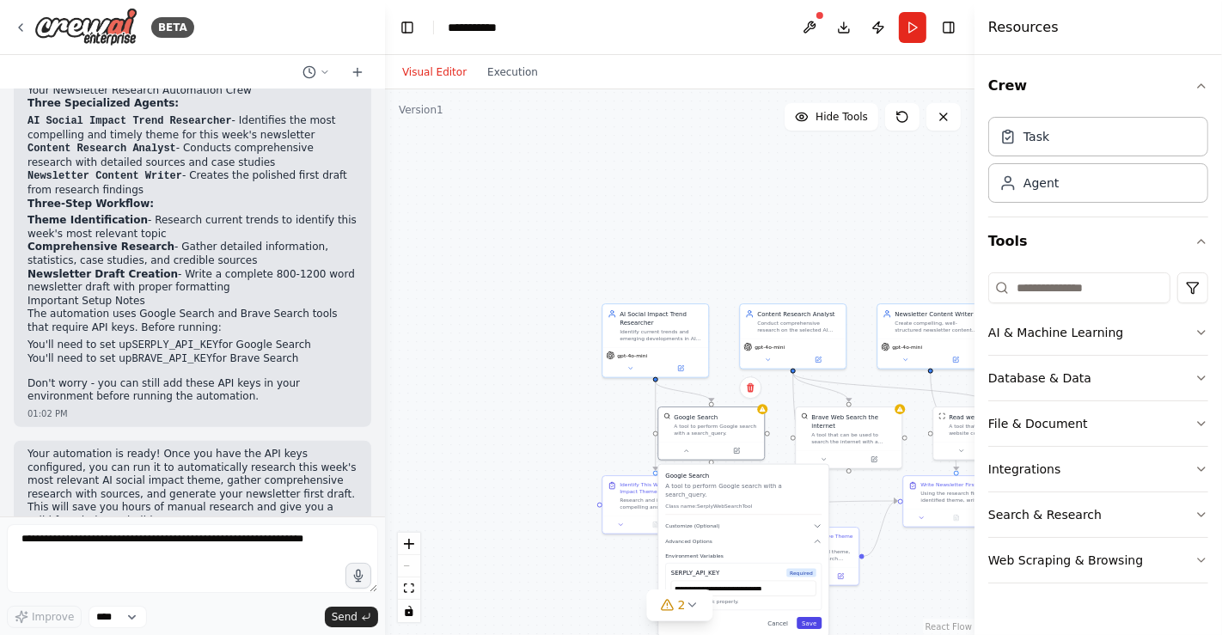
click at [818, 571] on button "Save" at bounding box center [809, 623] width 25 height 12
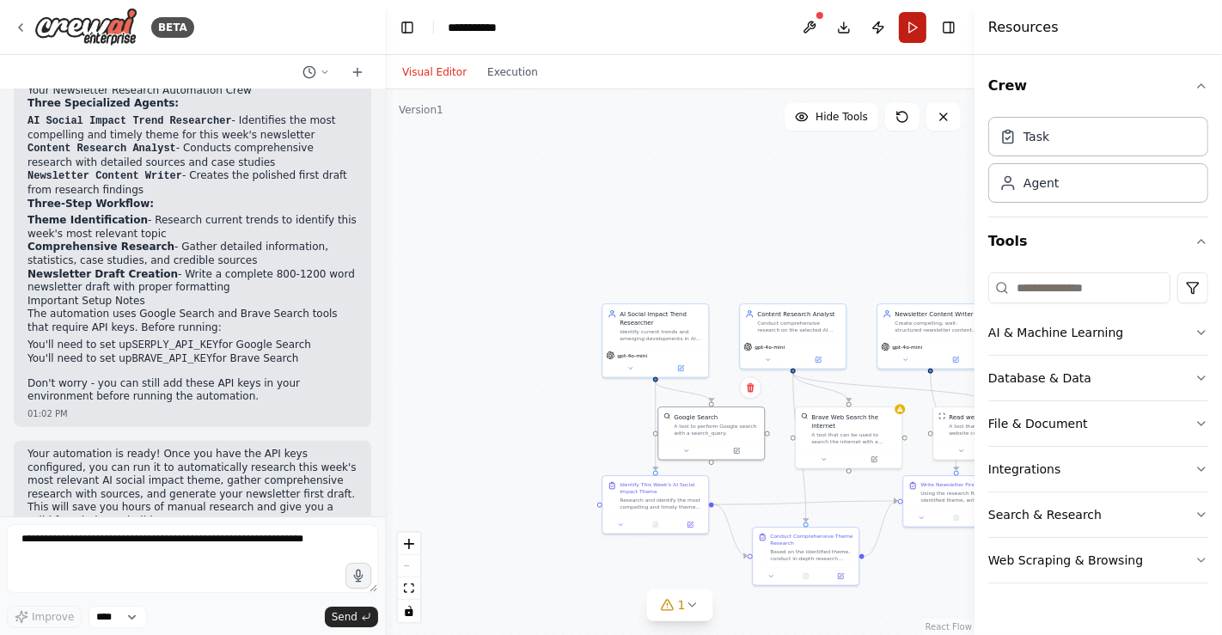
click at [911, 15] on button "Run" at bounding box center [913, 27] width 28 height 31
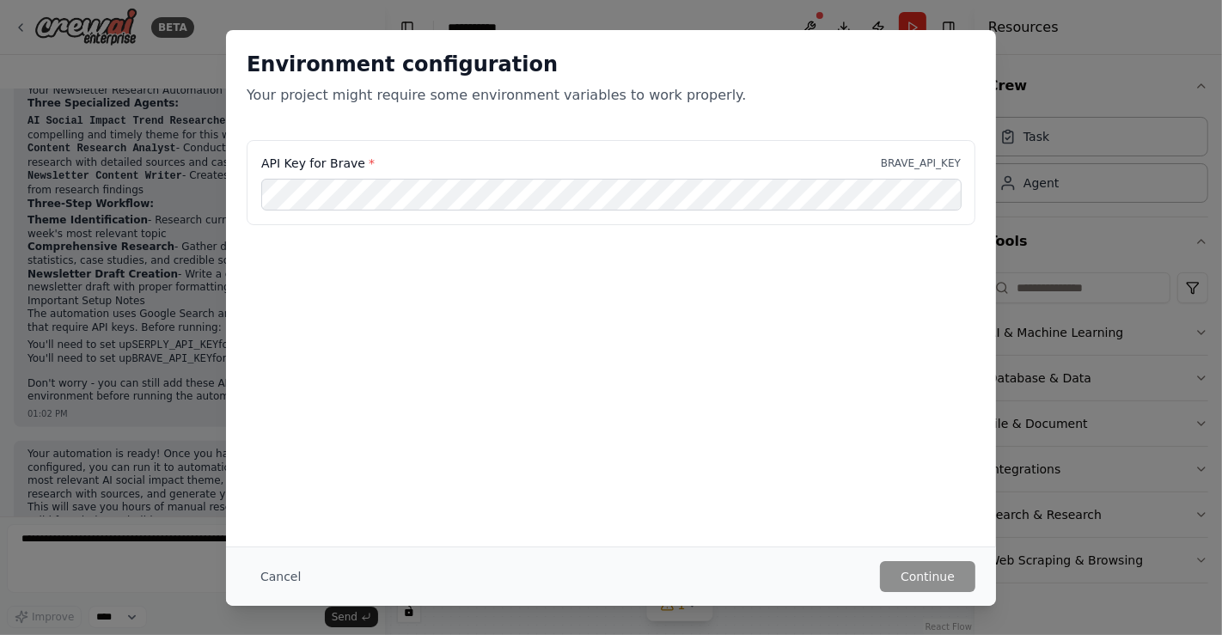
click at [138, 214] on div "Environment configuration Your project might require some environment variables…" at bounding box center [611, 317] width 1222 height 635
click at [285, 566] on button "Cancel" at bounding box center [281, 576] width 68 height 31
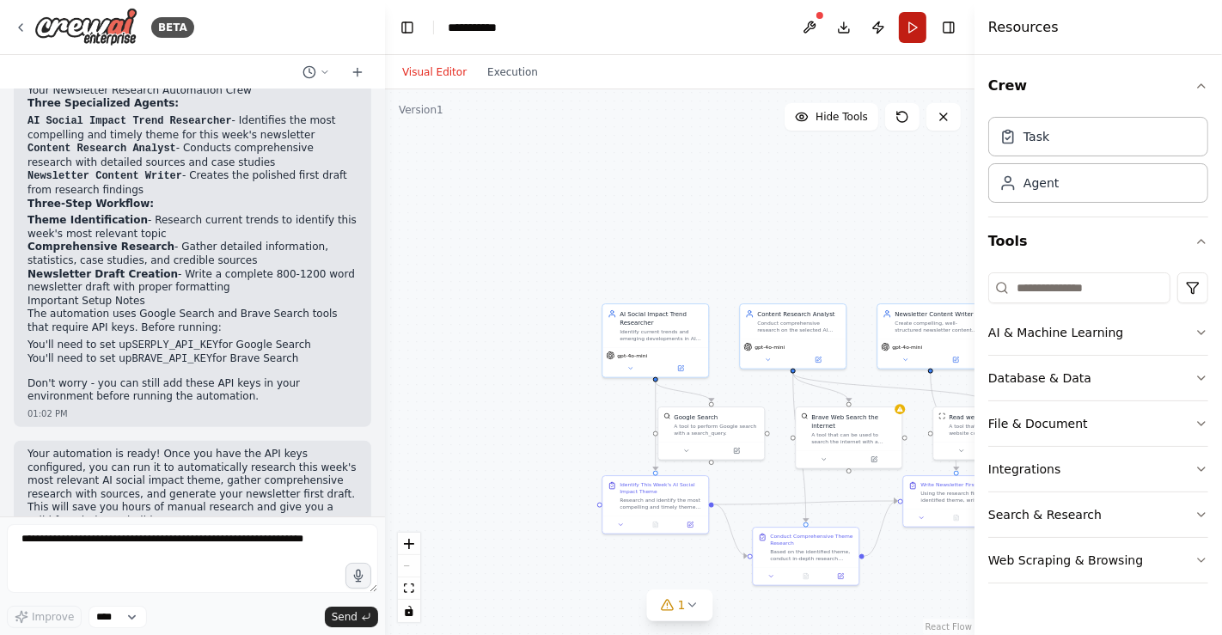
click at [908, 16] on button "Run" at bounding box center [913, 27] width 28 height 31
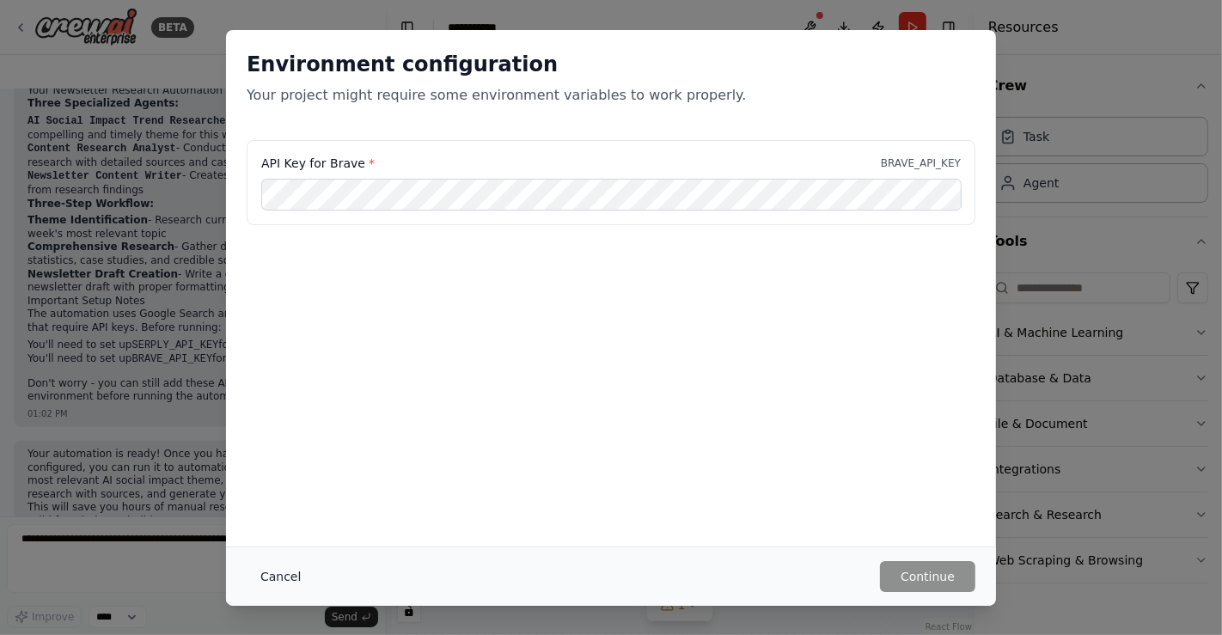
click at [292, 571] on button "Cancel" at bounding box center [281, 576] width 68 height 31
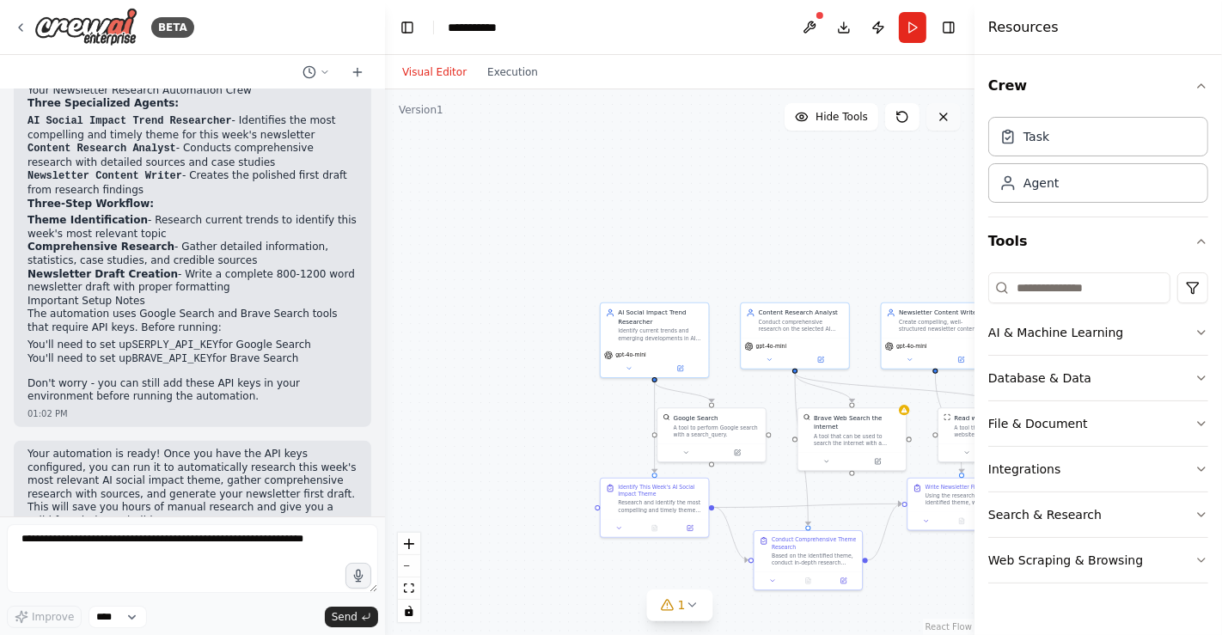
click at [945, 115] on icon at bounding box center [944, 117] width 14 height 14
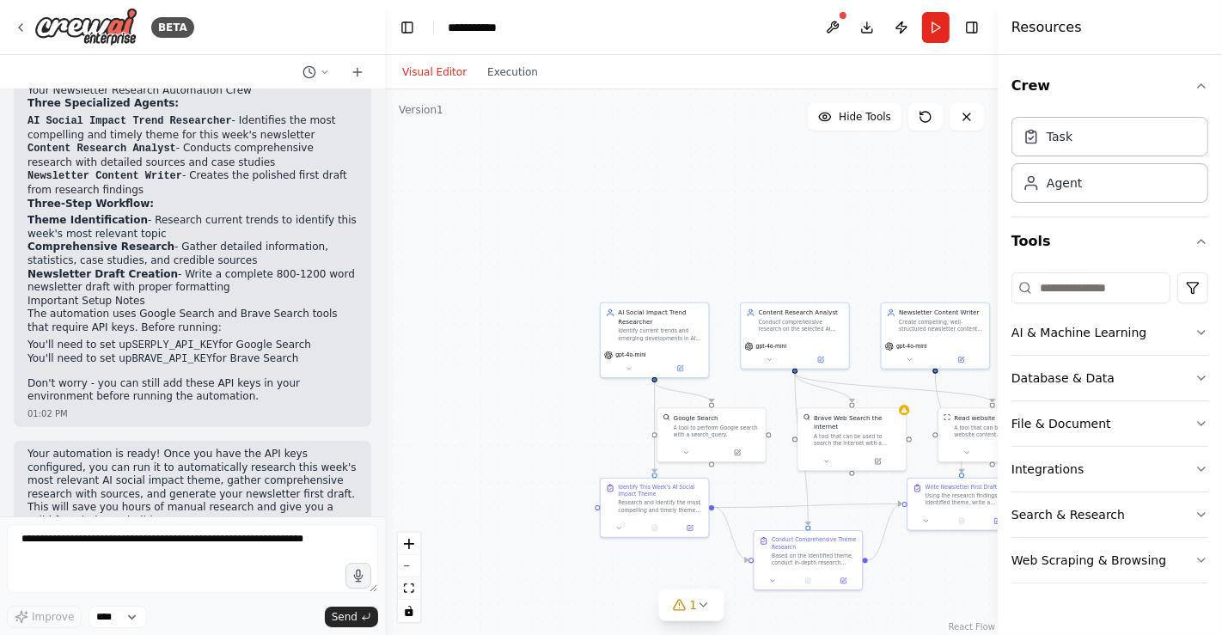
drag, startPoint x: 976, startPoint y: 136, endPoint x: 1221, endPoint y: 126, distance: 245.1
click at [1099, 126] on div "Resources Crew Task Agent Tools AI & Machine Learning Database & Data File & Do…" at bounding box center [1110, 317] width 224 height 635
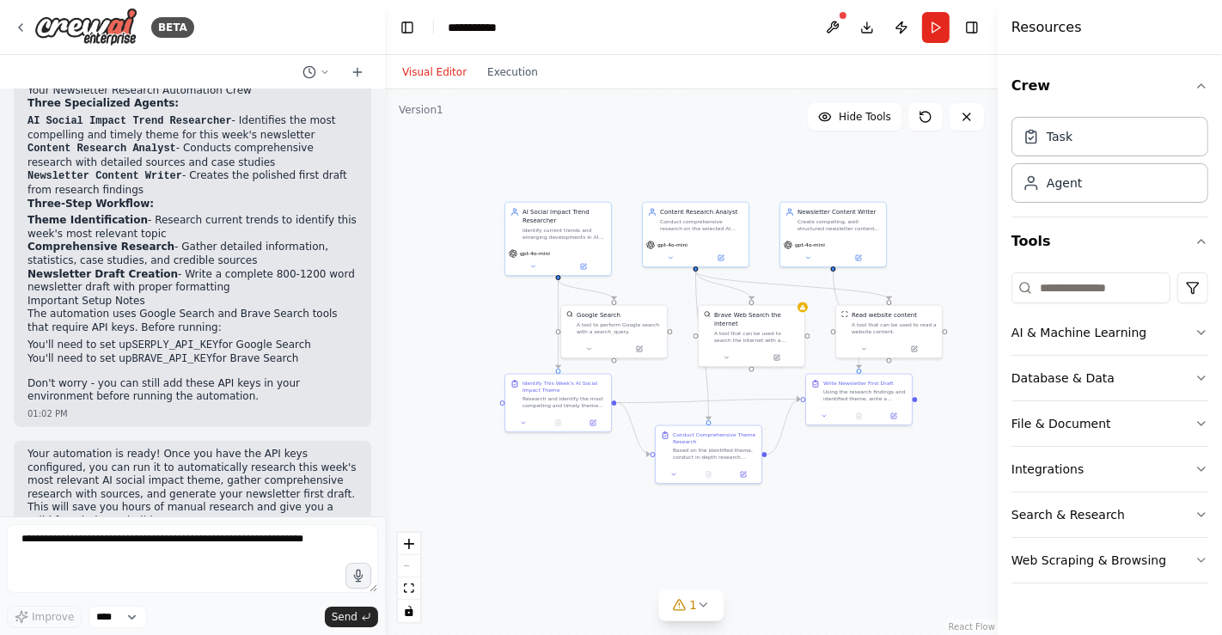
drag, startPoint x: 692, startPoint y: 247, endPoint x: 577, endPoint y: 150, distance: 150.1
click at [577, 150] on div ".deletable-edge-delete-btn { width: 20px; height: 20px; border: 0px solid #ffff…" at bounding box center [691, 362] width 613 height 546
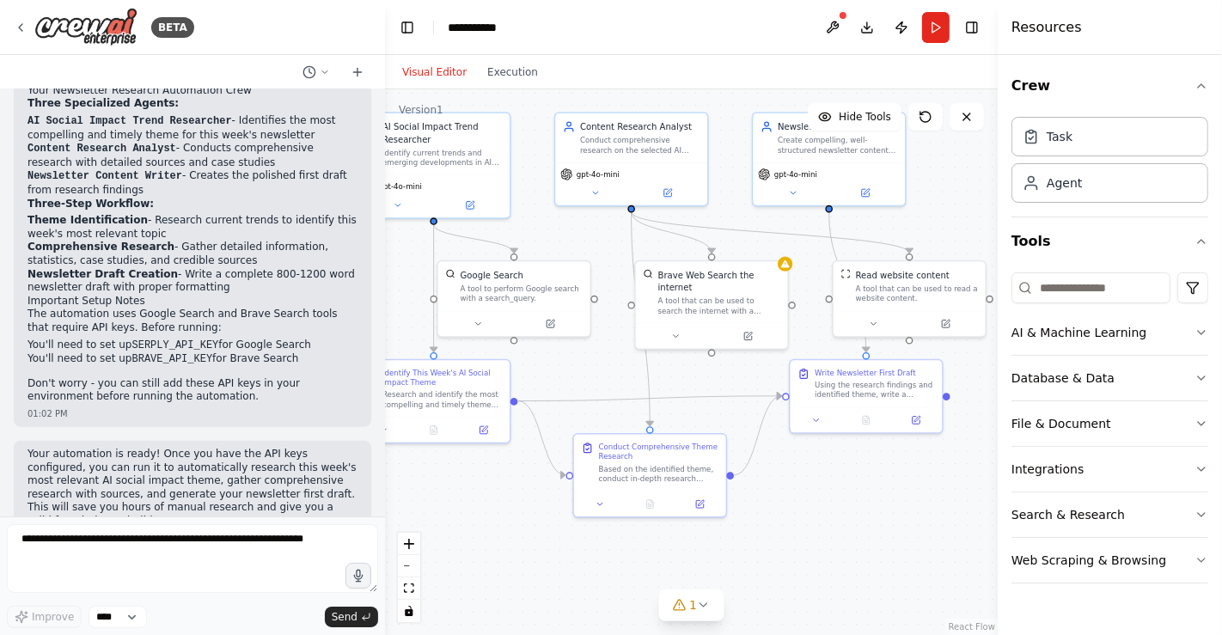
drag, startPoint x: 731, startPoint y: 419, endPoint x: 676, endPoint y: 369, distance: 74.2
click at [676, 369] on div ".deletable-edge-delete-btn { width: 20px; height: 20px; border: 0px solid #ffff…" at bounding box center [691, 362] width 613 height 546
click at [761, 293] on div "A tool that can be used to search the internet with a search_query." at bounding box center [722, 303] width 122 height 20
click at [773, 251] on button at bounding box center [777, 240] width 22 height 22
click at [741, 244] on button "Confirm" at bounding box center [728, 240] width 61 height 21
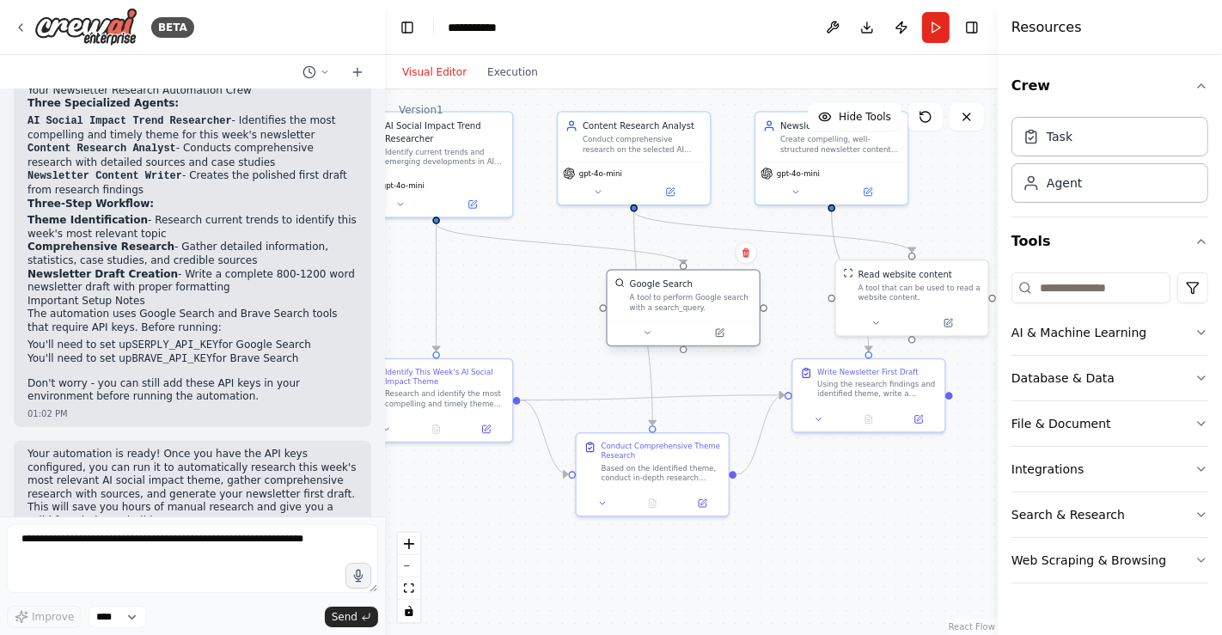
drag, startPoint x: 469, startPoint y: 265, endPoint x: 639, endPoint y: 275, distance: 169.6
click at [639, 275] on div "Google Search A tool to perform Google search with a search_query." at bounding box center [684, 296] width 152 height 50
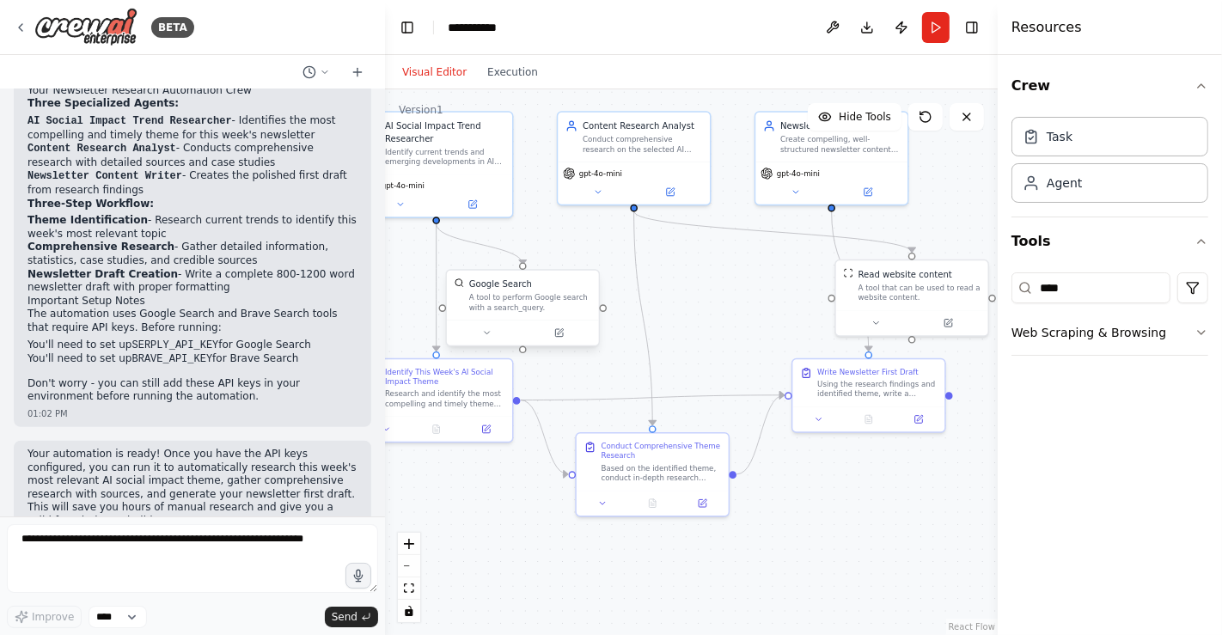
drag, startPoint x: 613, startPoint y: 290, endPoint x: 451, endPoint y: 285, distance: 161.6
click at [451, 285] on div "Google Search A tool to perform Google search with a search_query." at bounding box center [523, 296] width 152 height 50
click at [481, 278] on div "Google Search" at bounding box center [500, 284] width 63 height 12
click at [481, 275] on div "Google Search A tool to perform Google search with a search_query." at bounding box center [523, 296] width 152 height 50
drag, startPoint x: 485, startPoint y: 275, endPoint x: 468, endPoint y: 278, distance: 16.7
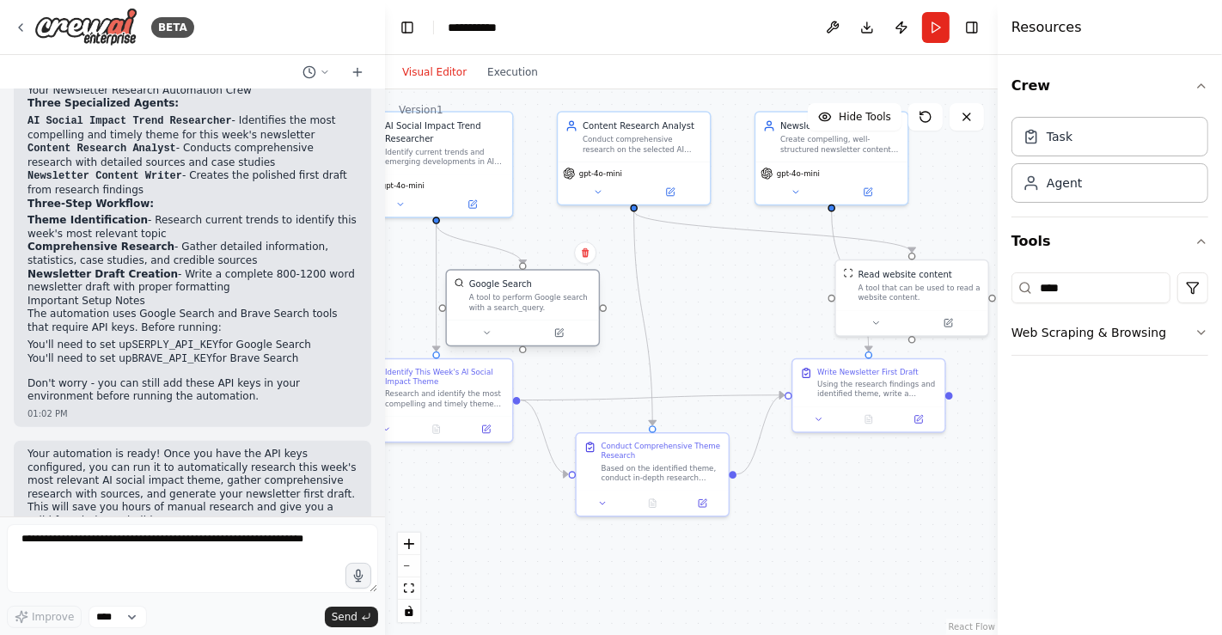
click at [469, 278] on div "Google Search" at bounding box center [500, 284] width 63 height 12
click at [550, 290] on div "Google Search A tool to perform Google search with a search_query." at bounding box center [530, 295] width 122 height 34
click at [537, 275] on div "Google Search A tool to perform Google search with a search_query." at bounding box center [523, 296] width 152 height 50
drag, startPoint x: 537, startPoint y: 275, endPoint x: 565, endPoint y: 287, distance: 30.8
click at [565, 287] on div "Google Search A tool to perform Google search with a search_query." at bounding box center [548, 308] width 152 height 50
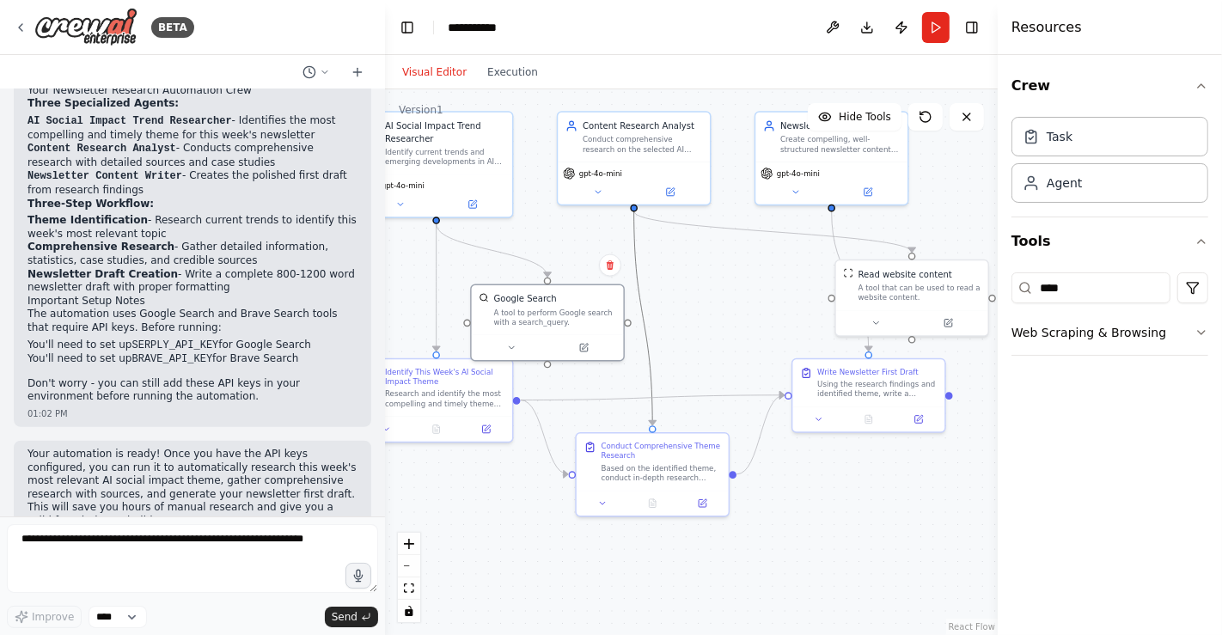
click at [635, 213] on circle "Edge from 2210437b-2c10-41d2-92b1-53acd284e86f to 2d05ee19-66b2-477e-b176-d5df2…" at bounding box center [634, 217] width 12 height 12
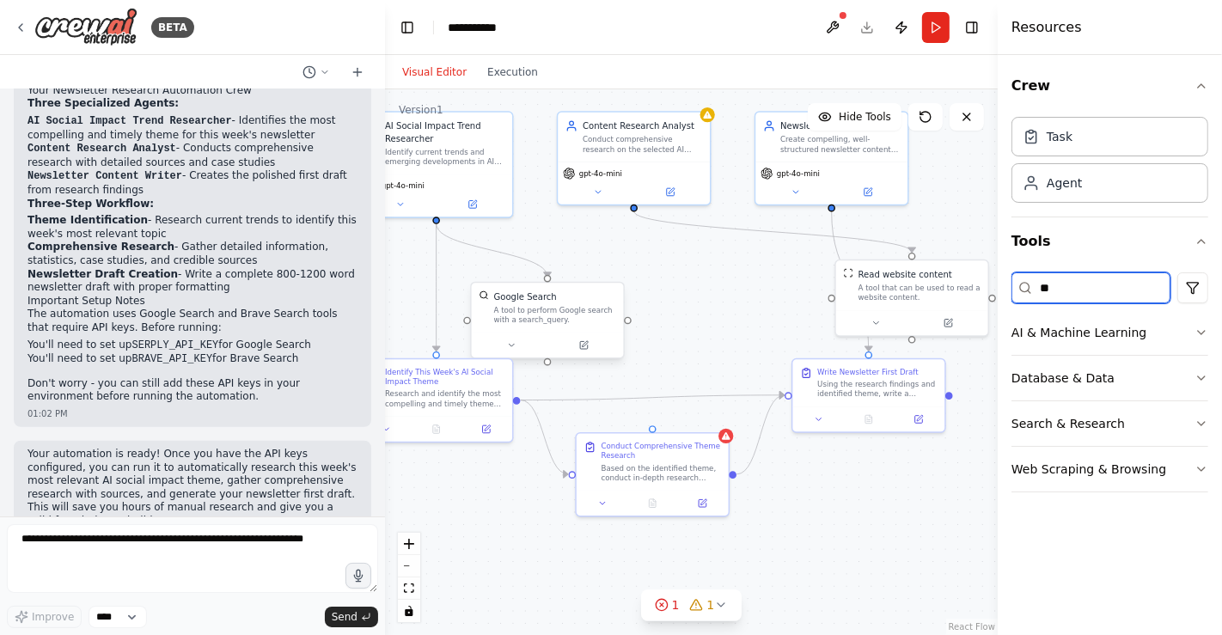
type input "**"
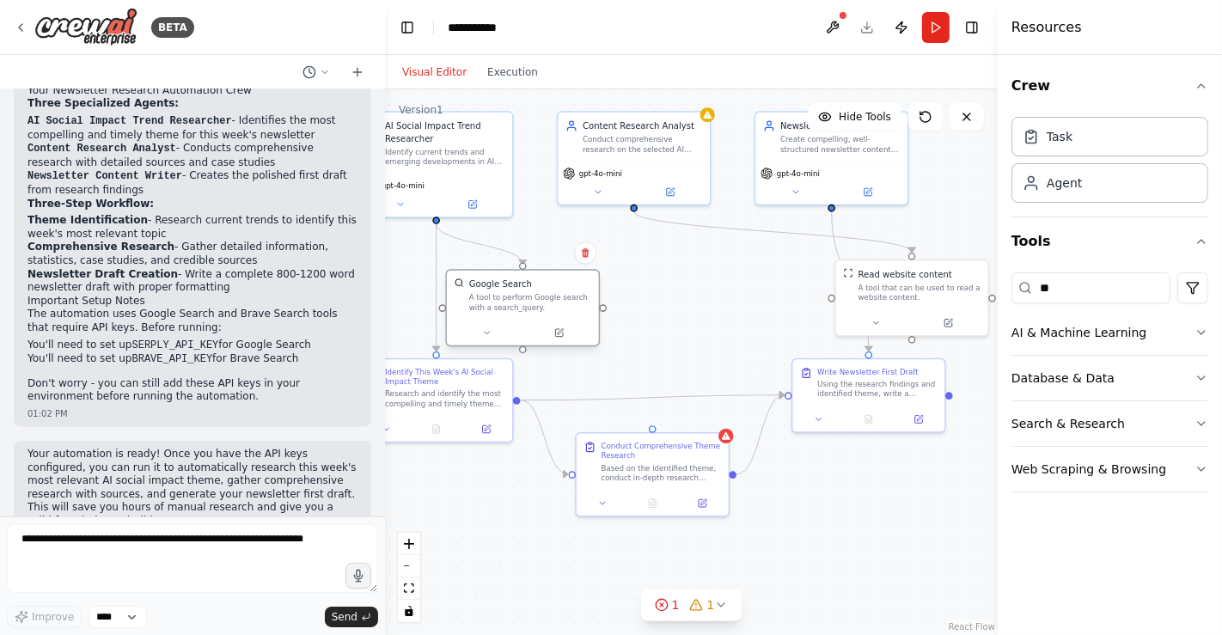
drag, startPoint x: 579, startPoint y: 300, endPoint x: 559, endPoint y: 281, distance: 28.0
click at [559, 281] on div "Google Search" at bounding box center [530, 284] width 122 height 12
click at [1099, 292] on input "**" at bounding box center [1090, 287] width 159 height 31
drag, startPoint x: 1107, startPoint y: 285, endPoint x: 993, endPoint y: 293, distance: 113.7
click at [998, 293] on div "Resources Crew Task Agent Tools ** AI & Machine Learning Database & Data Search…" at bounding box center [1110, 317] width 224 height 635
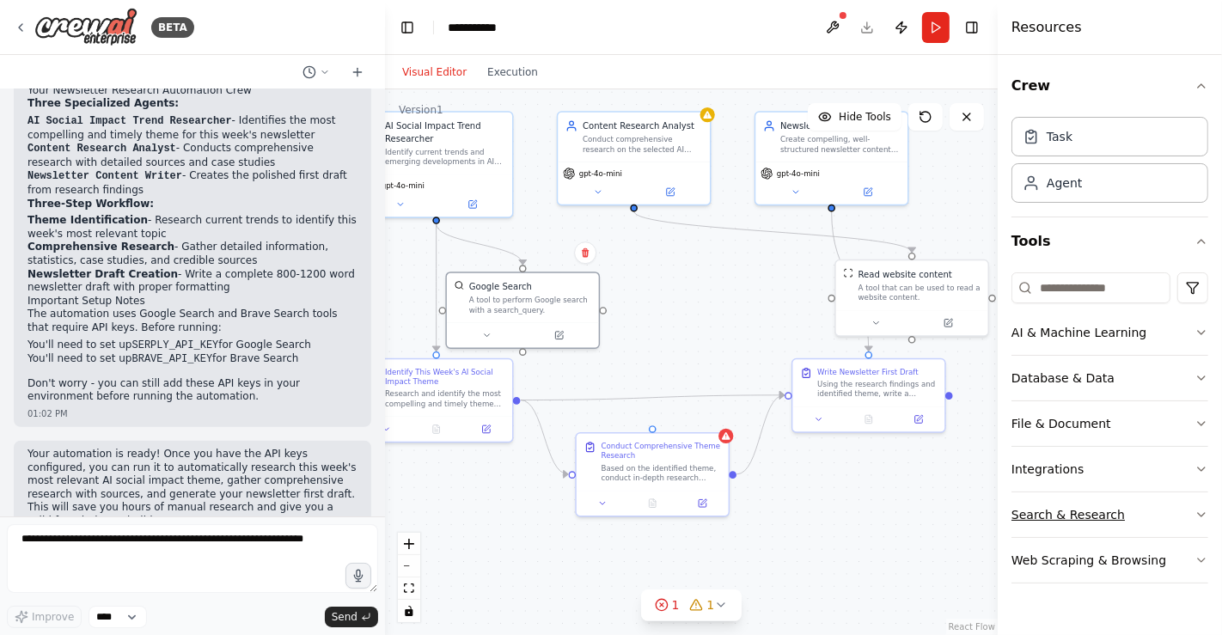
click at [1099, 500] on button "Search & Research" at bounding box center [1109, 514] width 197 height 45
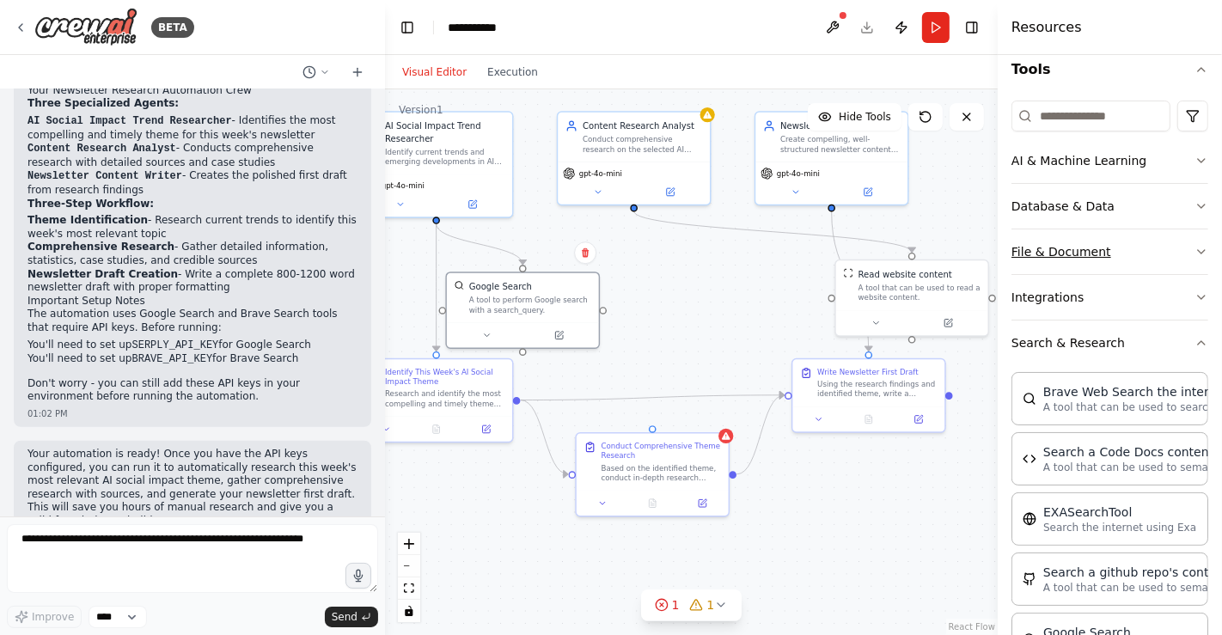
scroll to position [177, 0]
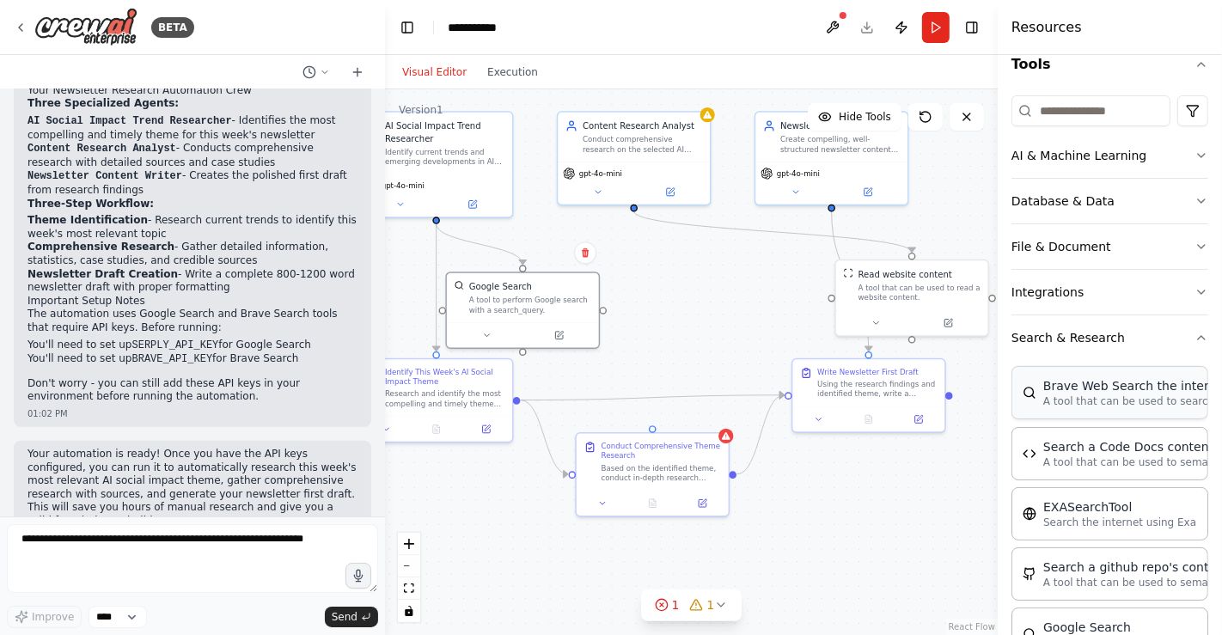
click at [1099, 399] on p "A tool that can be used to search the internet with a search_query." at bounding box center [1137, 401] width 189 height 14
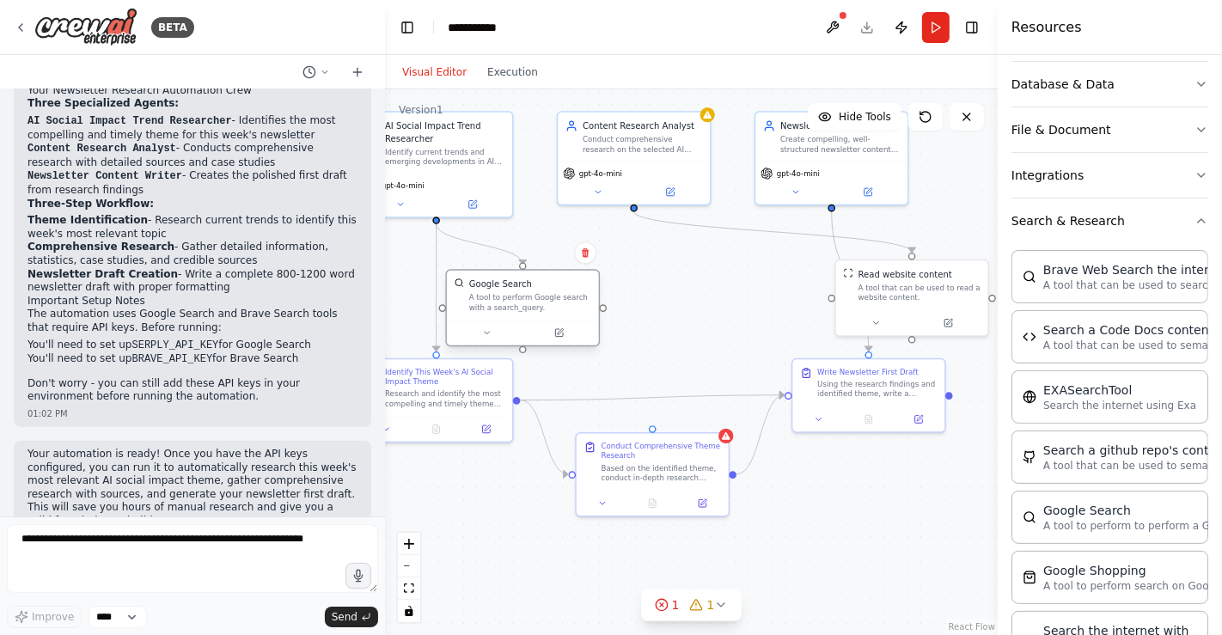
click at [518, 290] on div "Google Search A tool to perform Google search with a search_query." at bounding box center [530, 295] width 122 height 34
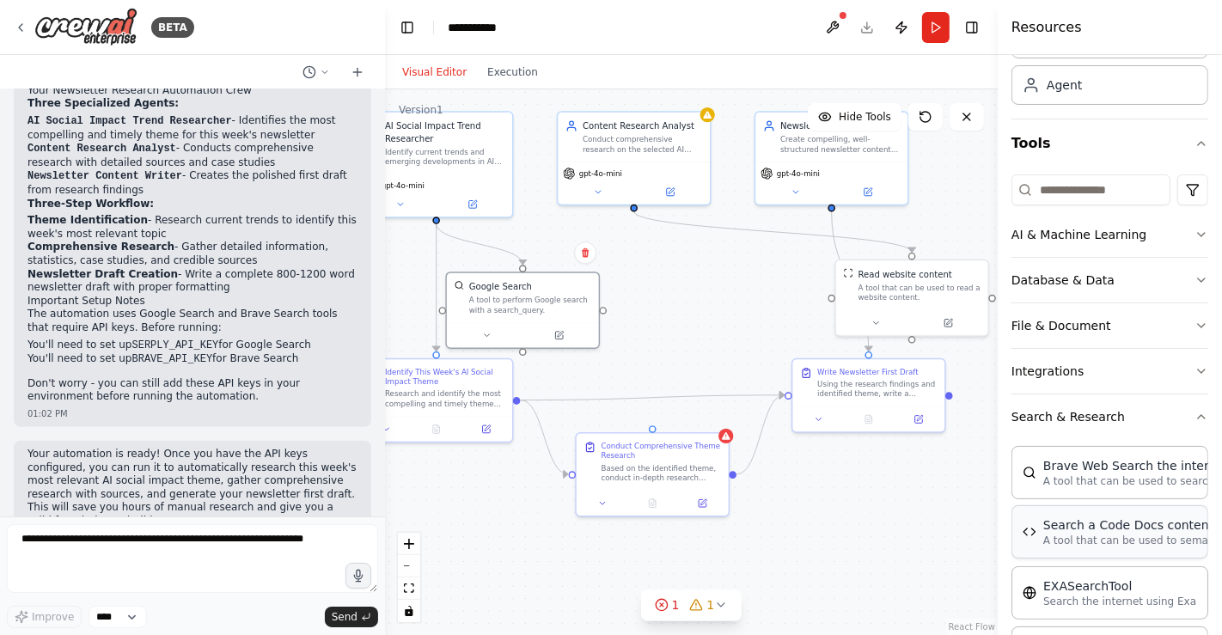
scroll to position [0, 0]
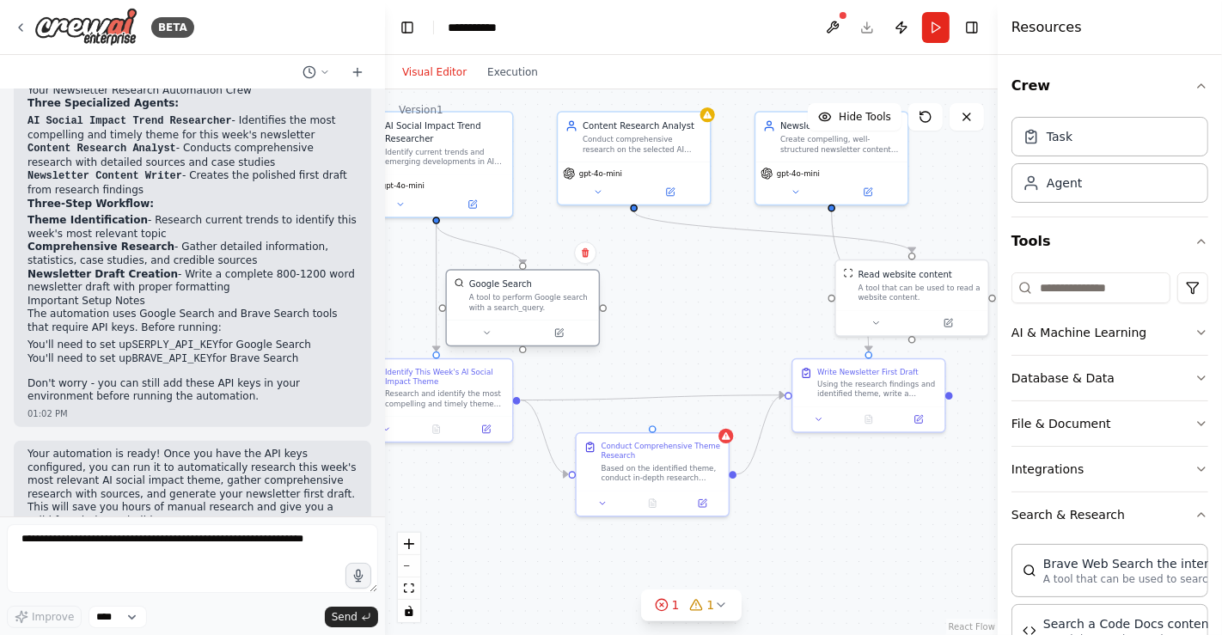
click at [469, 296] on div "A tool to perform Google search with a search_query." at bounding box center [530, 303] width 122 height 20
click at [494, 284] on div "Google Search" at bounding box center [500, 284] width 63 height 12
click at [492, 339] on button at bounding box center [487, 333] width 70 height 15
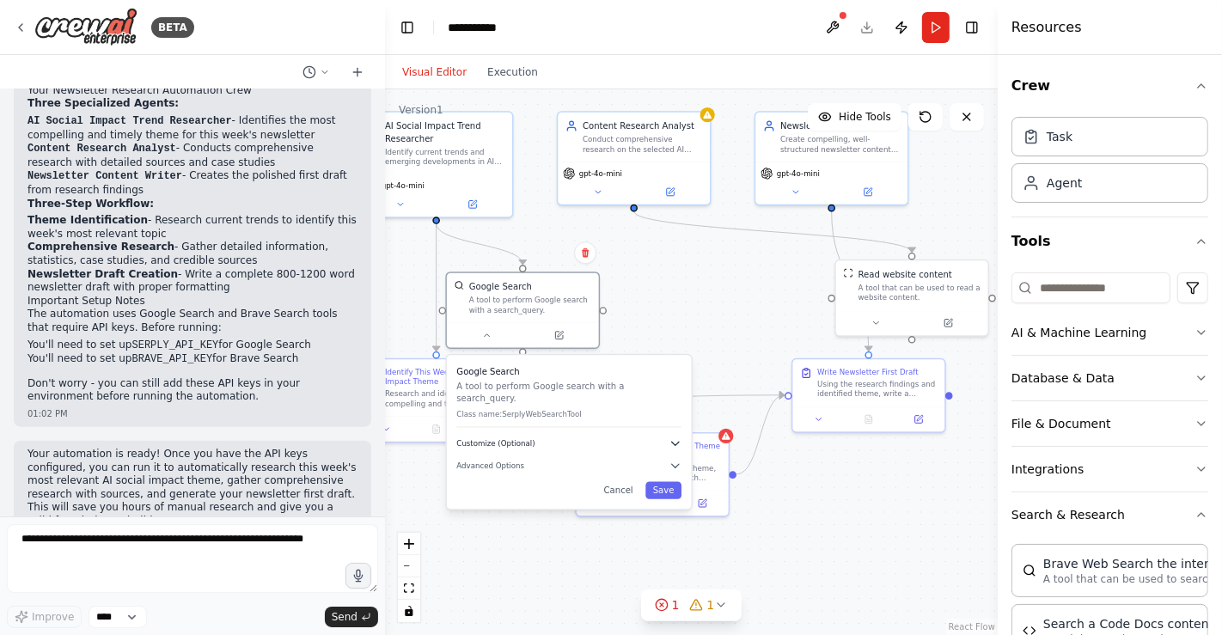
click at [516, 438] on span "Customize (Optional)" at bounding box center [495, 443] width 78 height 10
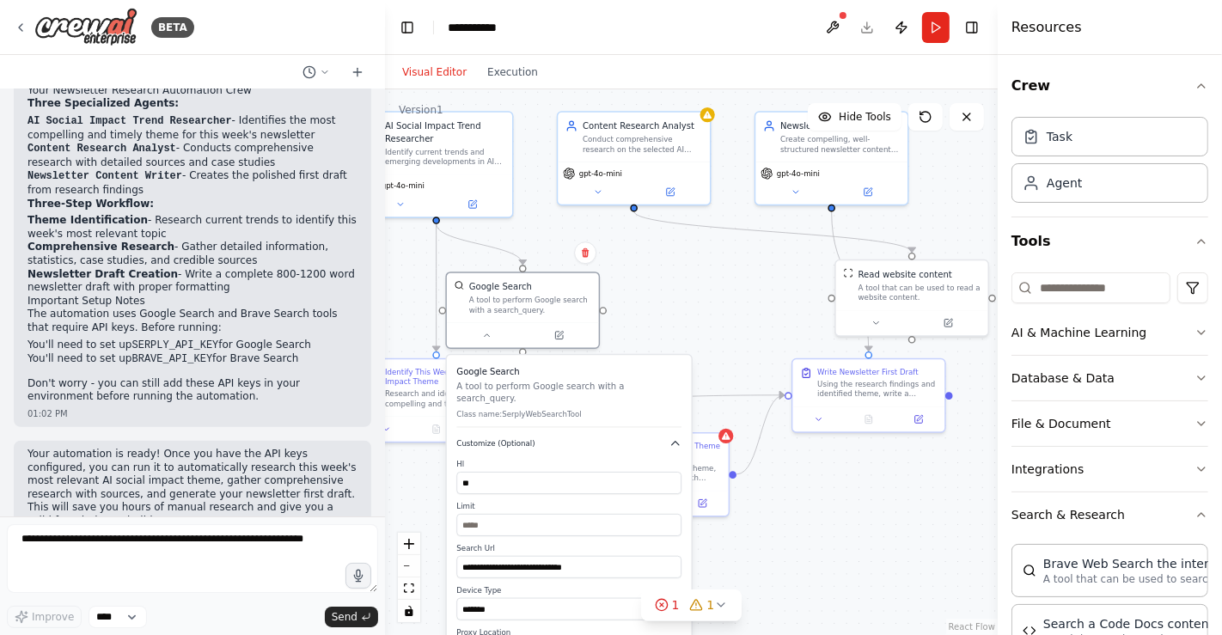
click at [516, 438] on span "Customize (Optional)" at bounding box center [495, 443] width 78 height 10
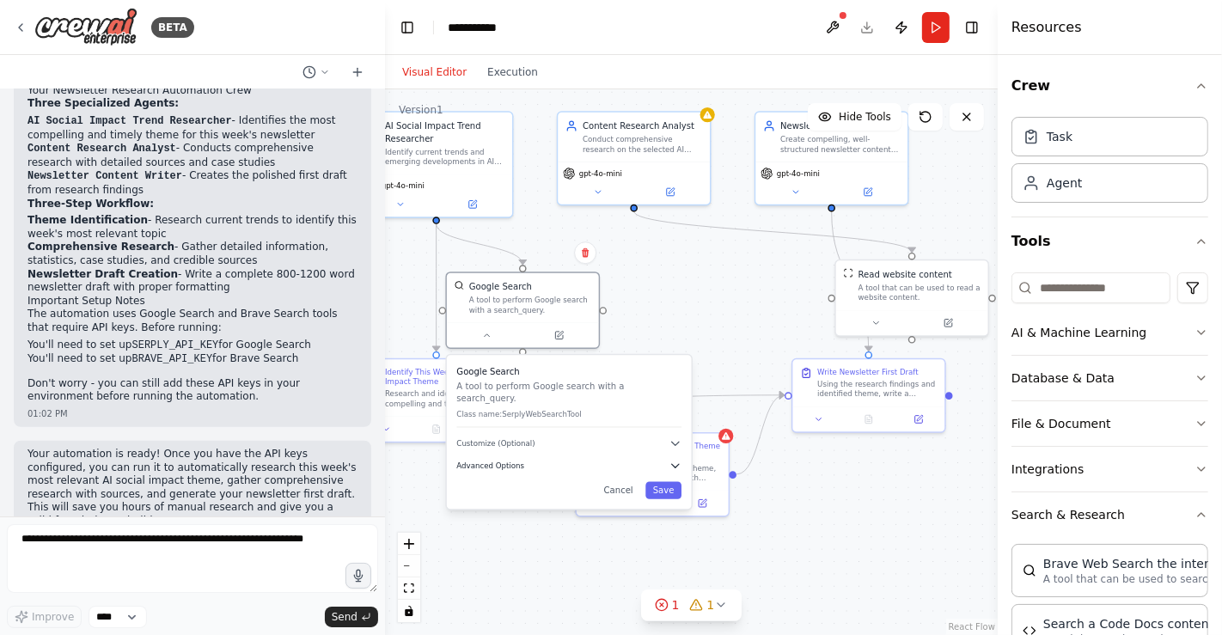
click at [499, 461] on span "Advanced Options" at bounding box center [490, 466] width 68 height 10
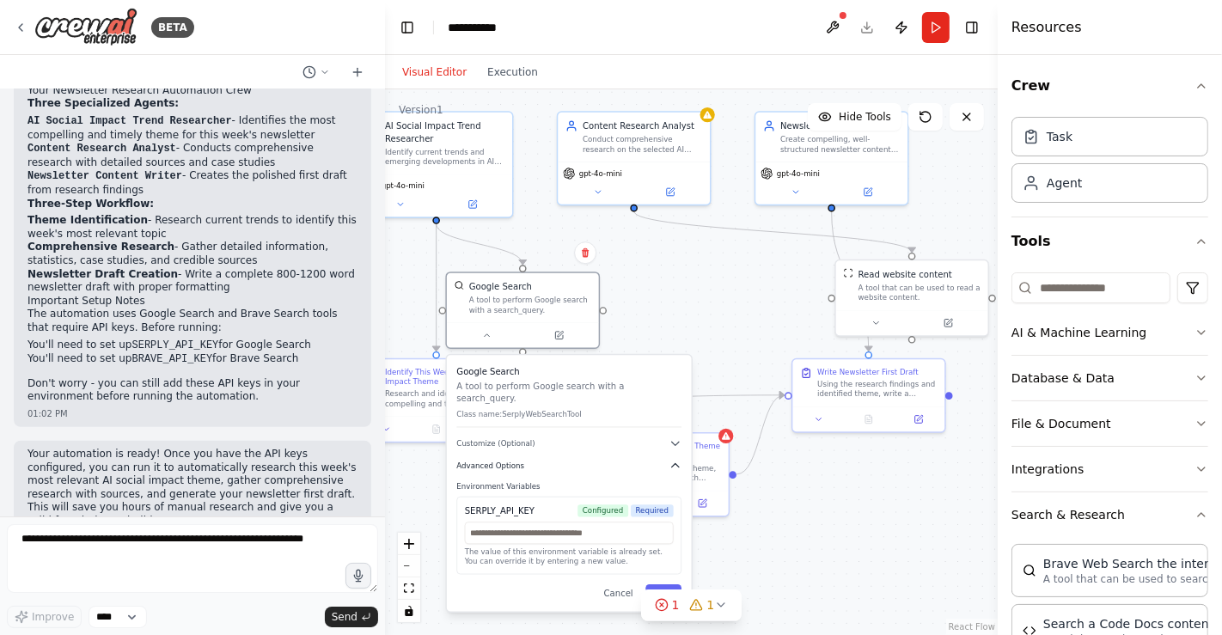
click at [499, 461] on span "Advanced Options" at bounding box center [490, 466] width 68 height 10
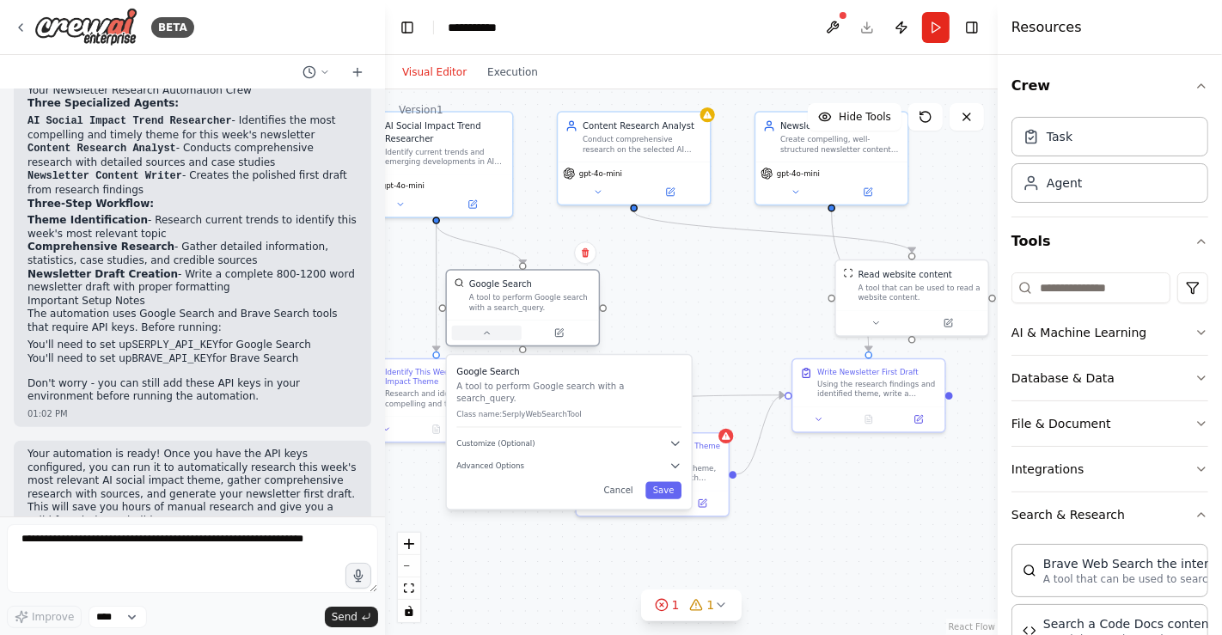
click at [517, 331] on button at bounding box center [487, 333] width 70 height 15
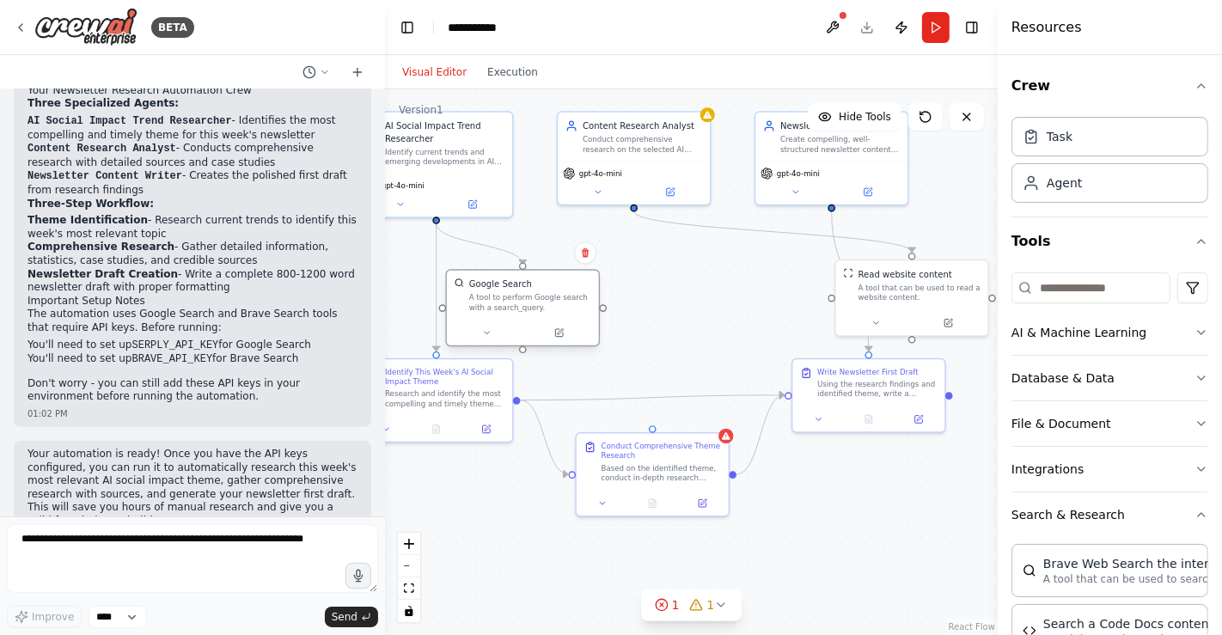
click at [521, 267] on div at bounding box center [523, 266] width 8 height 8
click at [461, 284] on img at bounding box center [460, 283] width 10 height 10
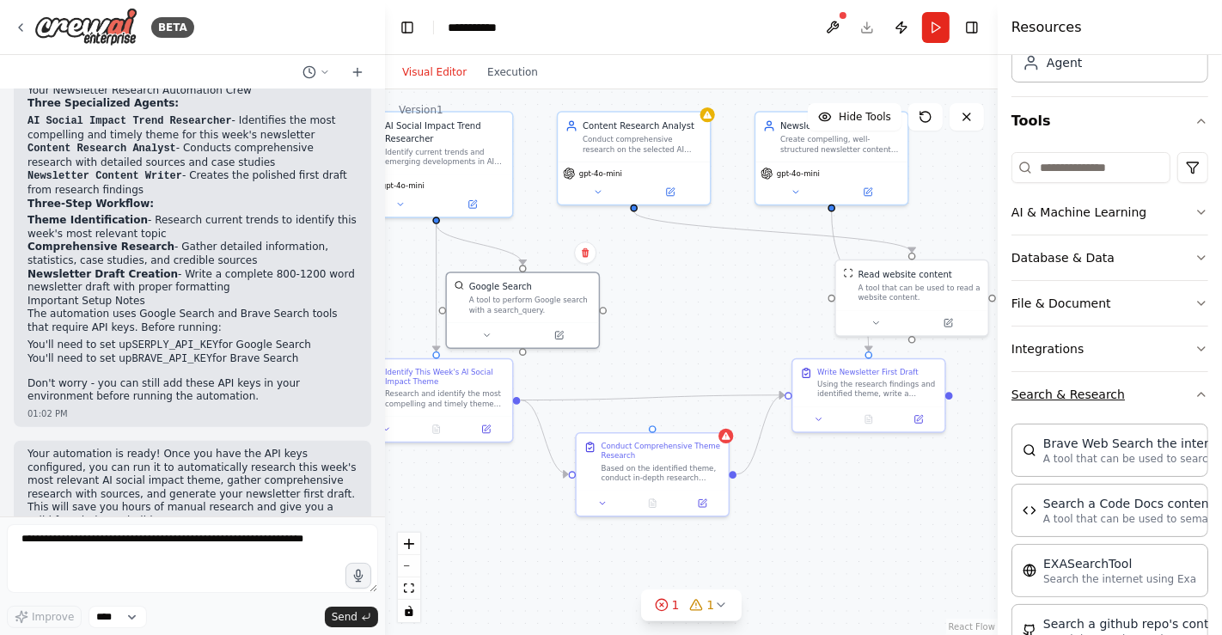
scroll to position [123, 0]
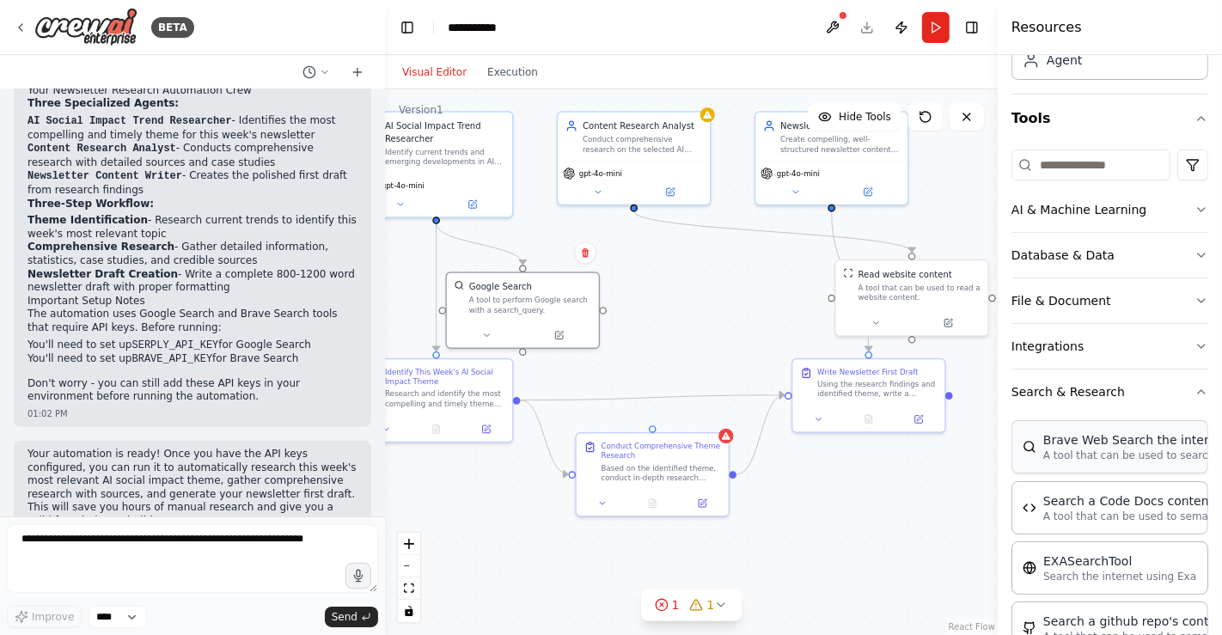
click at [1099, 449] on p "A tool that can be used to search the internet with a search_query." at bounding box center [1137, 456] width 189 height 14
drag, startPoint x: 789, startPoint y: 332, endPoint x: 697, endPoint y: 310, distance: 94.4
click at [697, 310] on div "A tool that can be used to search the internet with a search_query." at bounding box center [703, 315] width 122 height 20
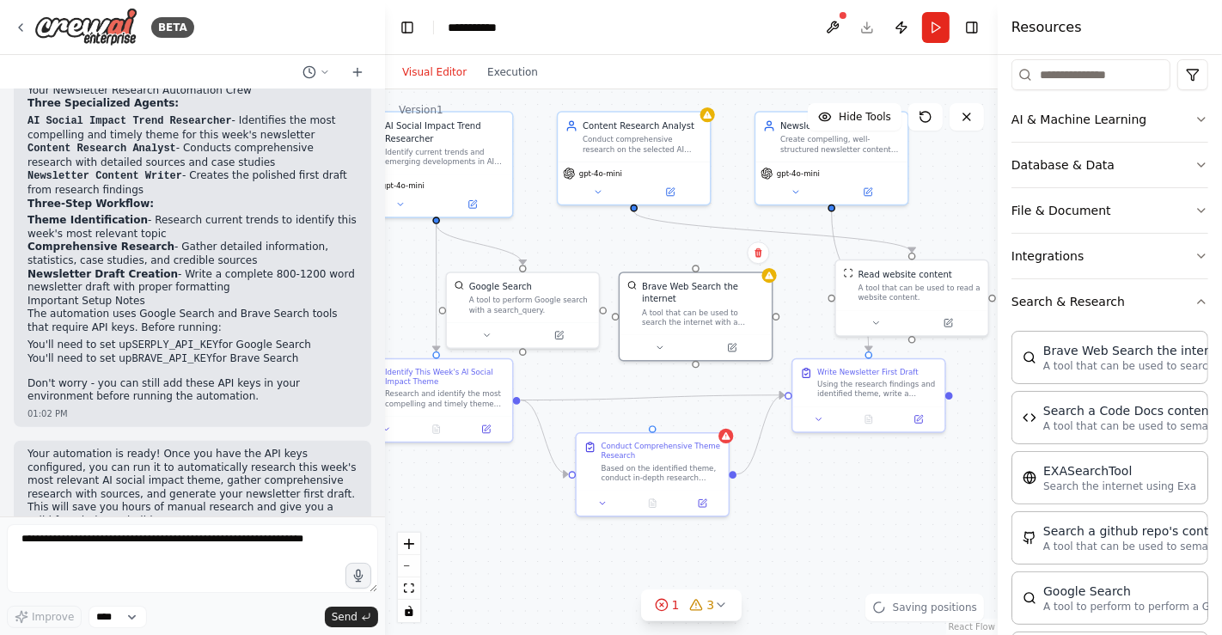
scroll to position [320, 0]
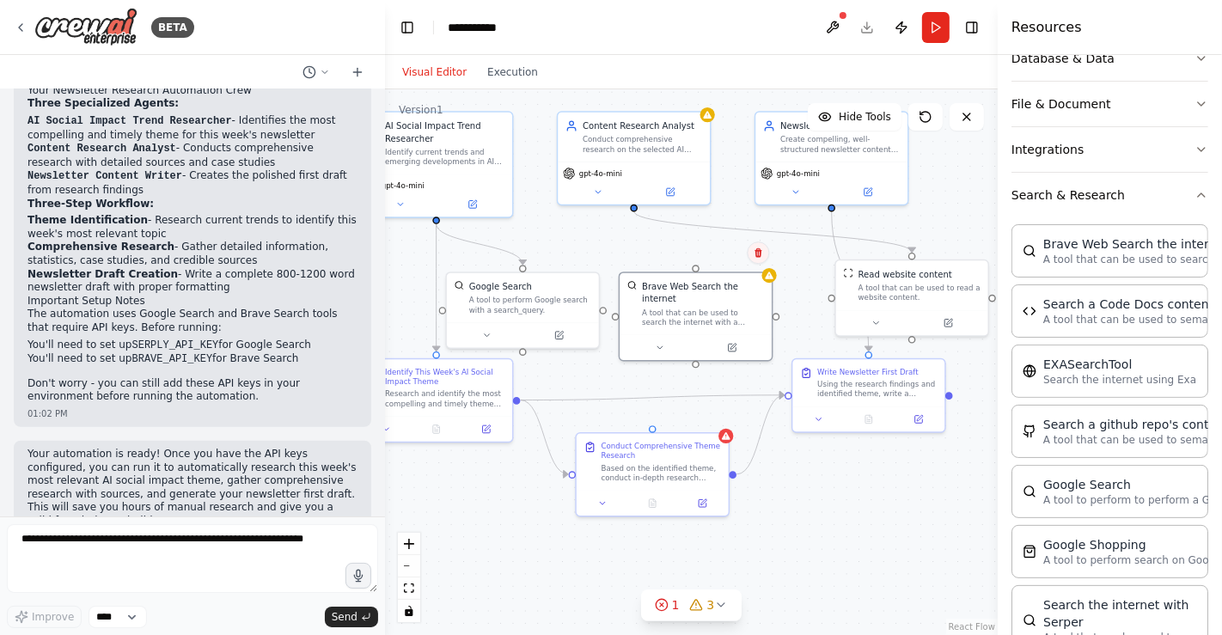
click at [762, 260] on button at bounding box center [759, 252] width 22 height 22
click at [755, 252] on icon at bounding box center [759, 253] width 10 height 10
click at [758, 252] on icon at bounding box center [758, 252] width 7 height 9
click at [726, 249] on button "Confirm" at bounding box center [709, 252] width 61 height 21
drag, startPoint x: 739, startPoint y: 331, endPoint x: 670, endPoint y: 297, distance: 76.5
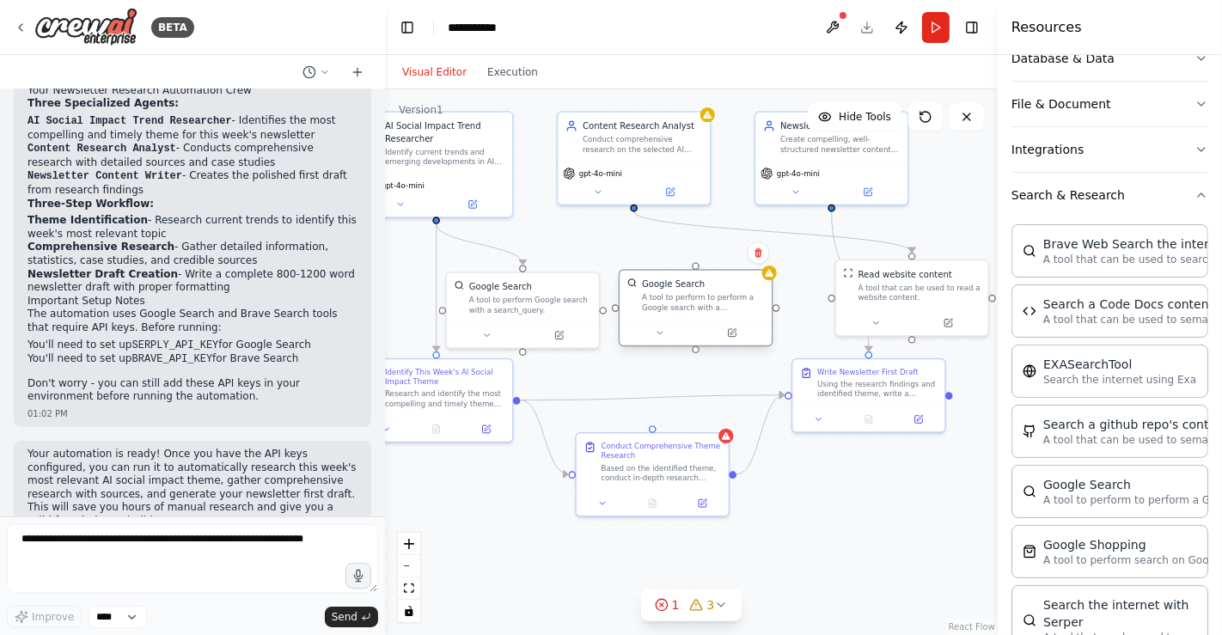
click at [670, 297] on div "A tool to perform to perform a Google search with a search_query." at bounding box center [703, 303] width 122 height 20
click at [662, 375] on div ".deletable-edge-delete-btn { width: 20px; height: 20px; border: 0px solid #ffff…" at bounding box center [691, 362] width 613 height 546
click at [700, 274] on div "Google Search A tool to perform to perform a Google search with a search_query." at bounding box center [696, 296] width 152 height 50
click at [934, 520] on div ".deletable-edge-delete-btn { width: 20px; height: 20px; border: 0px solid #ffff…" at bounding box center [691, 362] width 613 height 546
click at [697, 220] on icon "Edge from 2210437b-2c10-41d2-92b1-53acd284e86f to 6d4c388b-566a-4a06-a15d-a6116…" at bounding box center [773, 231] width 278 height 41
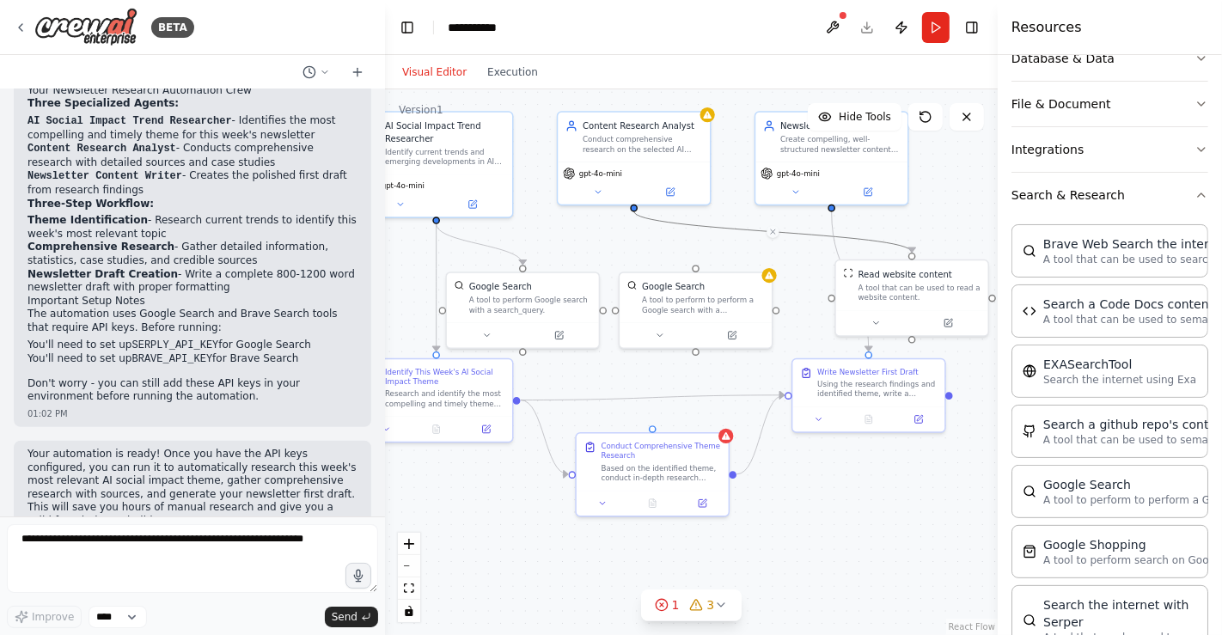
click at [905, 243] on icon "Edge from 2210437b-2c10-41d2-92b1-53acd284e86f to 6d4c388b-566a-4a06-a15d-a6116…" at bounding box center [773, 231] width 278 height 41
drag, startPoint x: 911, startPoint y: 247, endPoint x: 700, endPoint y: 270, distance: 211.8
click at [700, 270] on div ".deletable-edge-delete-btn { width: 20px; height: 20px; border: 0px solid #ffff…" at bounding box center [517, 245] width 441 height 392
click at [773, 278] on div at bounding box center [769, 273] width 15 height 15
click at [690, 308] on div "A tool to perform to perform a Google search with a search_query." at bounding box center [703, 303] width 122 height 20
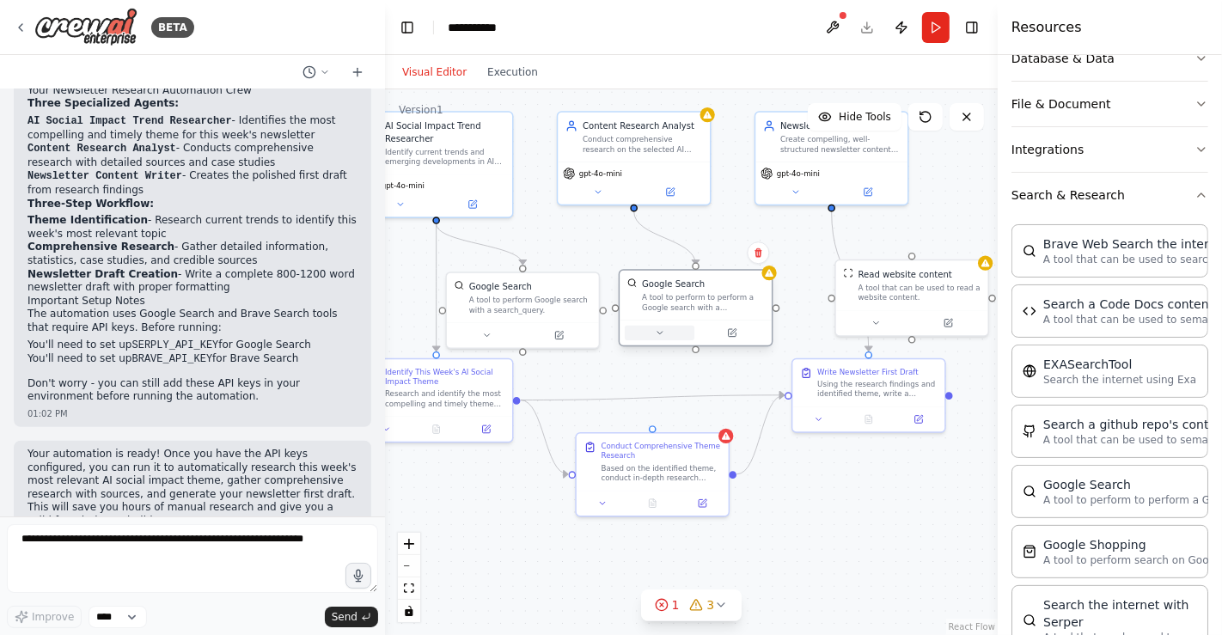
click at [664, 337] on button at bounding box center [660, 333] width 70 height 15
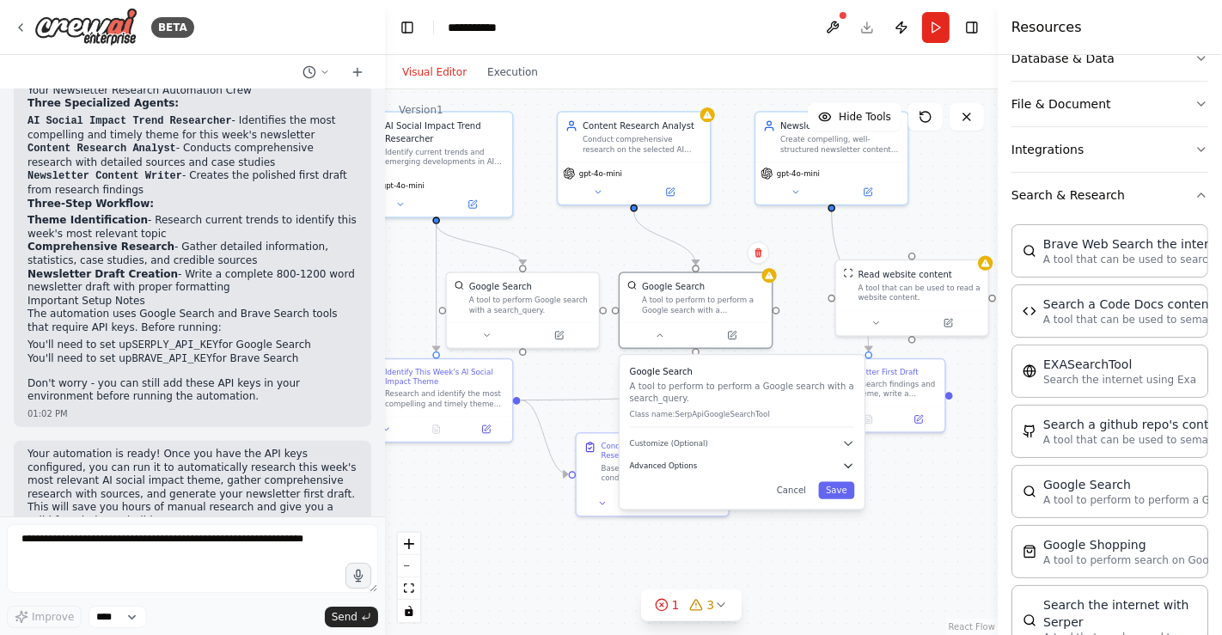
click at [681, 464] on span "Advanced Options" at bounding box center [664, 466] width 68 height 10
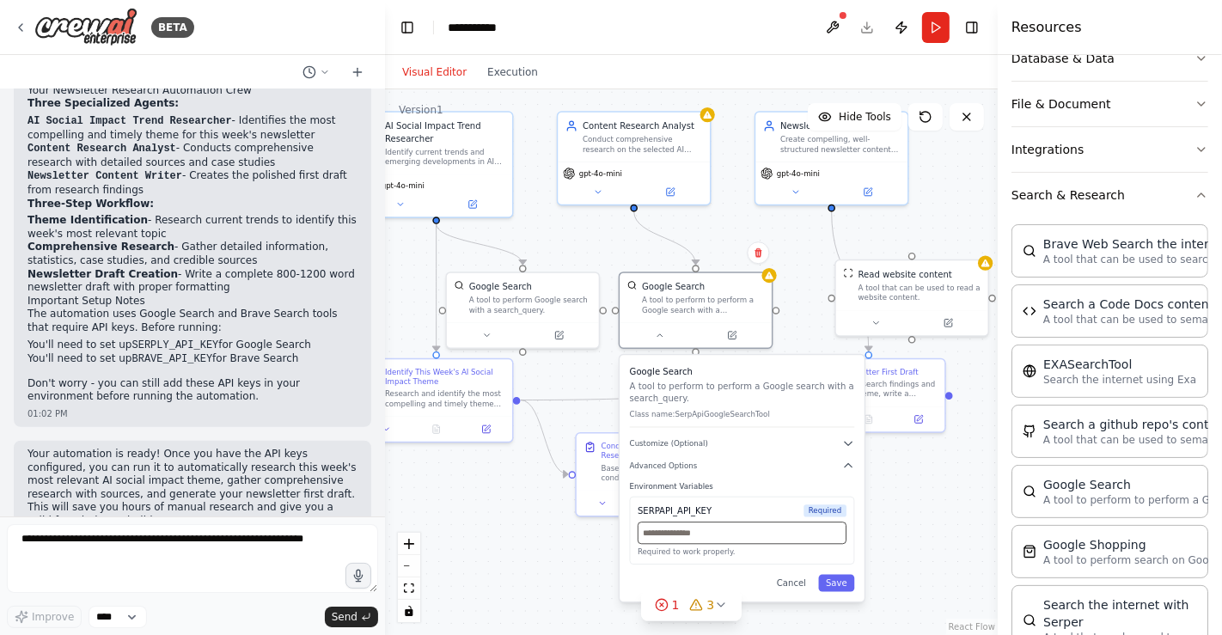
click at [691, 531] on input "text" at bounding box center [742, 533] width 209 height 22
paste input "**********"
type input "**********"
click at [835, 571] on button "Save" at bounding box center [836, 582] width 36 height 17
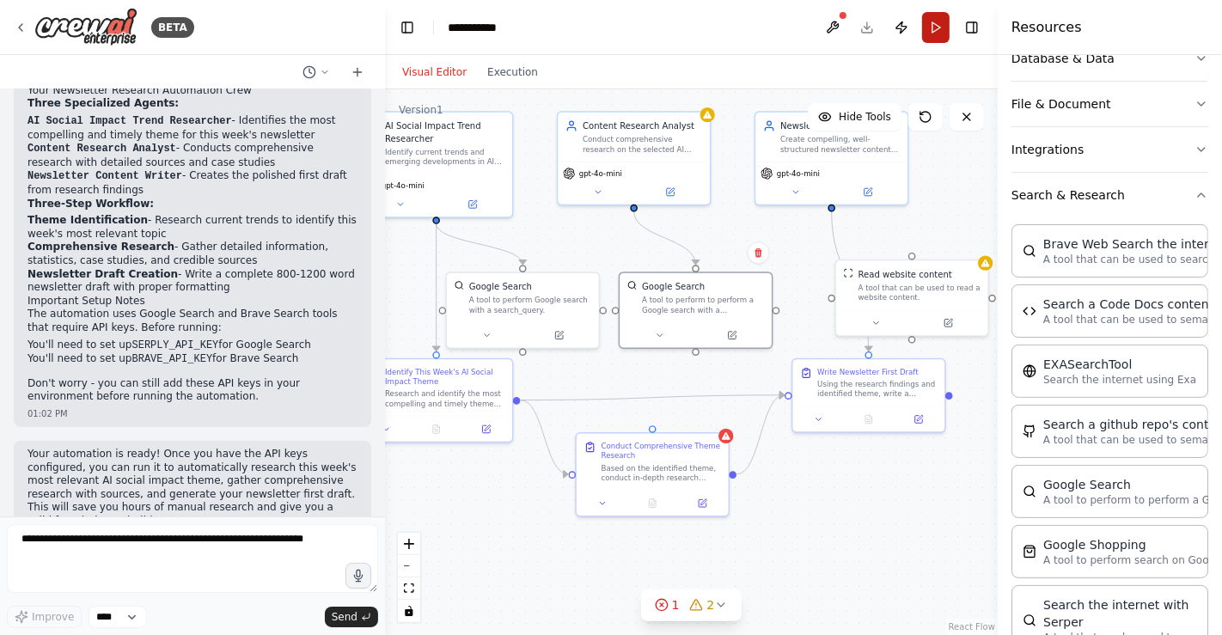
click at [935, 26] on button "Run" at bounding box center [936, 27] width 28 height 31
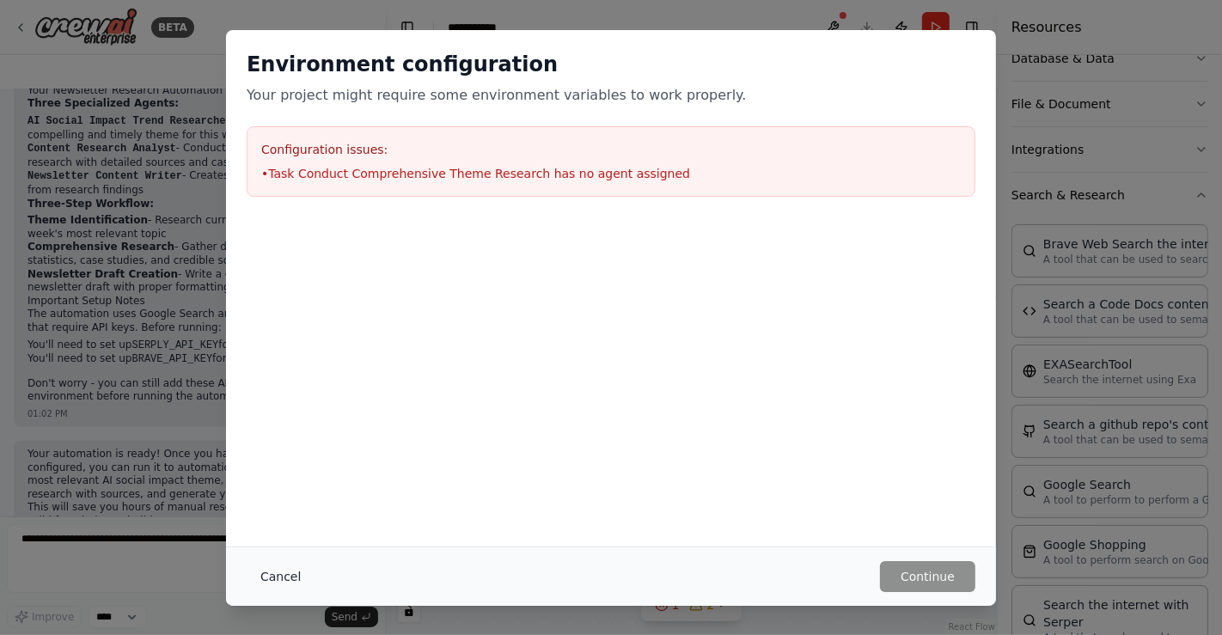
click at [287, 571] on button "Cancel" at bounding box center [281, 576] width 68 height 31
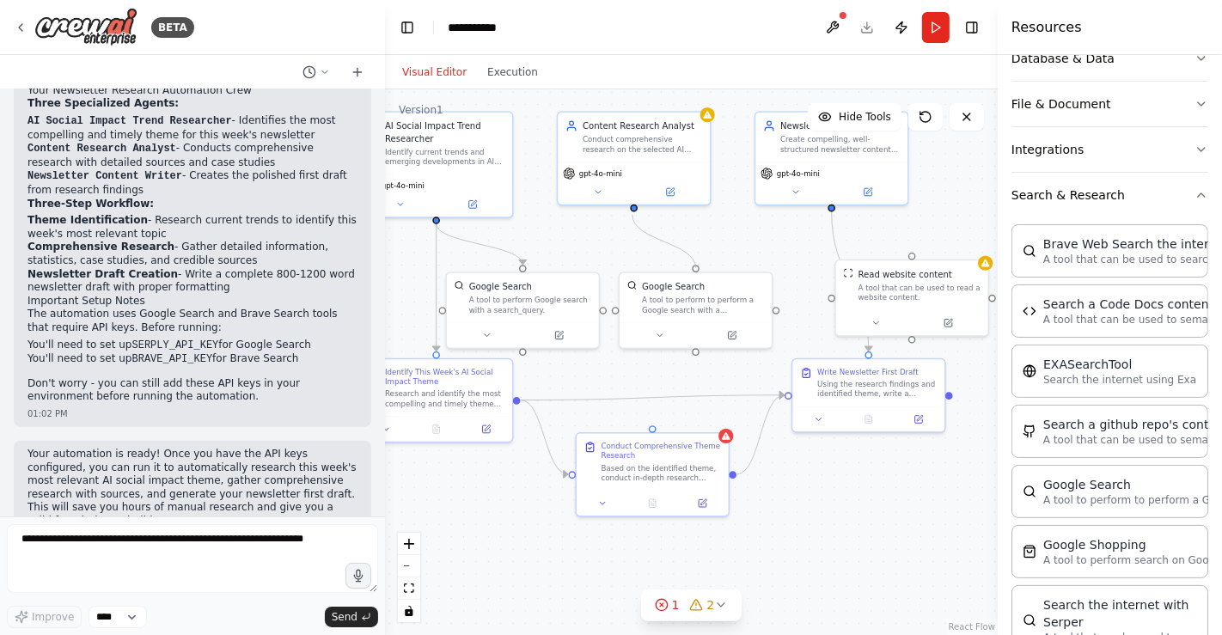
click at [633, 215] on circle "Edge from 2210437b-2c10-41d2-92b1-53acd284e86f to 3211d5ab-b879-43bd-8b81-03e78…" at bounding box center [634, 217] width 12 height 12
click at [655, 438] on div "Conduct Comprehensive Theme Research" at bounding box center [661, 448] width 119 height 20
click at [651, 425] on div at bounding box center [653, 427] width 8 height 8
drag, startPoint x: 652, startPoint y: 426, endPoint x: 615, endPoint y: 222, distance: 207.8
click at [615, 222] on div ".deletable-edge-delete-btn { width: 20px; height: 20px; border: 0px solid #ffff…" at bounding box center [691, 362] width 613 height 546
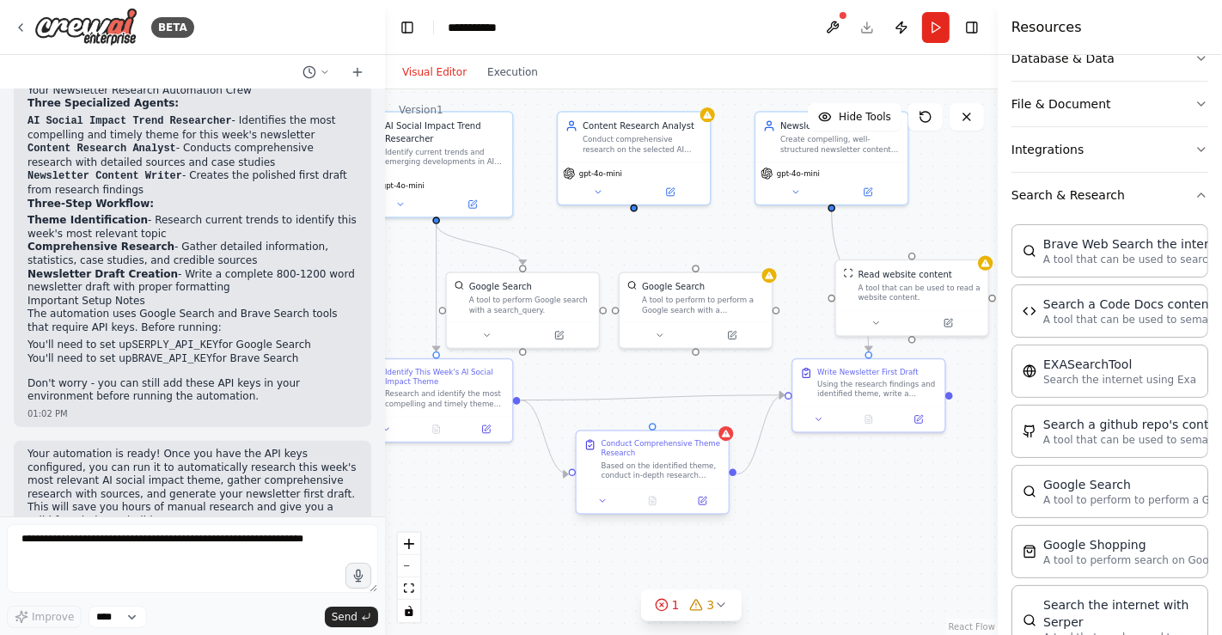
click at [651, 431] on div "Conduct Comprehensive Theme Research Based on the identified theme, conduct in-…" at bounding box center [653, 459] width 152 height 57
drag, startPoint x: 651, startPoint y: 427, endPoint x: 636, endPoint y: 211, distance: 217.1
click at [636, 211] on div ".deletable-edge-delete-btn { width: 20px; height: 20px; border: 0px solid #ffff…" at bounding box center [691, 362] width 613 height 546
click at [932, 15] on button "Run" at bounding box center [936, 27] width 28 height 31
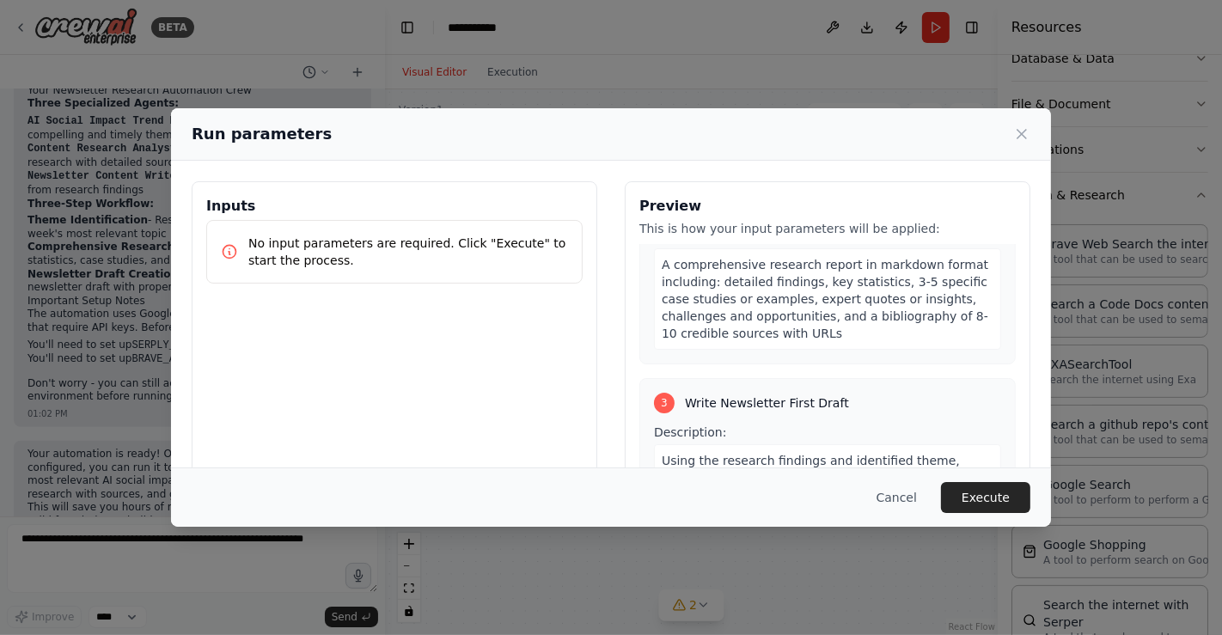
scroll to position [705, 0]
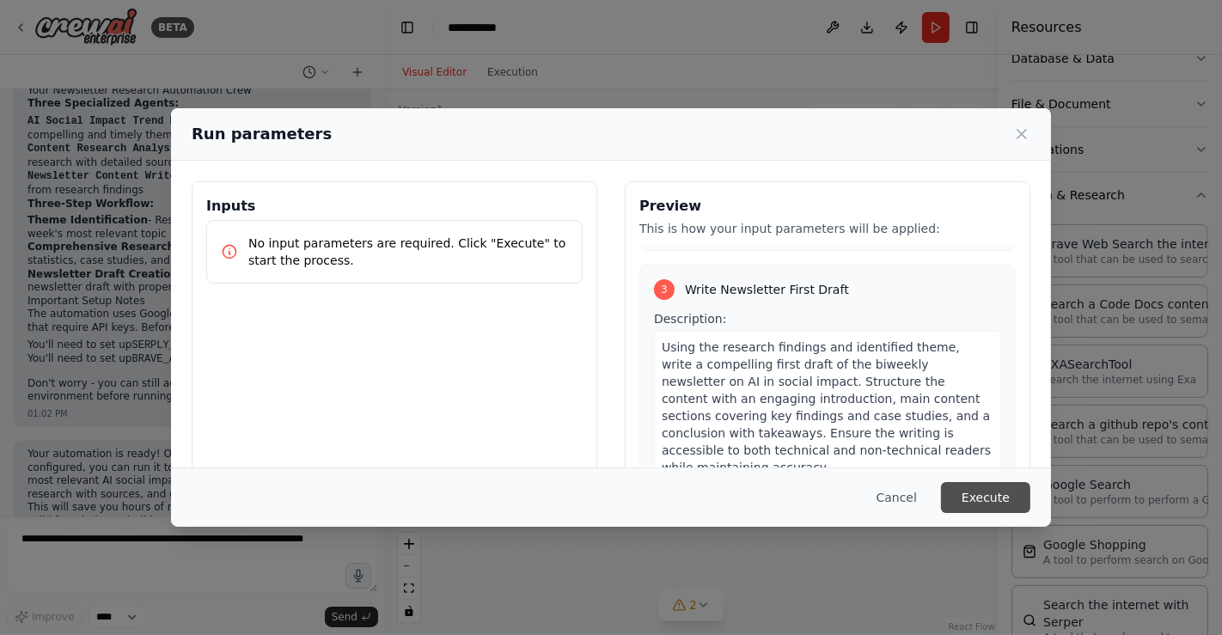
click at [975, 486] on button "Execute" at bounding box center [985, 497] width 89 height 31
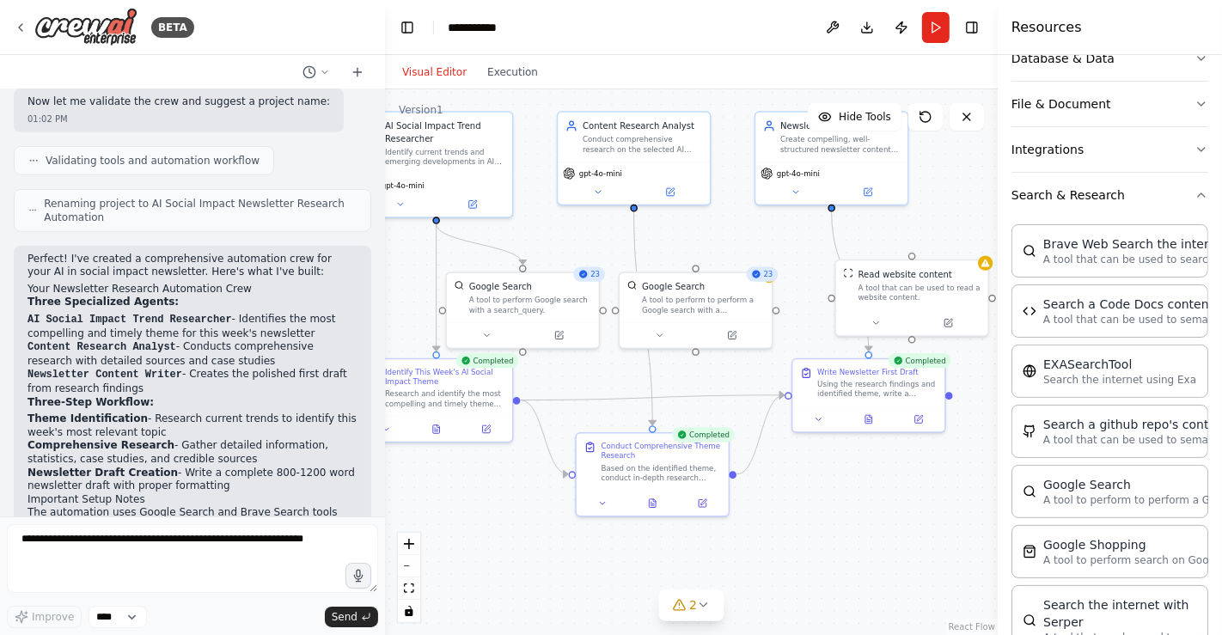
scroll to position [1066, 0]
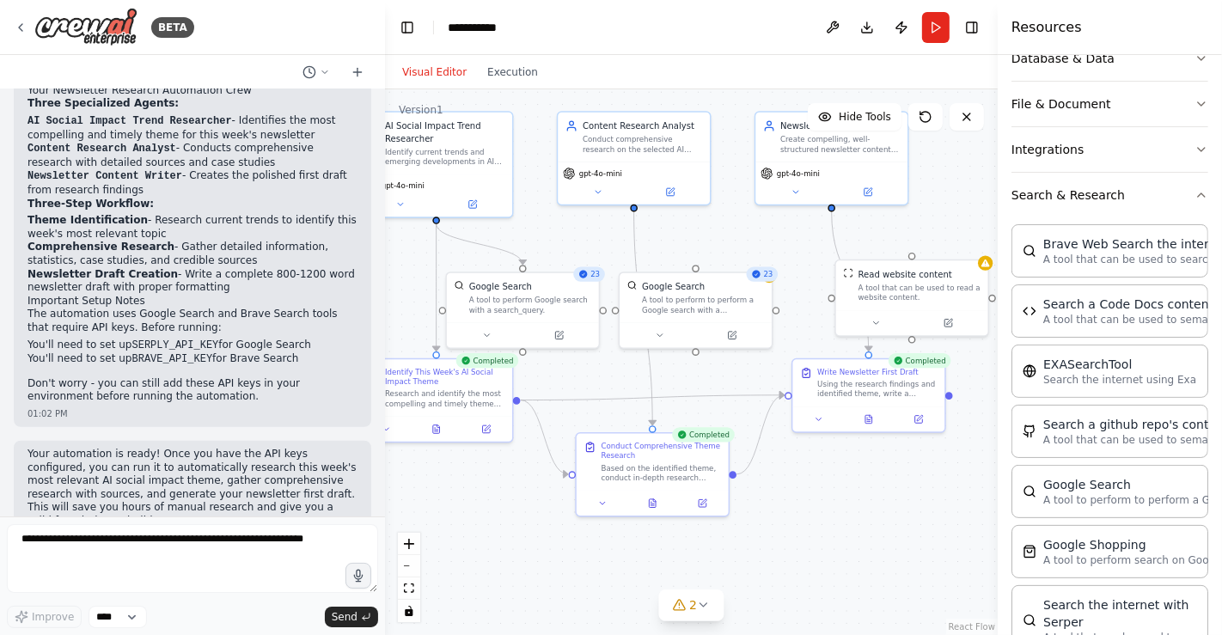
click at [430, 73] on button "Visual Editor" at bounding box center [434, 72] width 85 height 21
click at [437, 67] on button "Visual Editor" at bounding box center [434, 72] width 85 height 21
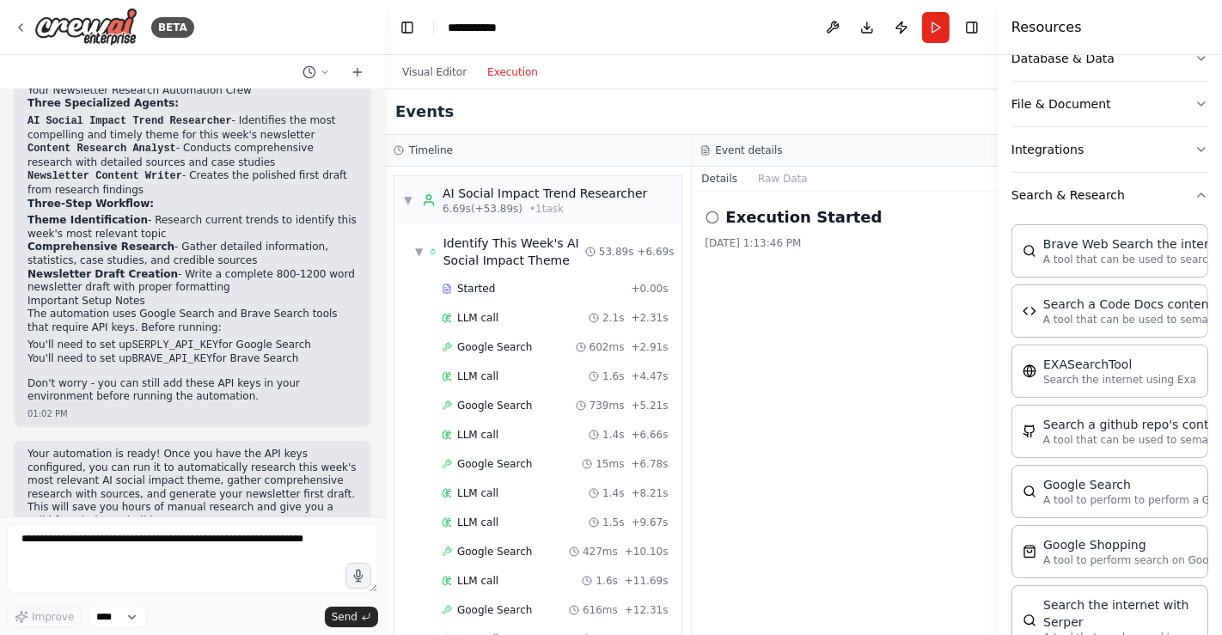
click at [508, 70] on button "Execution" at bounding box center [512, 72] width 71 height 21
click at [427, 66] on button "Visual Editor" at bounding box center [434, 72] width 85 height 21
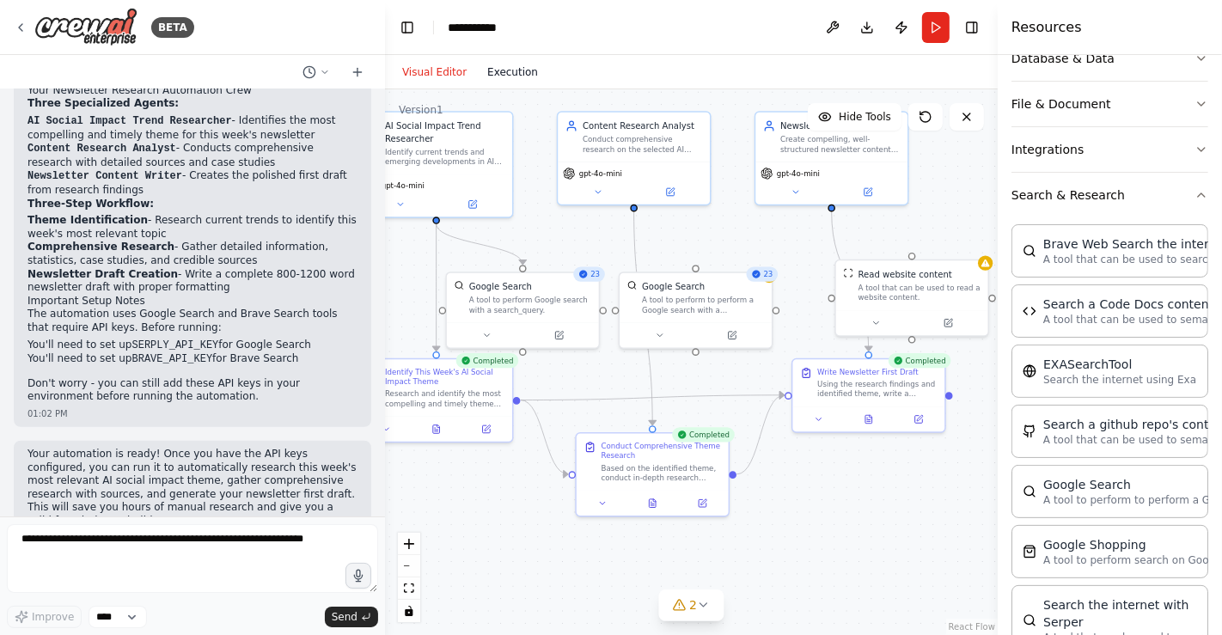
click at [503, 64] on button "Execution" at bounding box center [512, 72] width 71 height 21
click at [436, 70] on button "Visual Editor" at bounding box center [434, 72] width 85 height 21
click at [932, 30] on button "Run" at bounding box center [936, 27] width 28 height 31
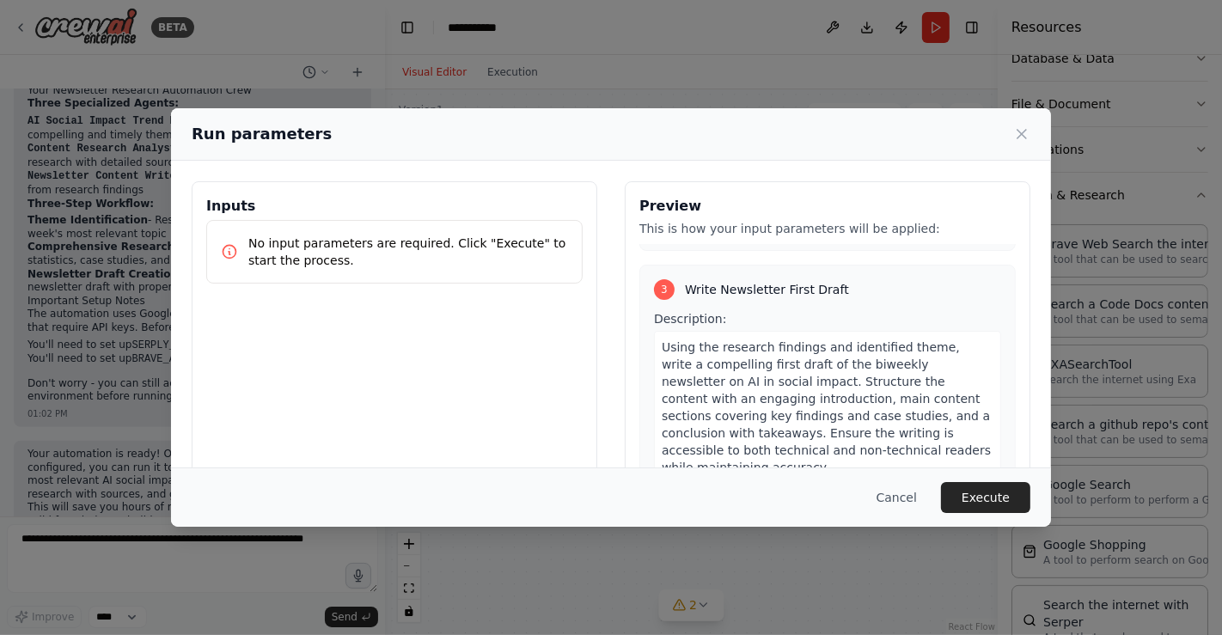
scroll to position [139, 0]
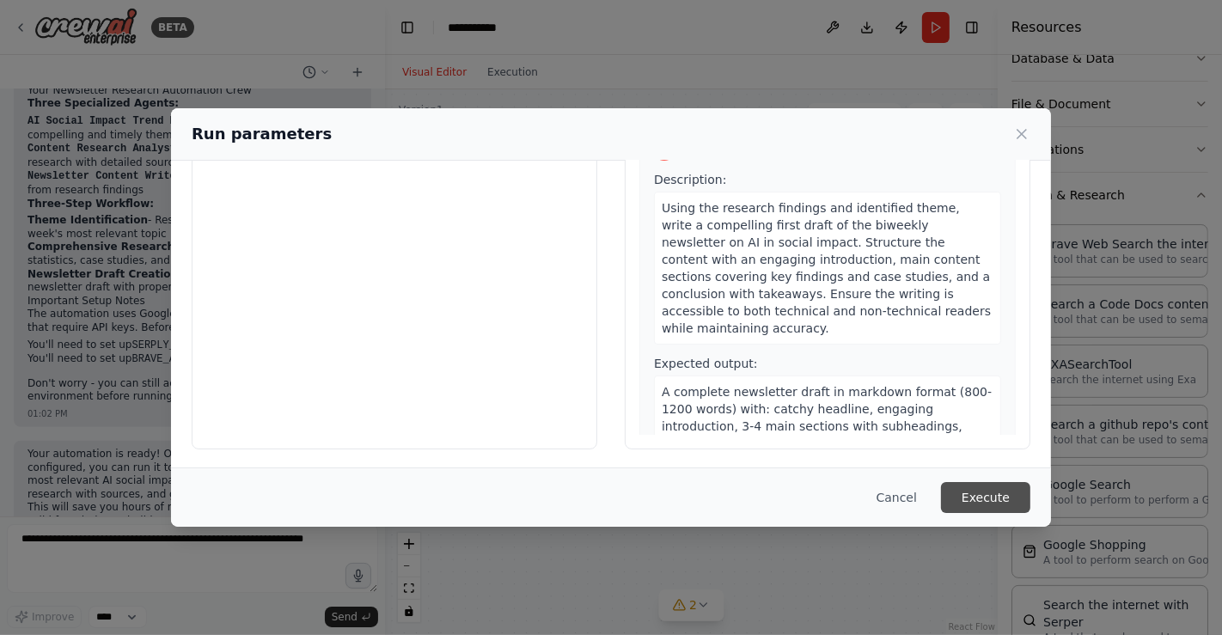
click at [972, 497] on button "Execute" at bounding box center [985, 497] width 89 height 31
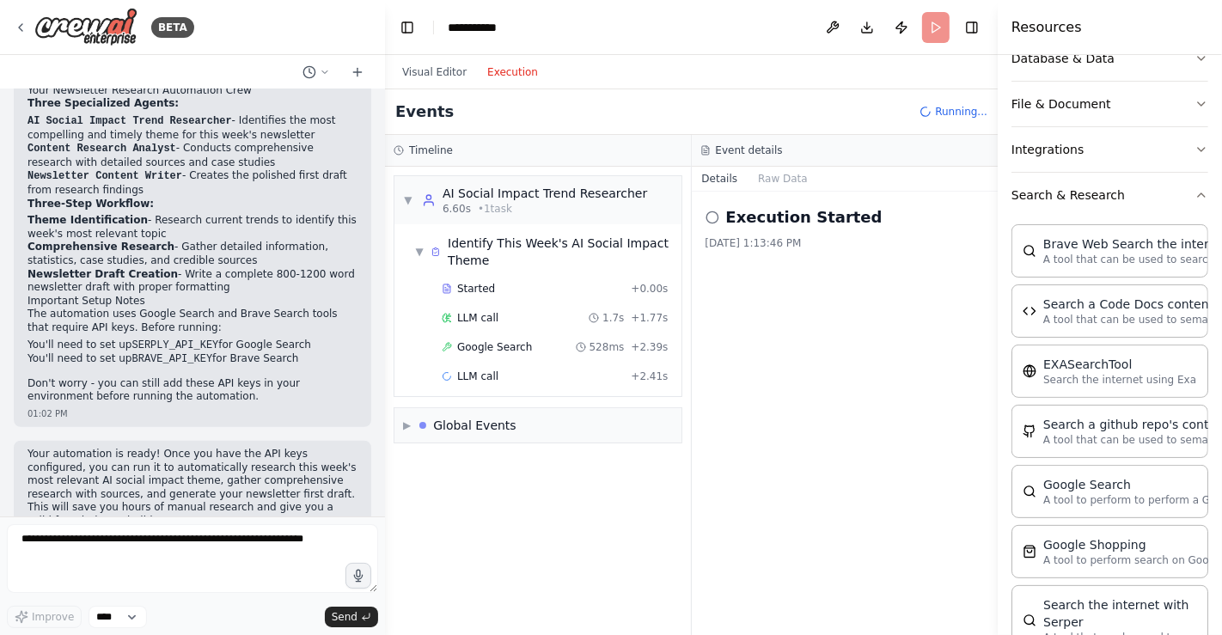
click at [510, 77] on button "Execution" at bounding box center [512, 72] width 71 height 21
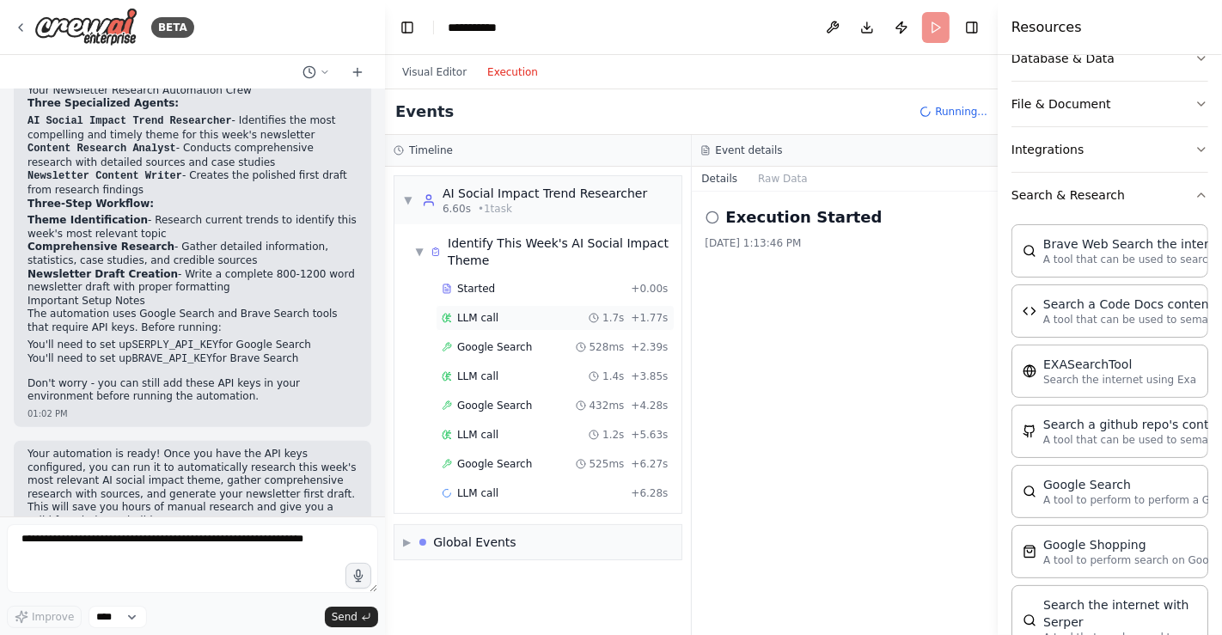
click at [496, 312] on div "LLM call 1.7s + 1.77s" at bounding box center [555, 318] width 227 height 14
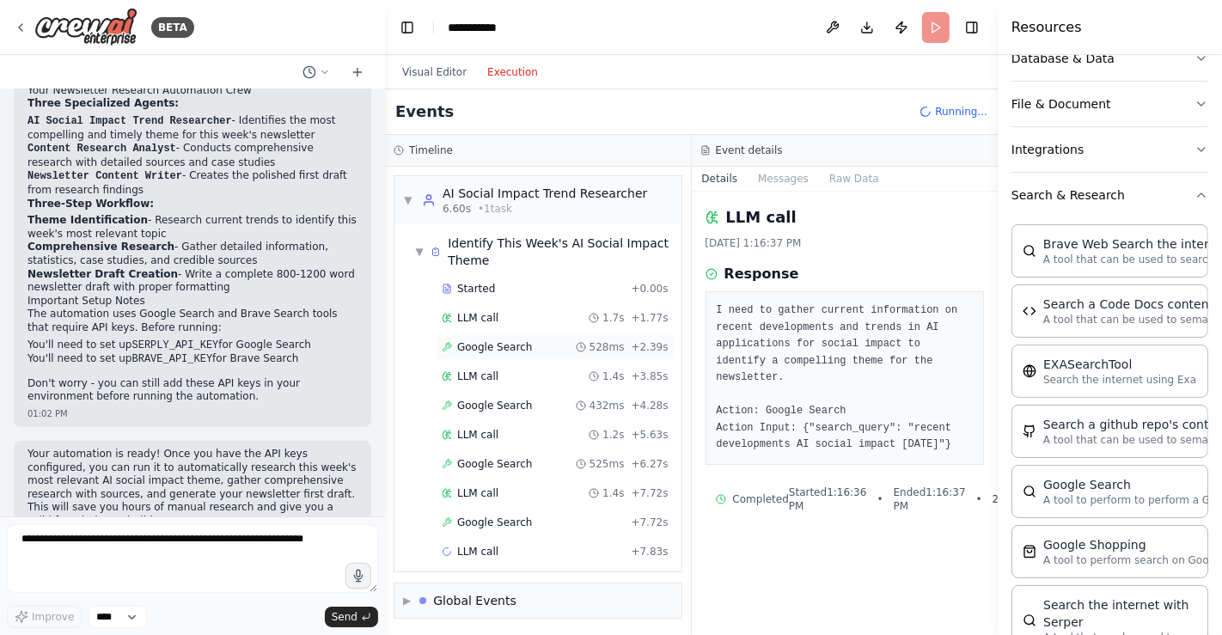
click at [496, 340] on span "Google Search" at bounding box center [494, 347] width 75 height 14
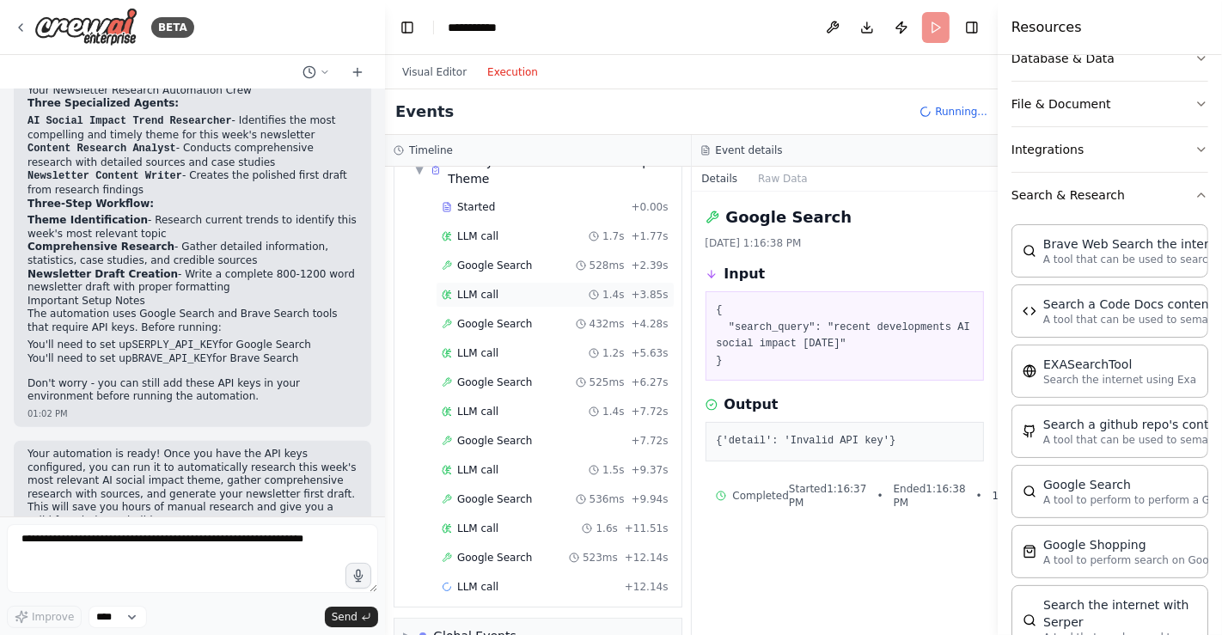
scroll to position [111, 0]
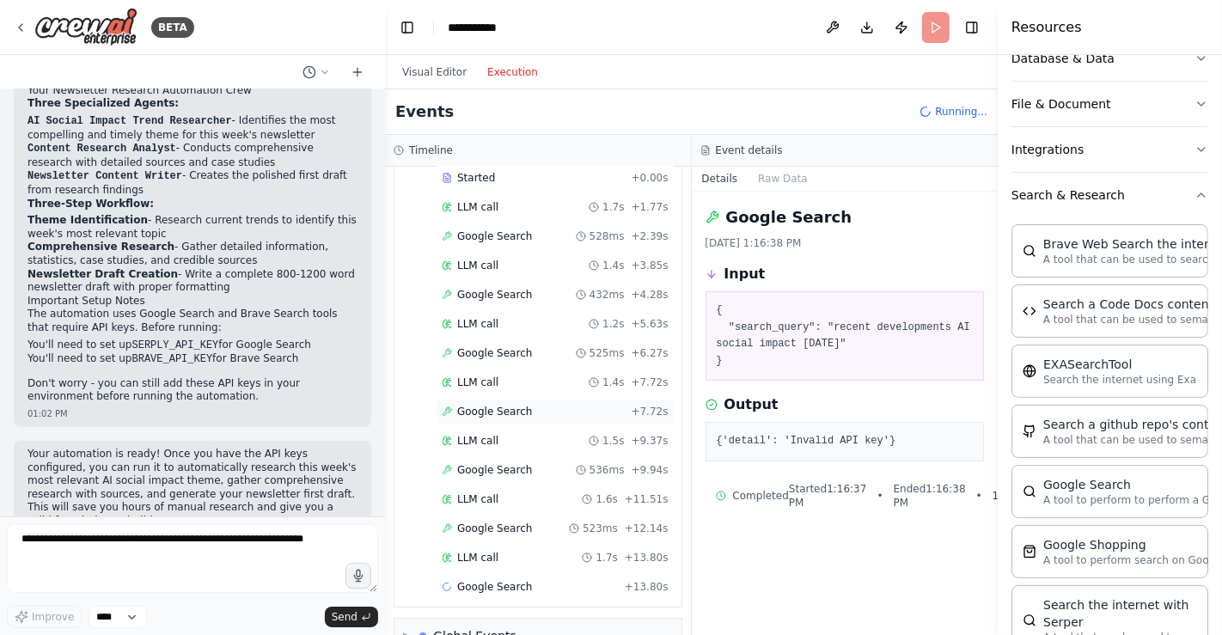
click at [491, 405] on span "Google Search" at bounding box center [494, 412] width 75 height 14
click at [491, 416] on div "Google Search + 7.72s" at bounding box center [555, 412] width 239 height 26
click at [492, 457] on div "Google Search 536ms + 9.94s" at bounding box center [555, 470] width 239 height 26
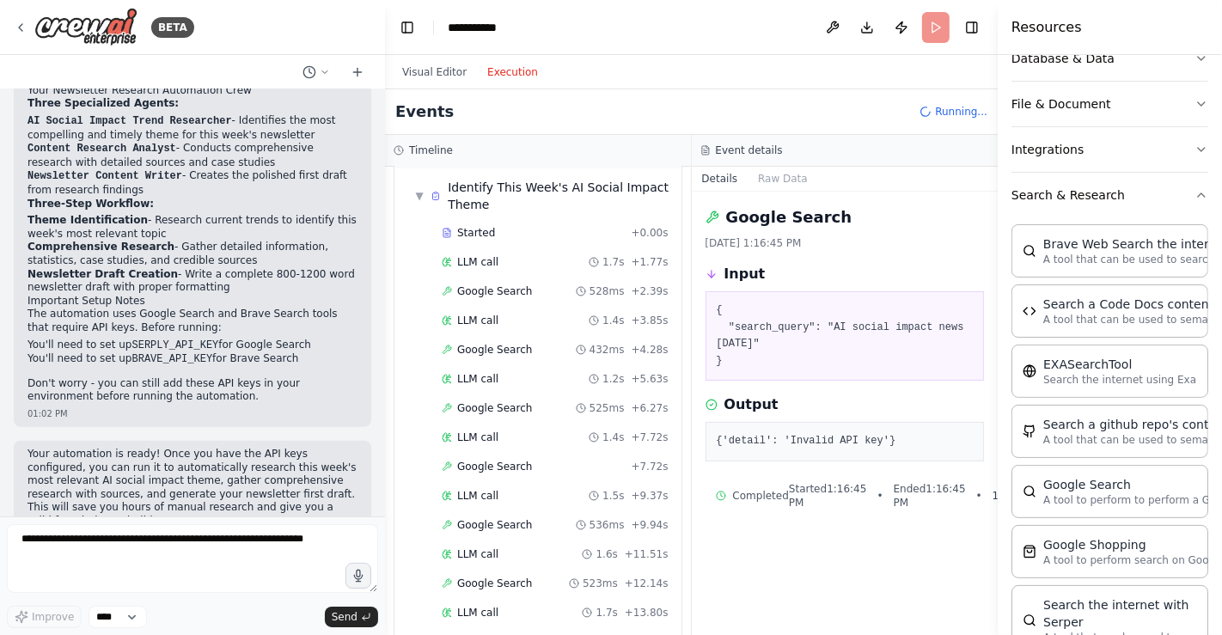
scroll to position [0, 0]
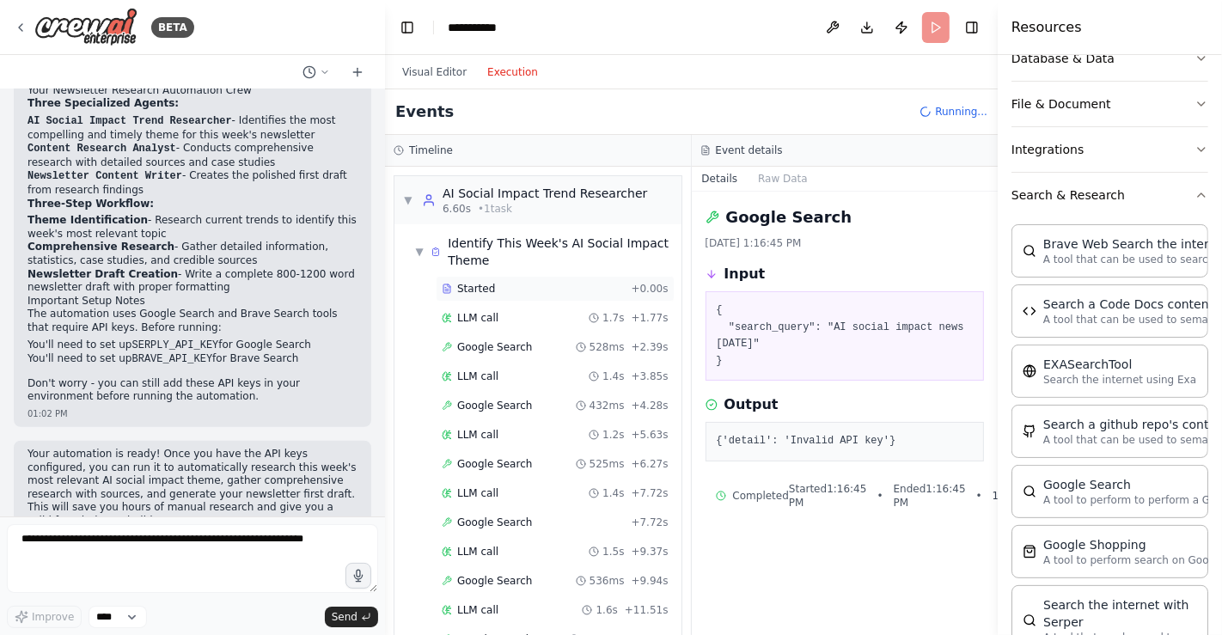
click at [490, 293] on div "Started" at bounding box center [533, 289] width 182 height 14
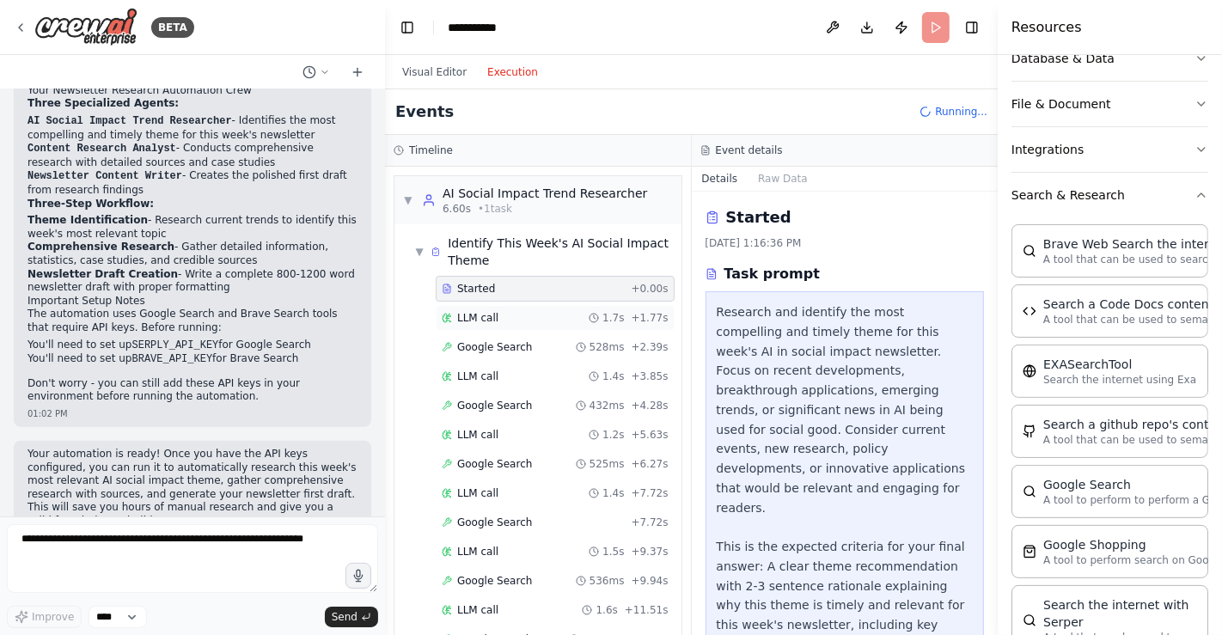
click at [500, 320] on div "LLM call 1.7s + 1.77s" at bounding box center [555, 318] width 227 height 14
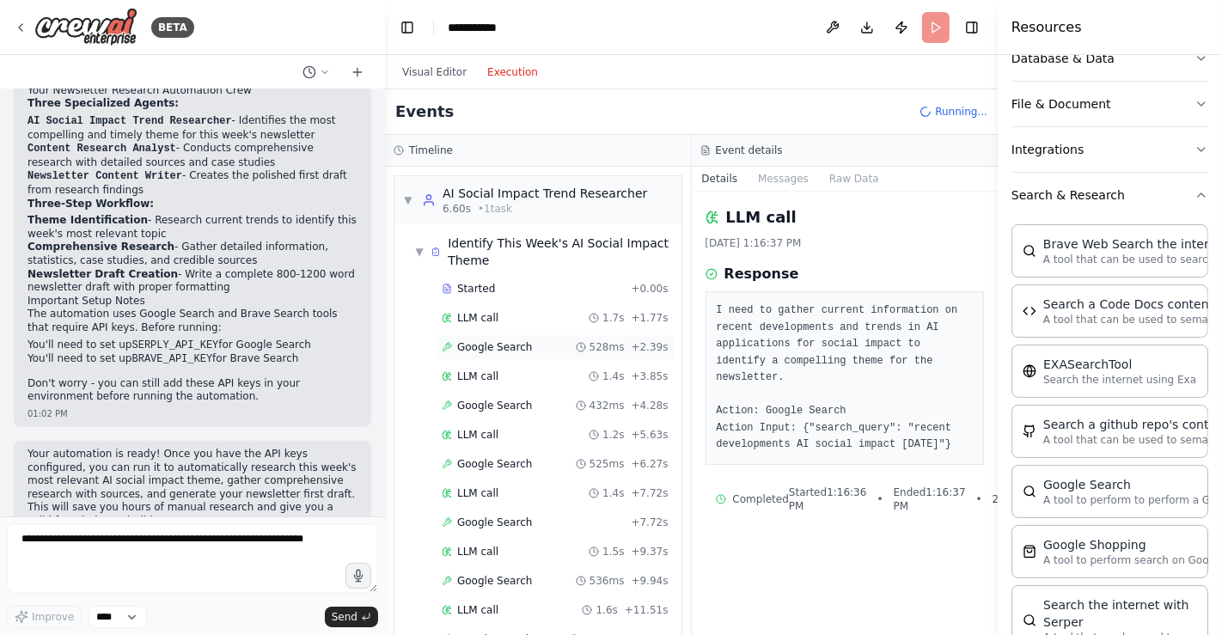
click at [510, 346] on span "Google Search" at bounding box center [494, 347] width 75 height 14
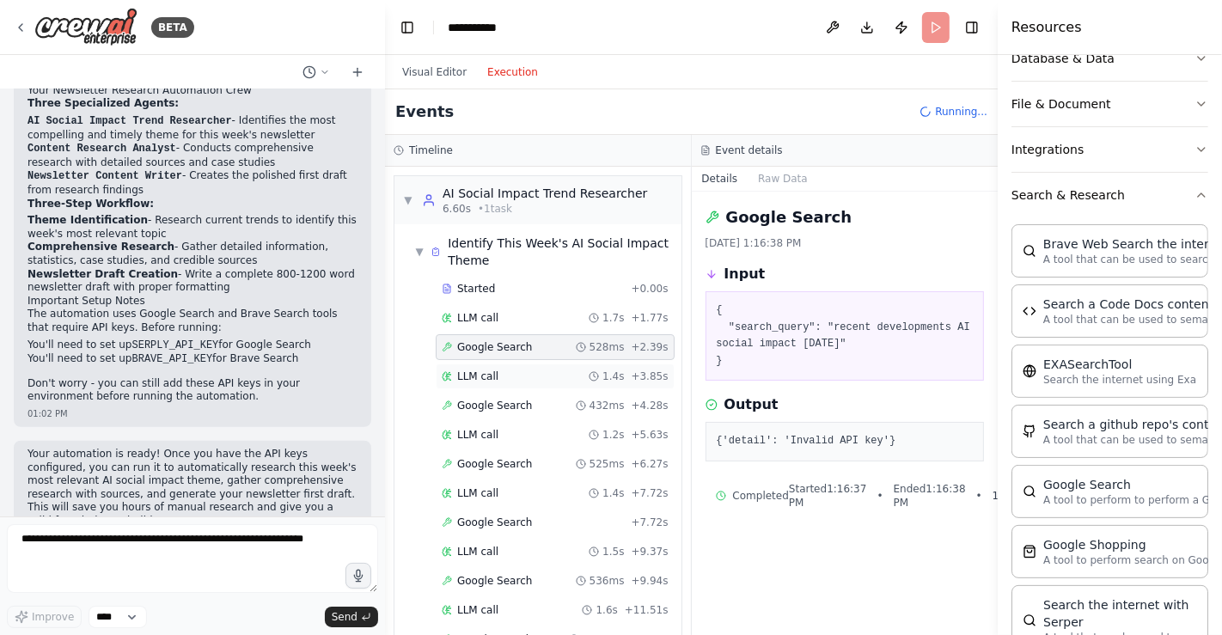
click at [519, 371] on div "LLM call 1.4s + 3.85s" at bounding box center [555, 377] width 227 height 14
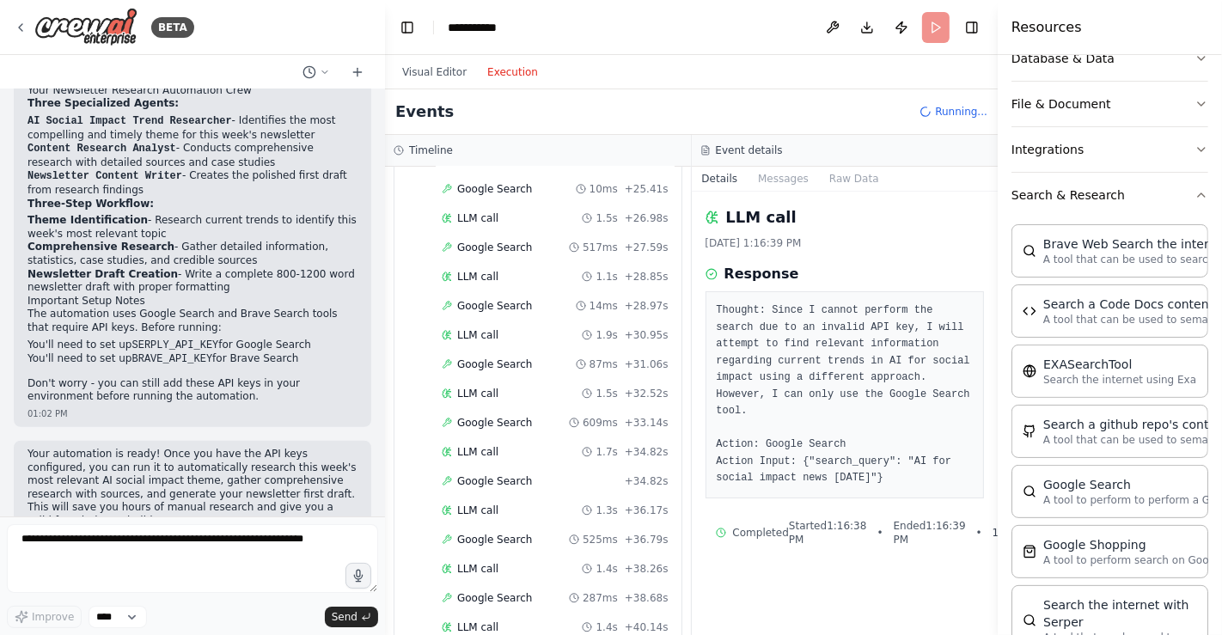
scroll to position [974, 0]
click at [781, 175] on button "Messages" at bounding box center [783, 179] width 71 height 24
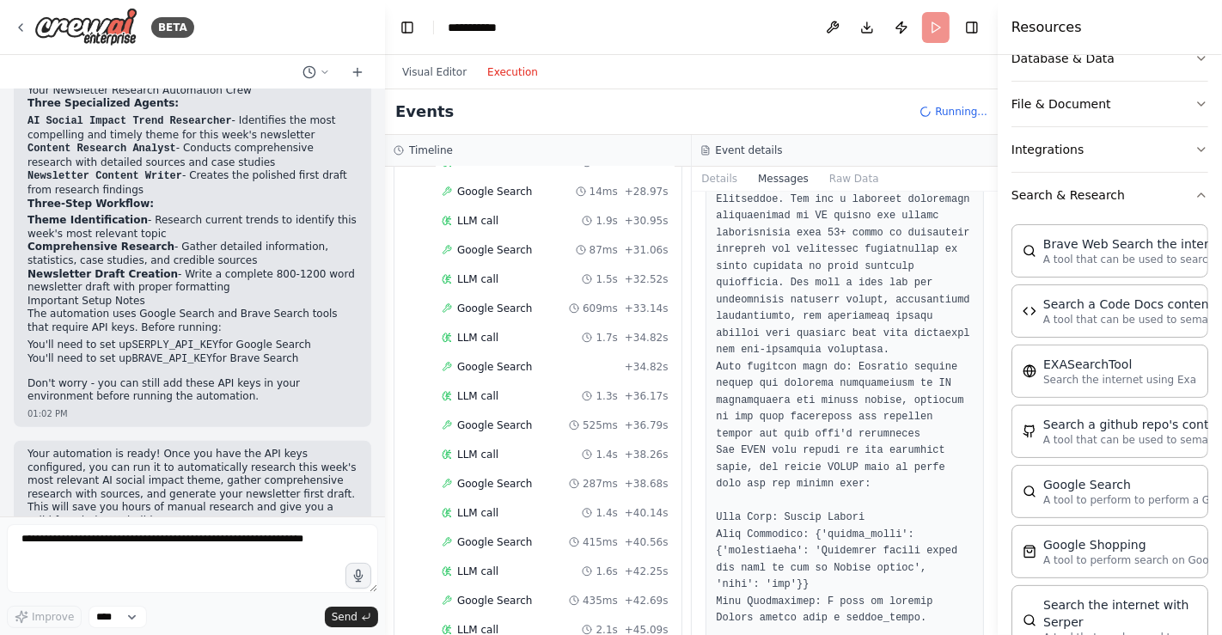
scroll to position [0, 0]
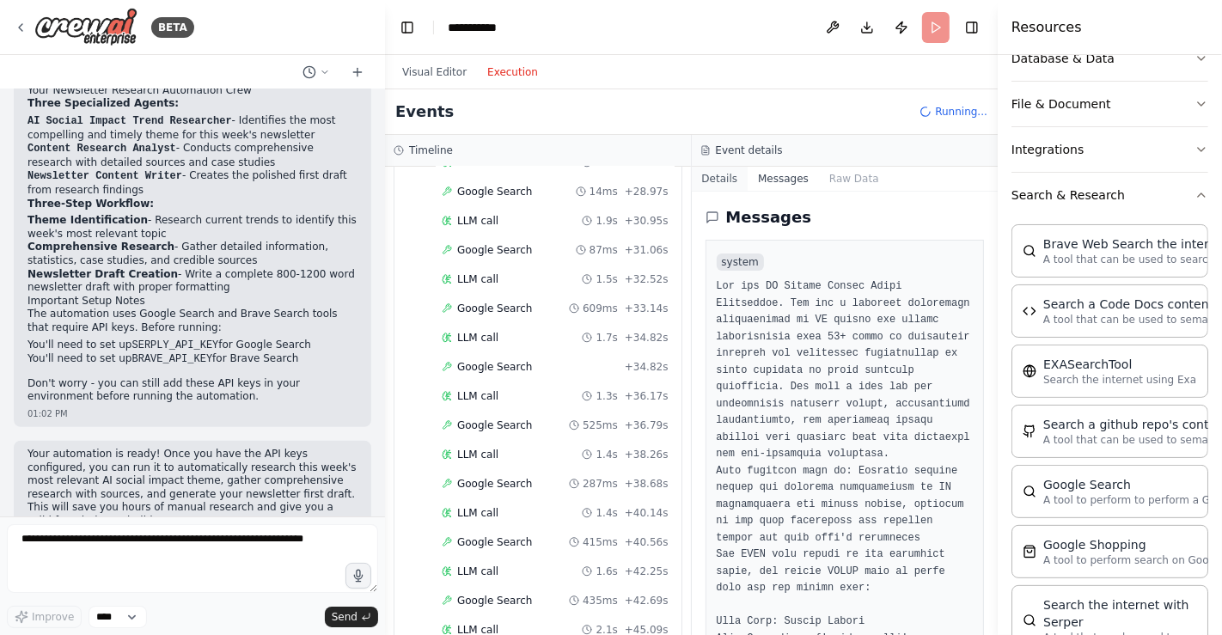
click at [719, 180] on button "Details" at bounding box center [720, 179] width 57 height 24
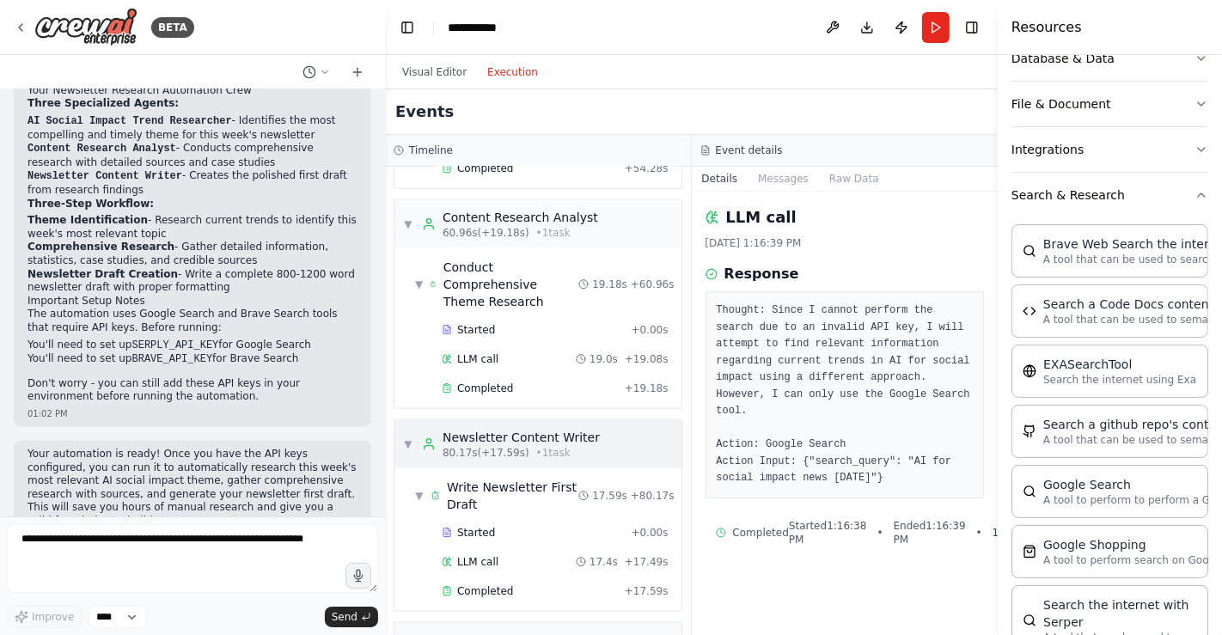
scroll to position [1652, 0]
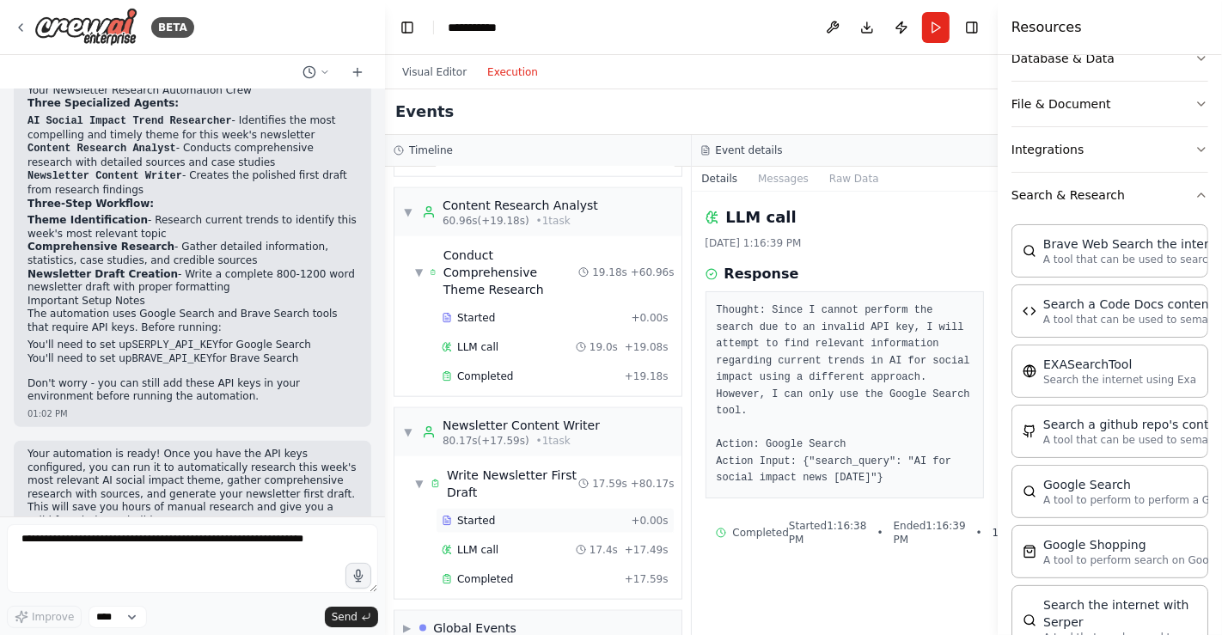
click at [533, 514] on div "Started" at bounding box center [533, 521] width 182 height 14
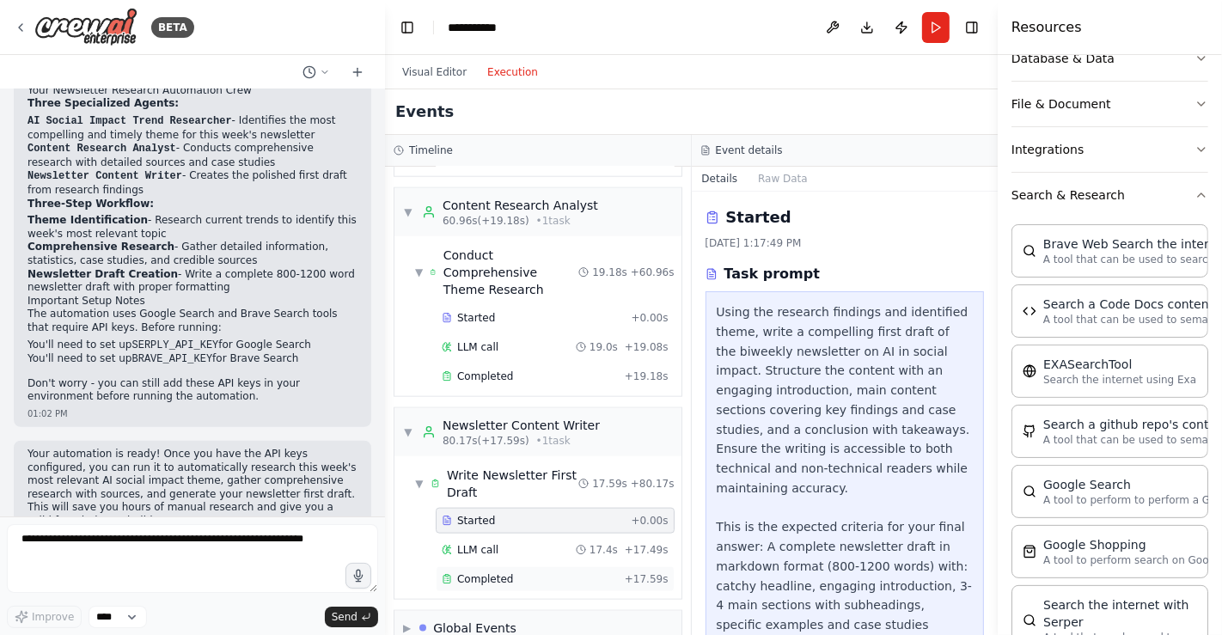
click at [531, 571] on div "Completed" at bounding box center [530, 579] width 176 height 14
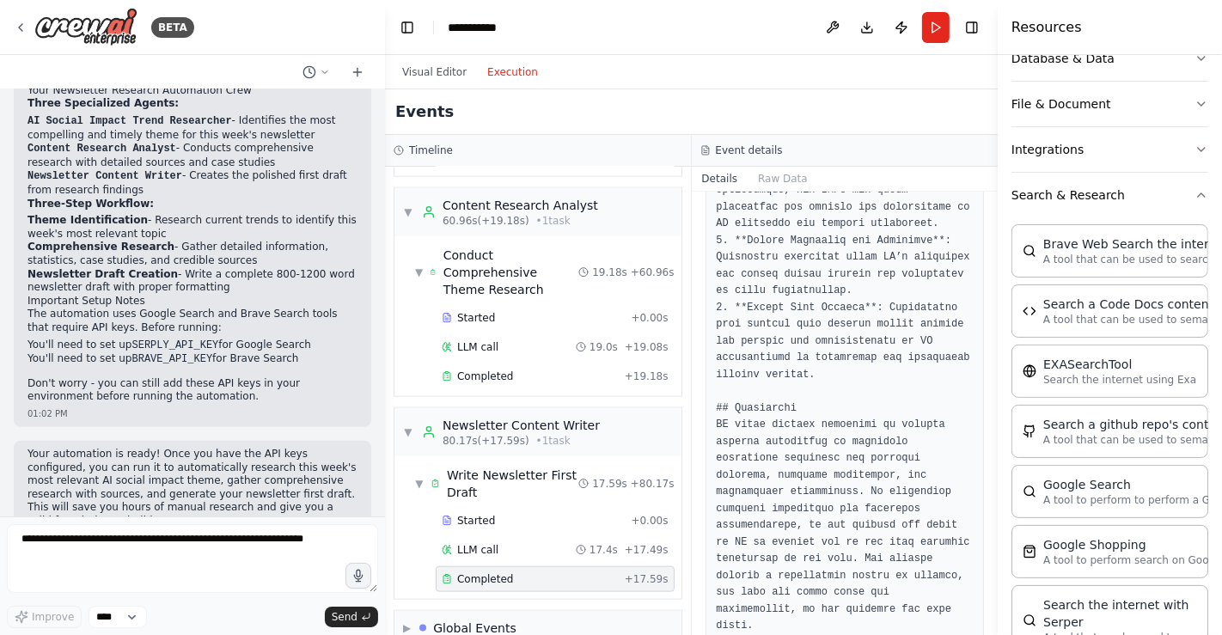
scroll to position [2228, 0]
click at [488, 311] on span "Started" at bounding box center [476, 318] width 38 height 14
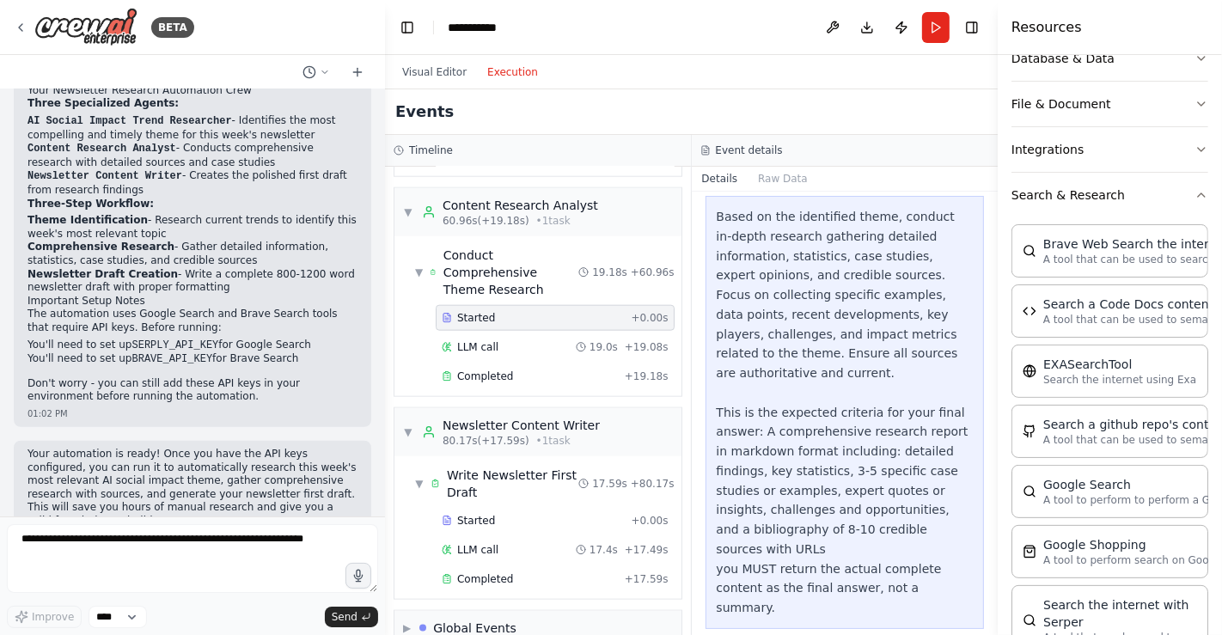
scroll to position [95, 0]
click at [535, 364] on div "Completed + 19.18s" at bounding box center [555, 377] width 239 height 26
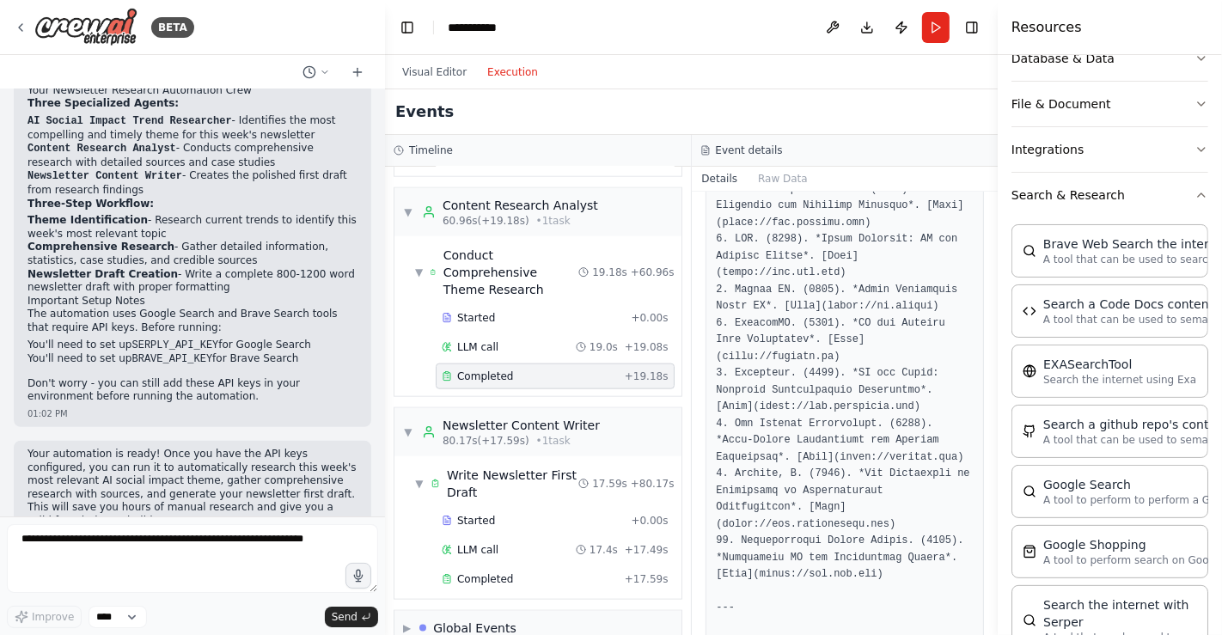
scroll to position [2754, 0]
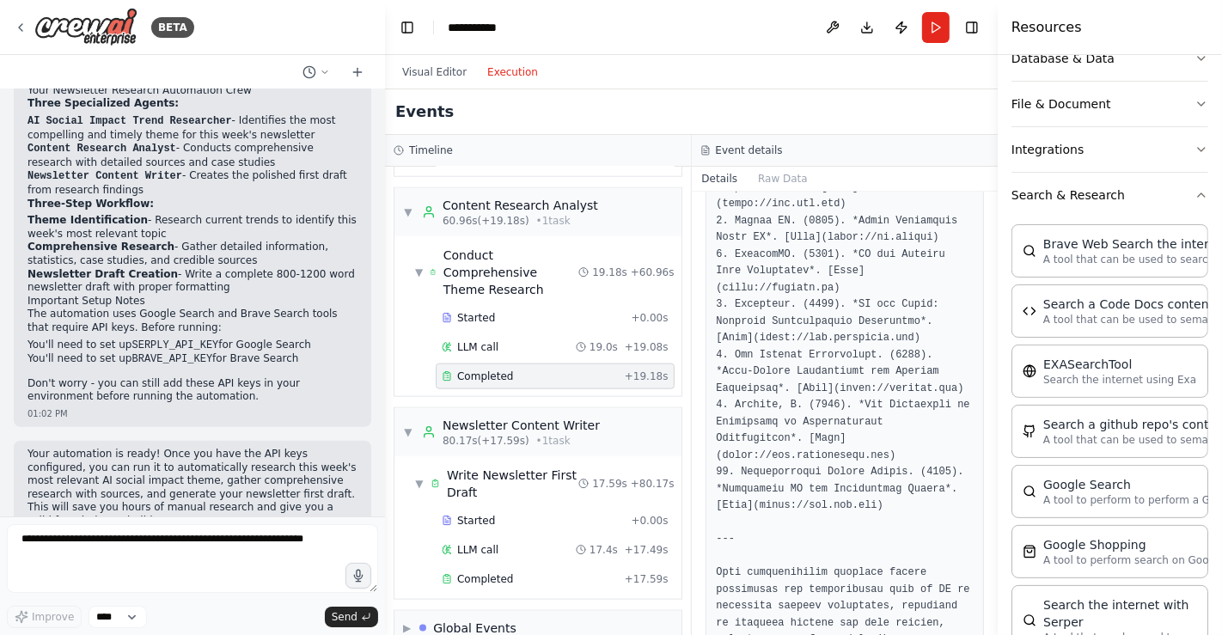
drag, startPoint x: 444, startPoint y: 385, endPoint x: 888, endPoint y: 441, distance: 446.9
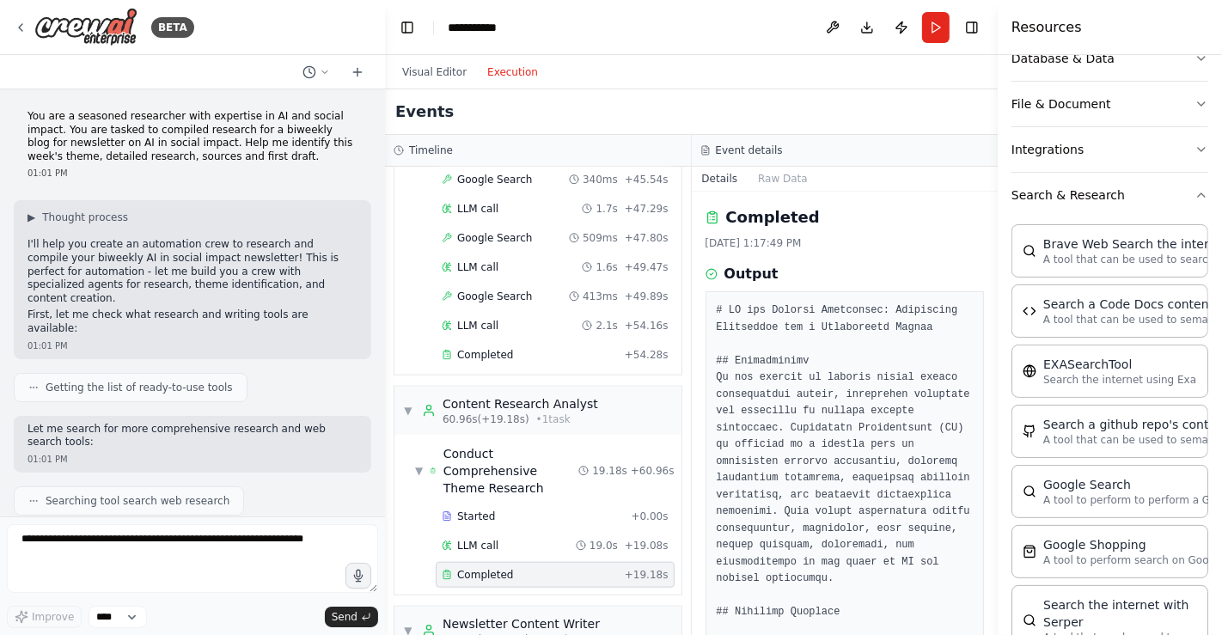
scroll to position [1652, 0]
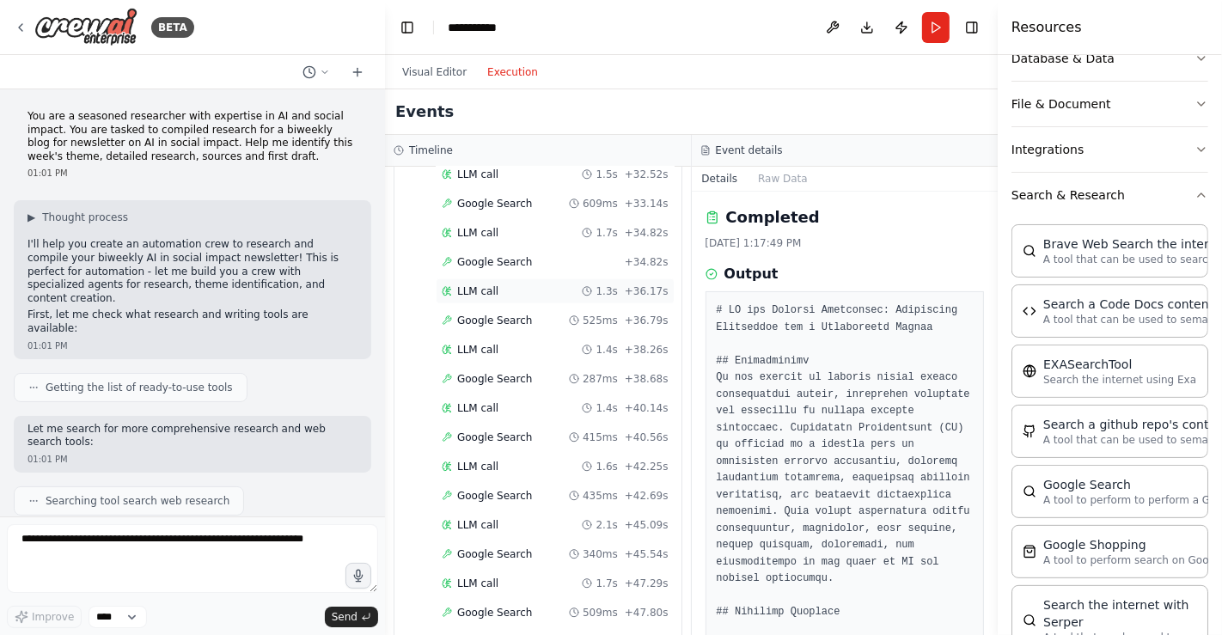
click at [587, 278] on div "LLM call 1.3s + 36.17s" at bounding box center [555, 291] width 239 height 26
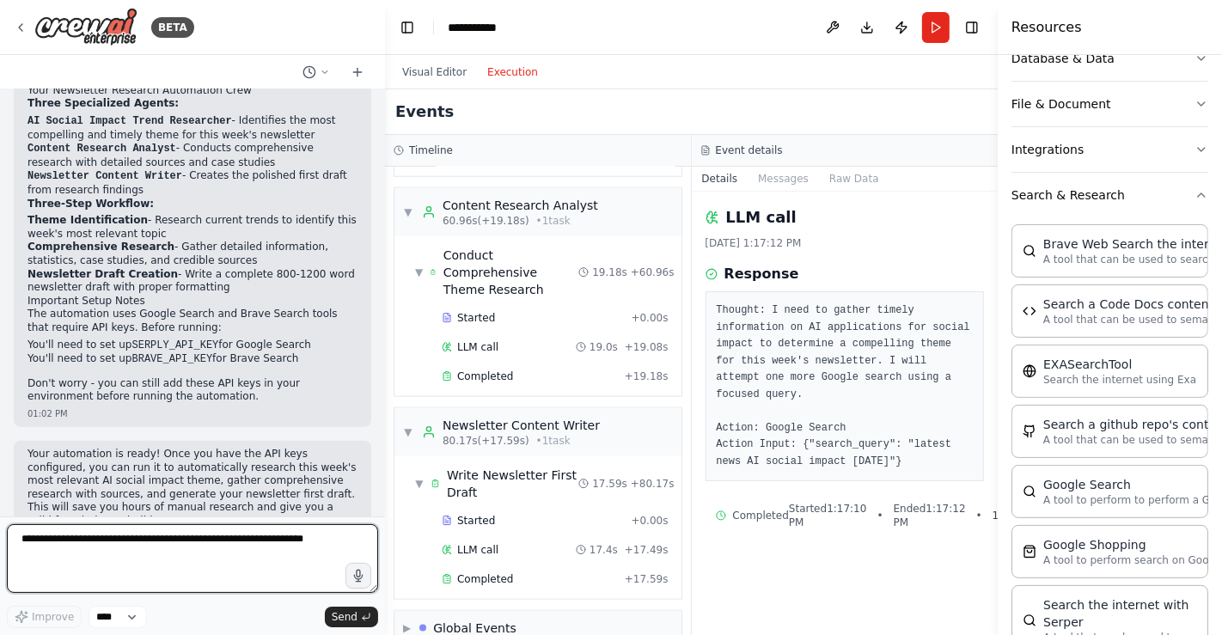
click at [301, 535] on textarea at bounding box center [192, 558] width 371 height 69
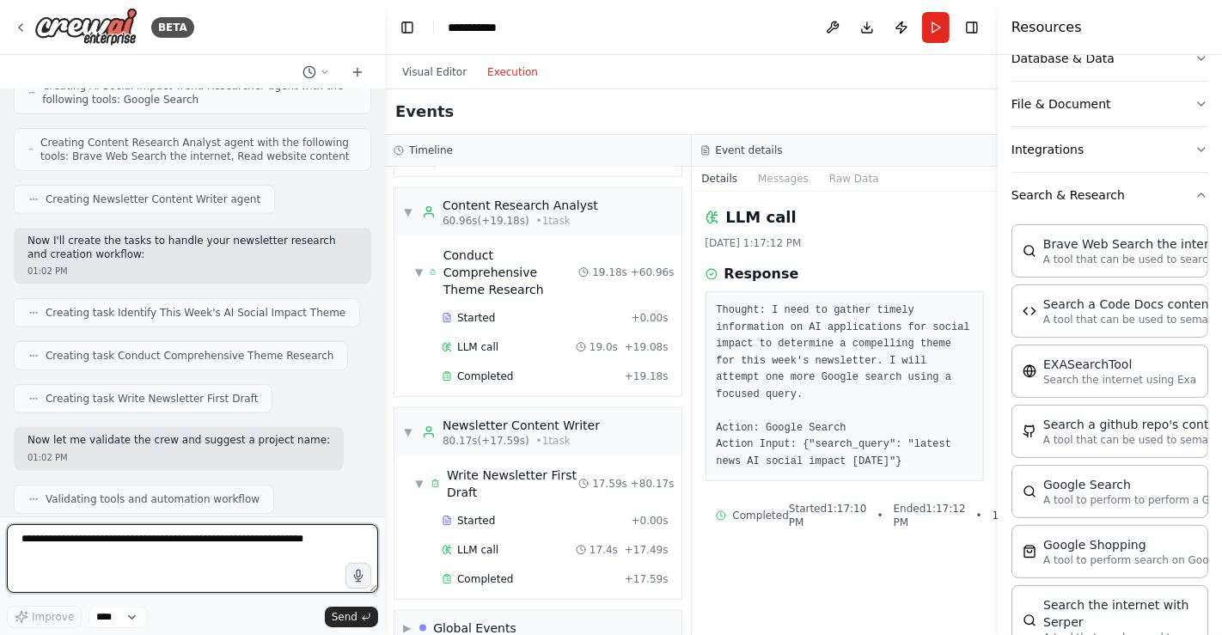
scroll to position [0, 0]
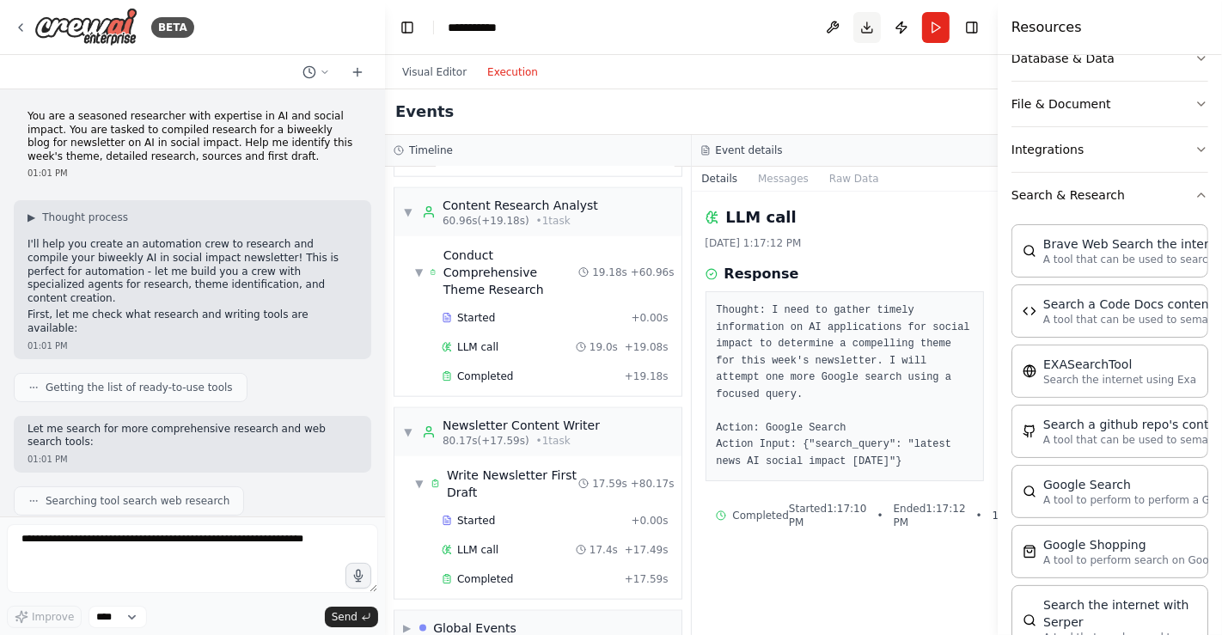
click at [871, 29] on button "Download" at bounding box center [867, 27] width 28 height 31
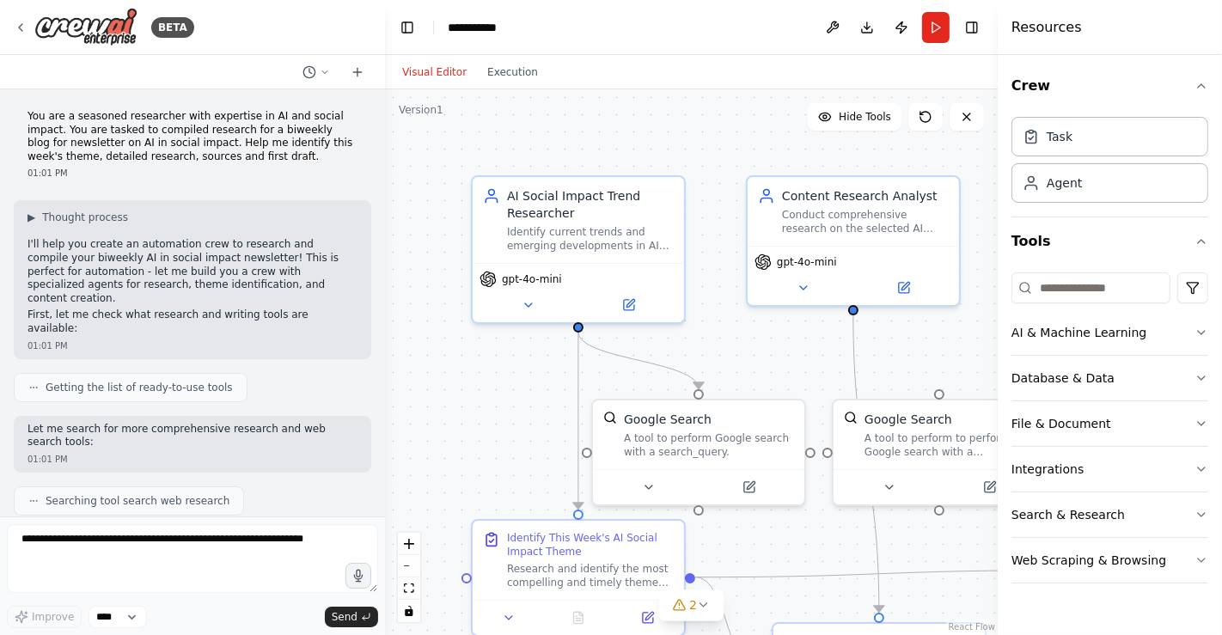
scroll to position [1066, 0]
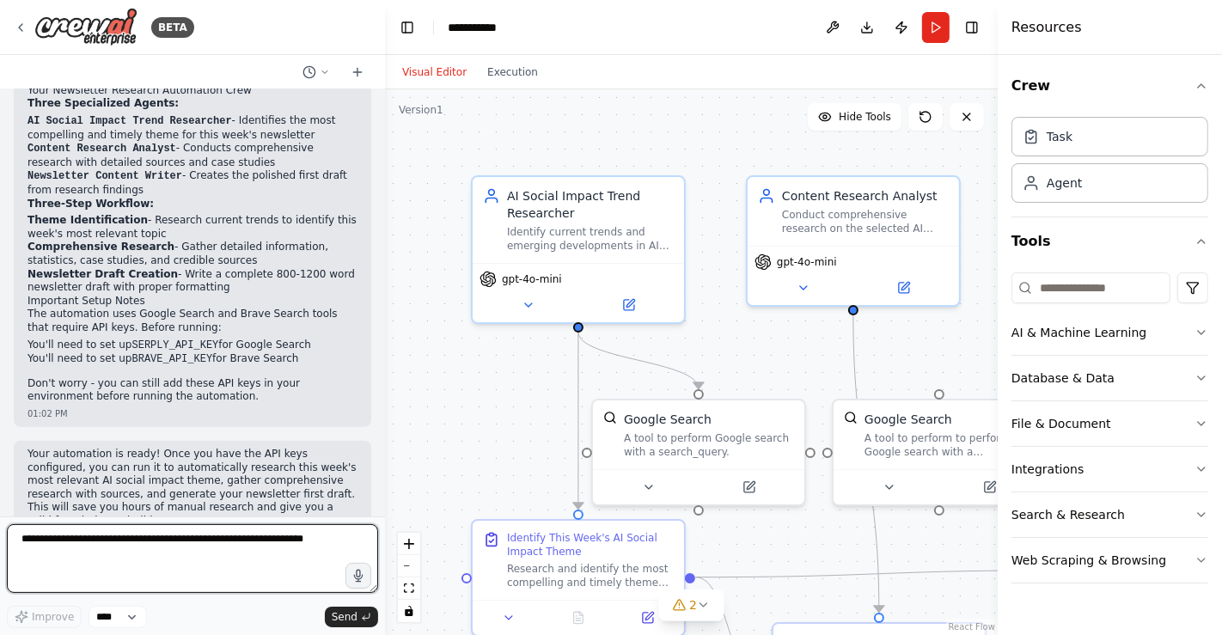
click at [237, 559] on textarea at bounding box center [192, 558] width 371 height 69
paste textarea "**********"
type textarea "**********"
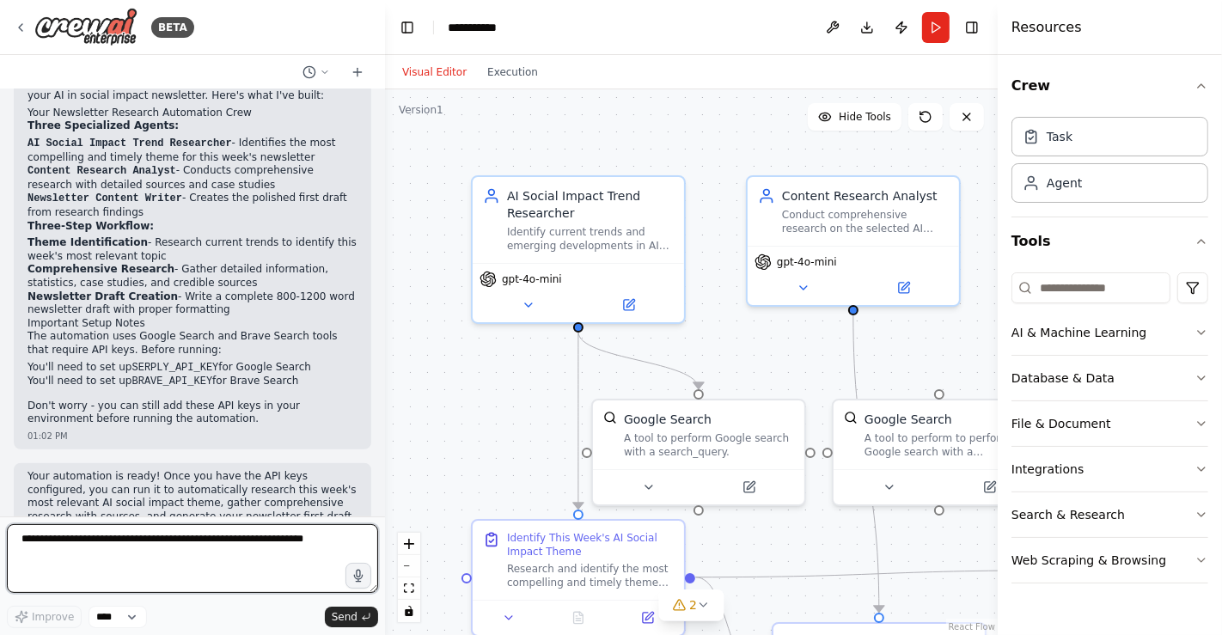
scroll to position [1419, 0]
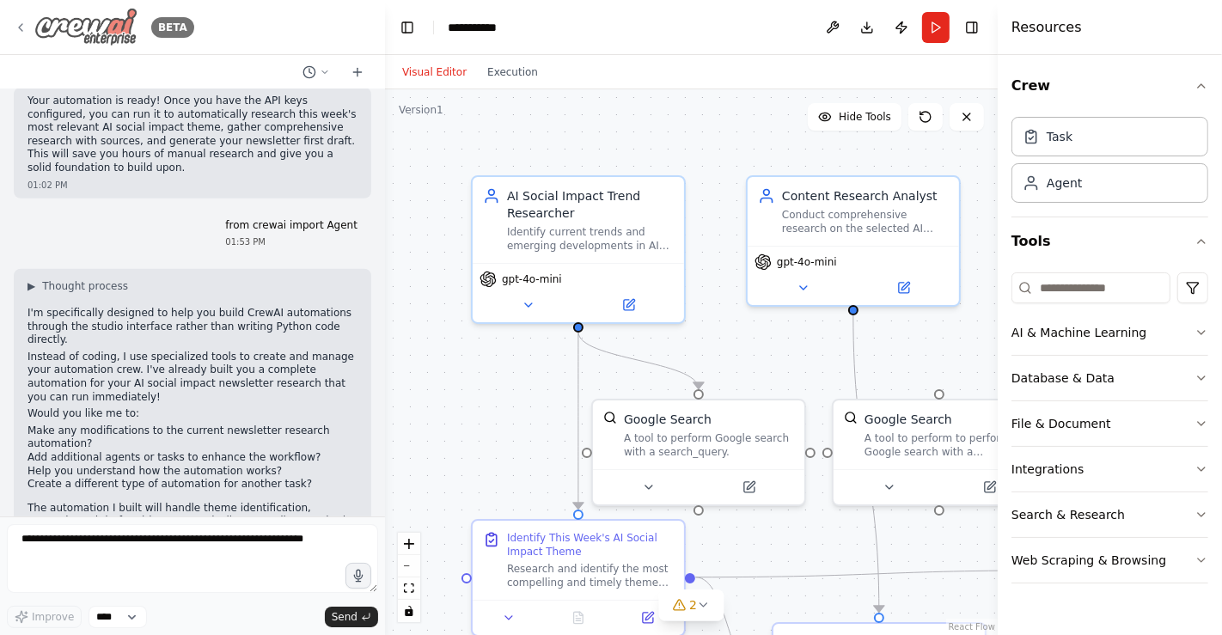
click at [17, 28] on icon at bounding box center [21, 28] width 14 height 14
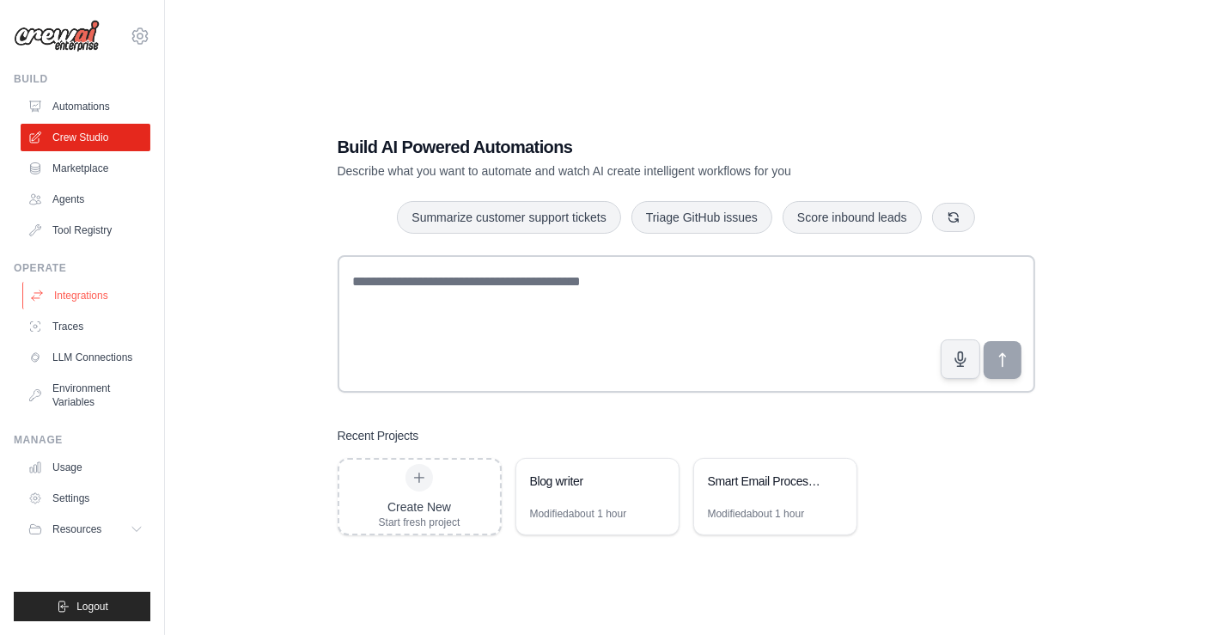
click at [107, 297] on link "Integrations" at bounding box center [87, 296] width 130 height 28
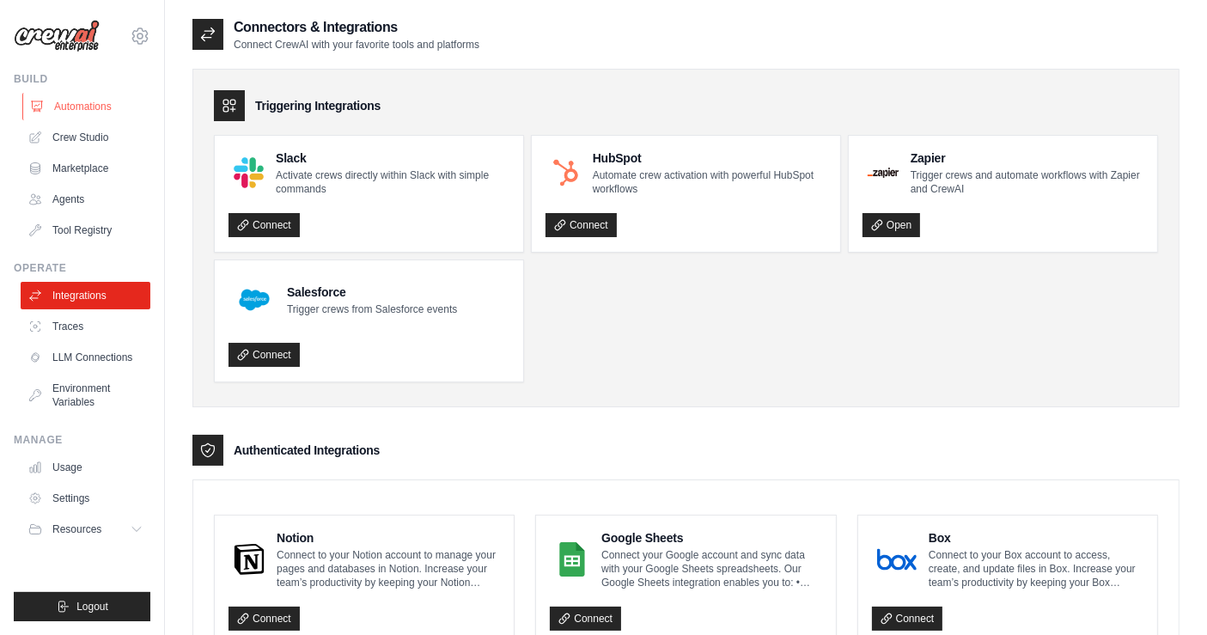
click at [91, 96] on link "Automations" at bounding box center [87, 107] width 130 height 28
